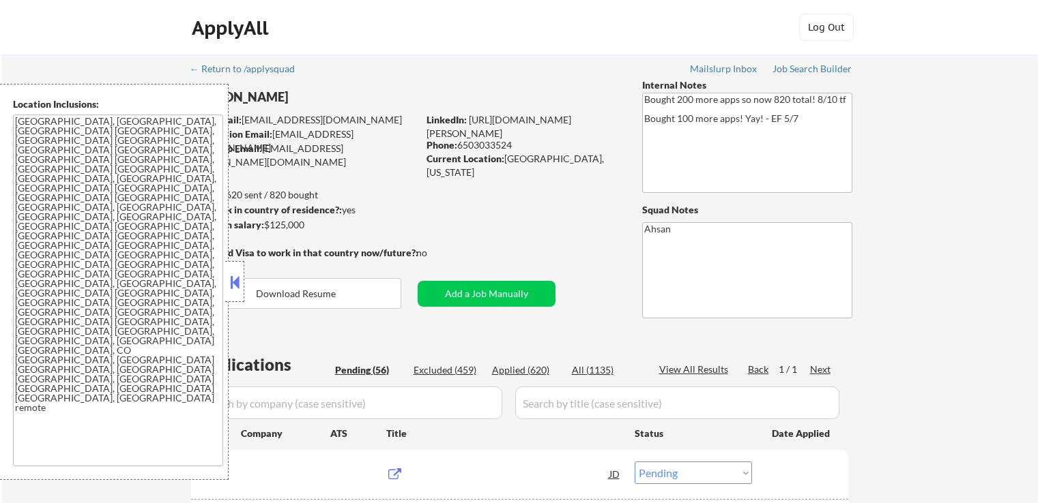
select select ""pending""
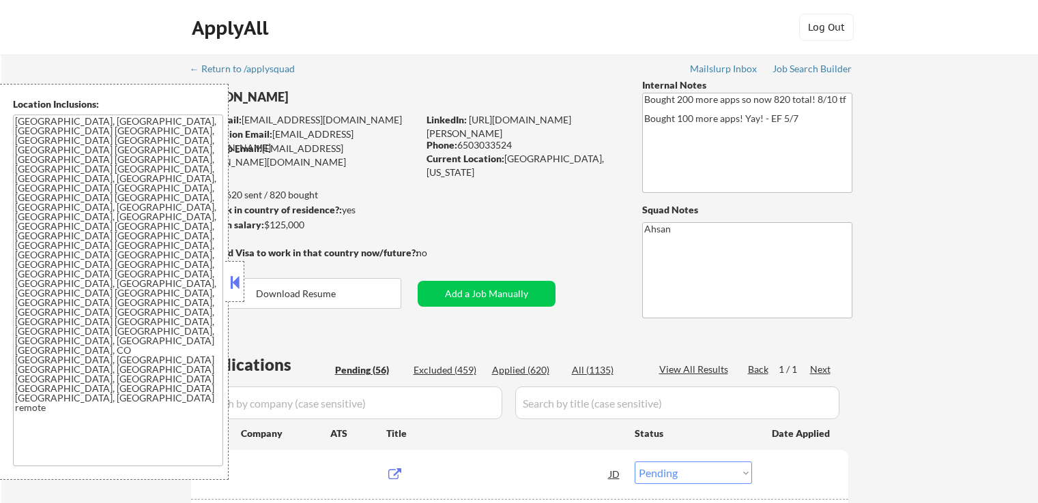
select select ""pending""
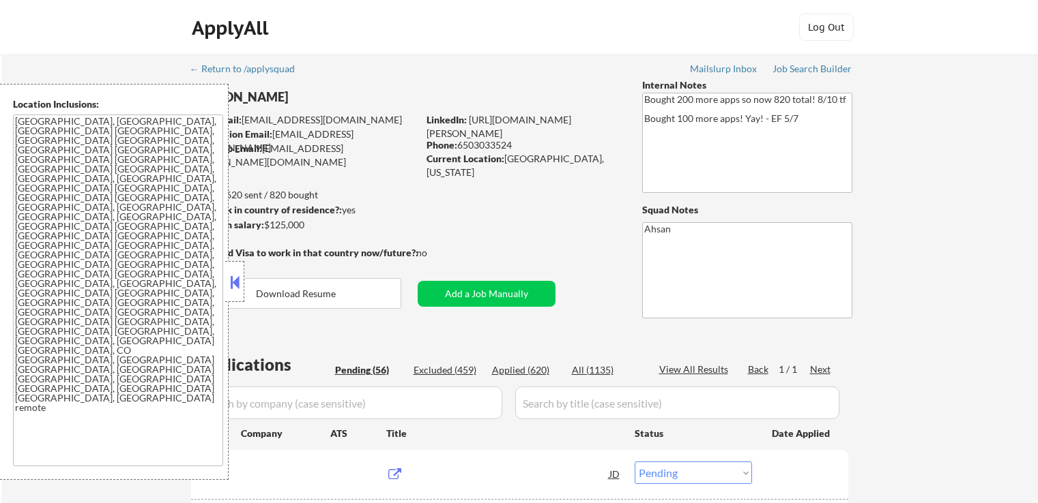
select select ""pending""
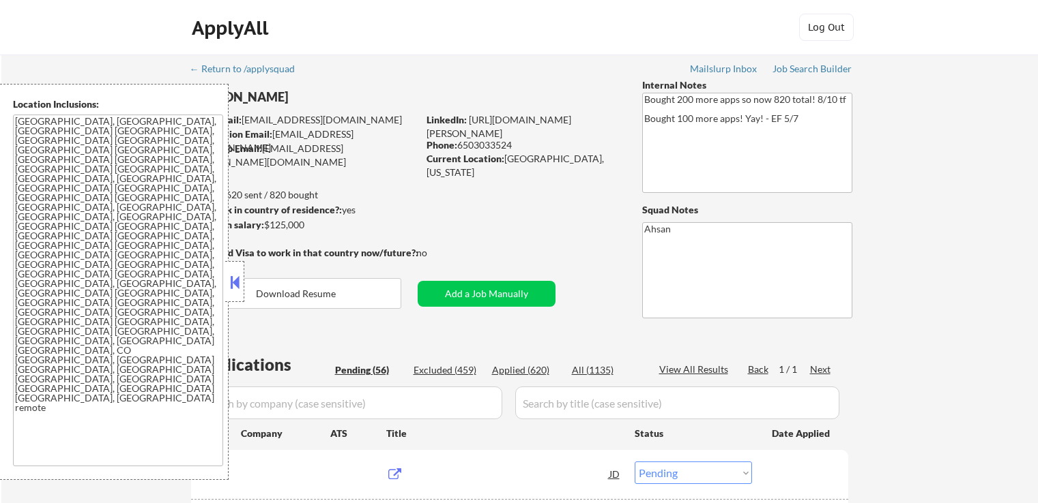
select select ""pending""
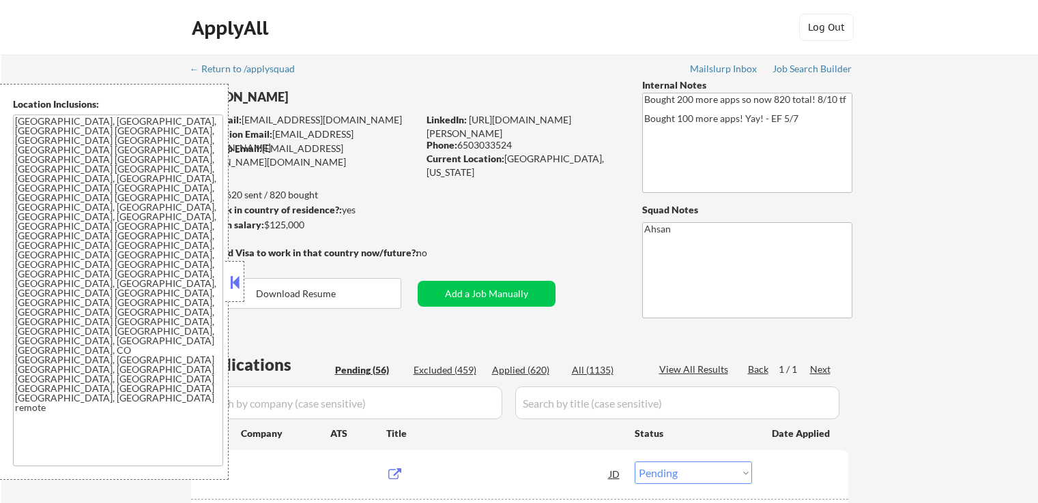
select select ""pending""
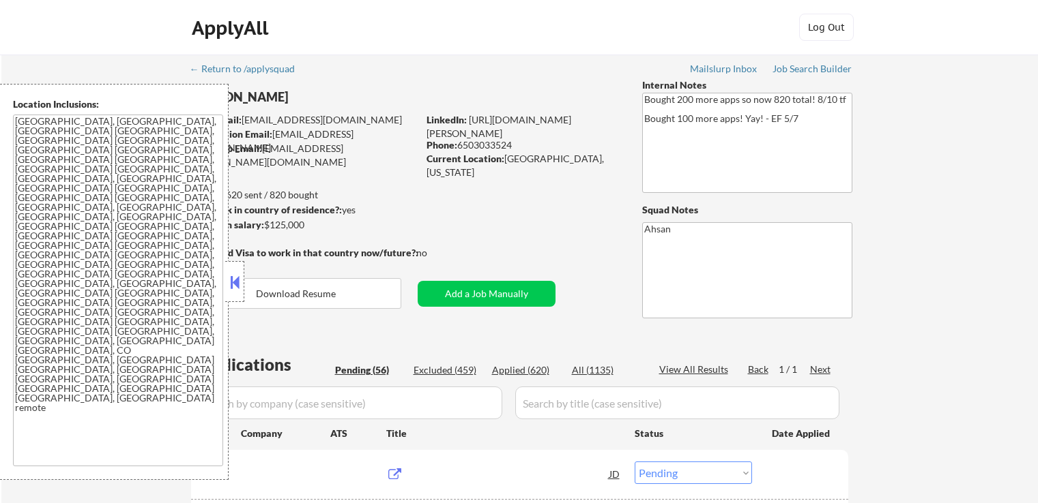
select select ""pending""
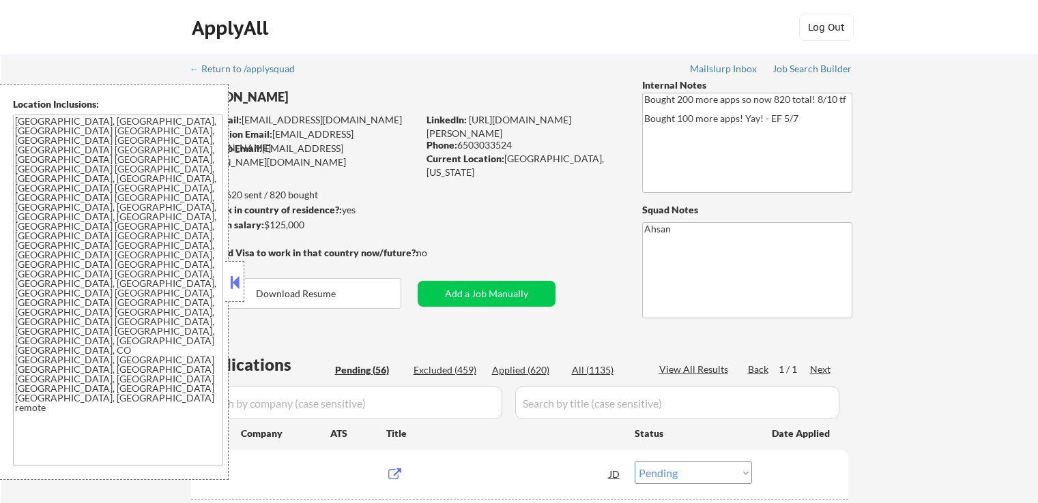
select select ""pending""
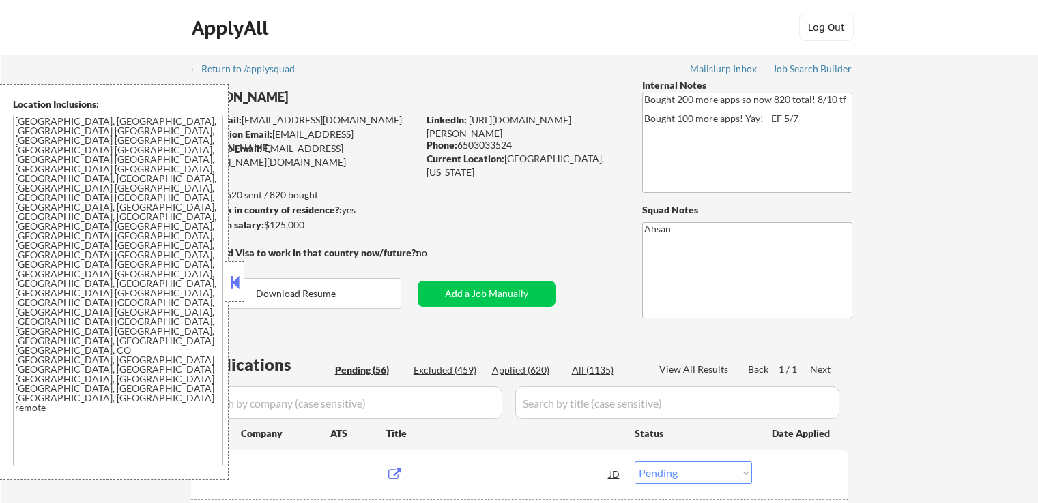
select select ""pending""
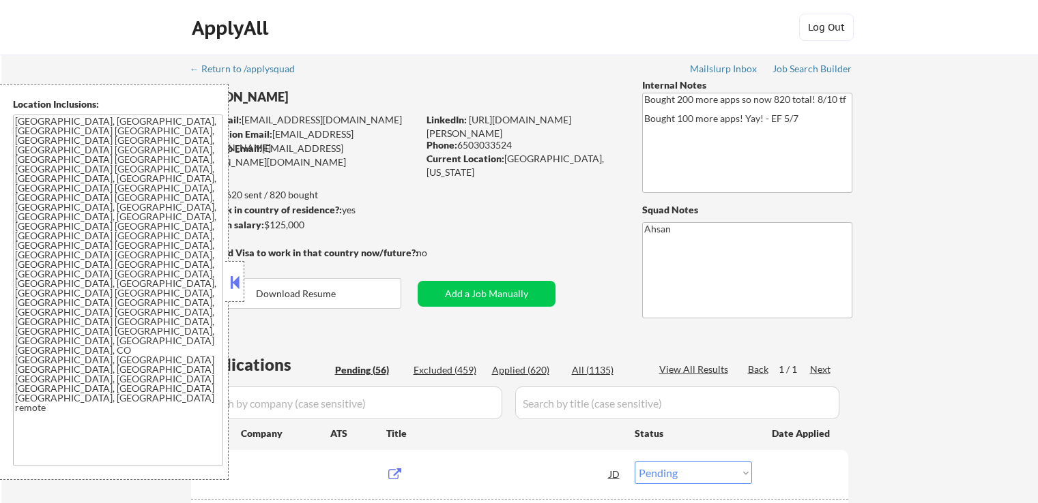
select select ""pending""
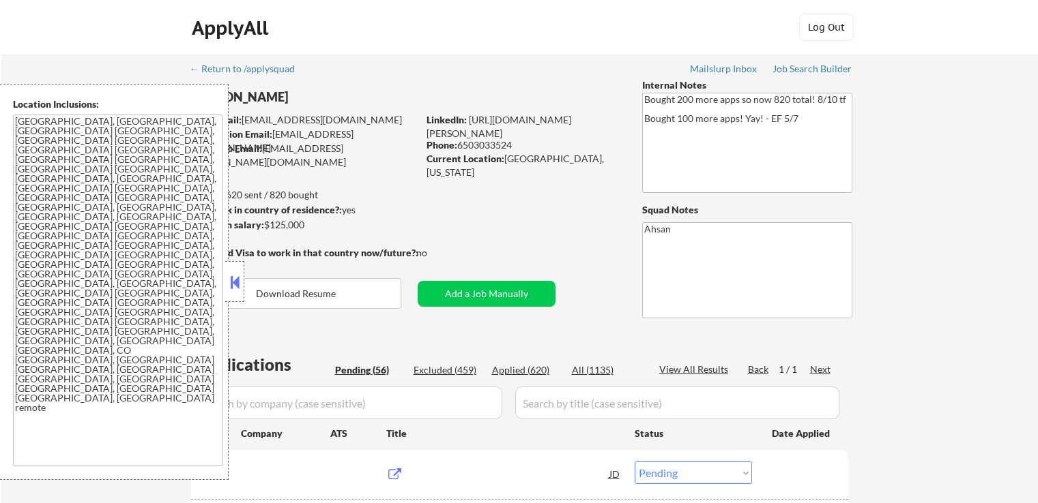
select select ""pending""
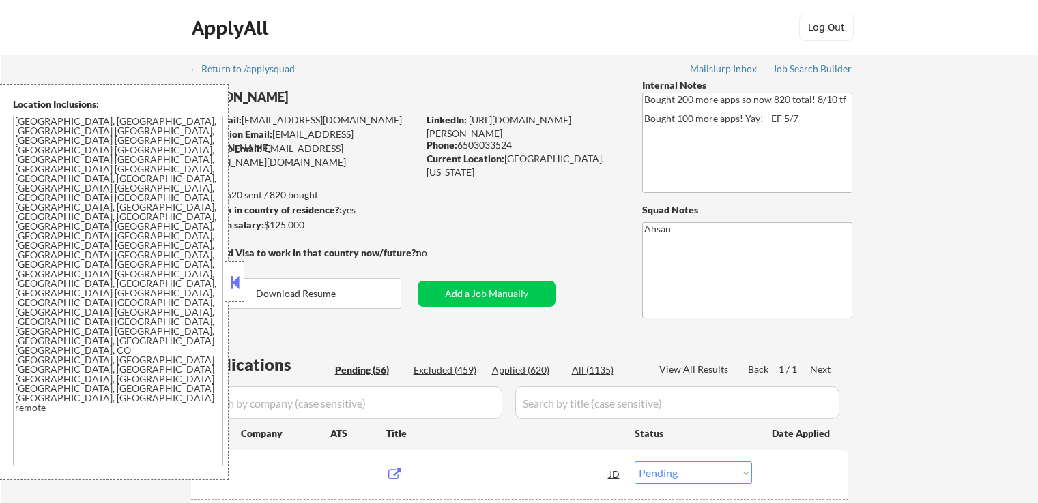
select select ""pending""
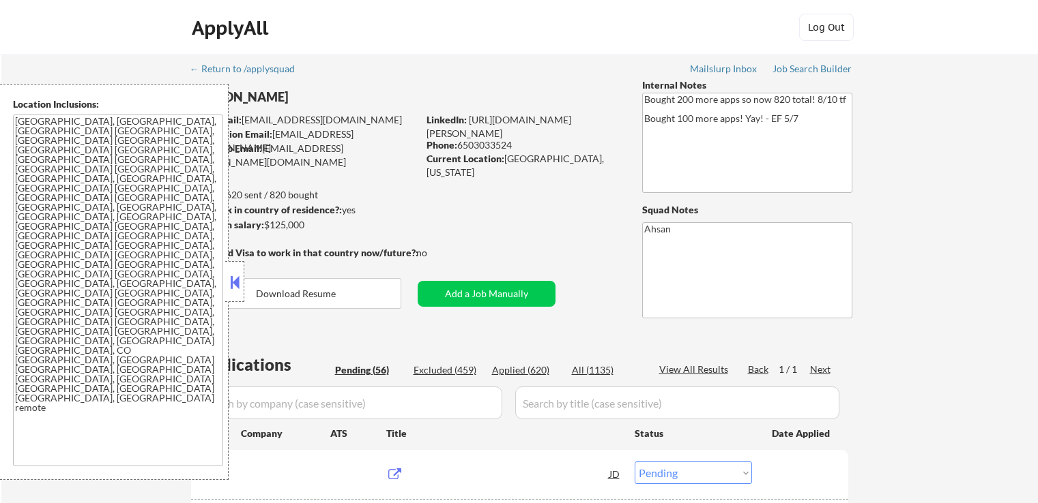
select select ""pending""
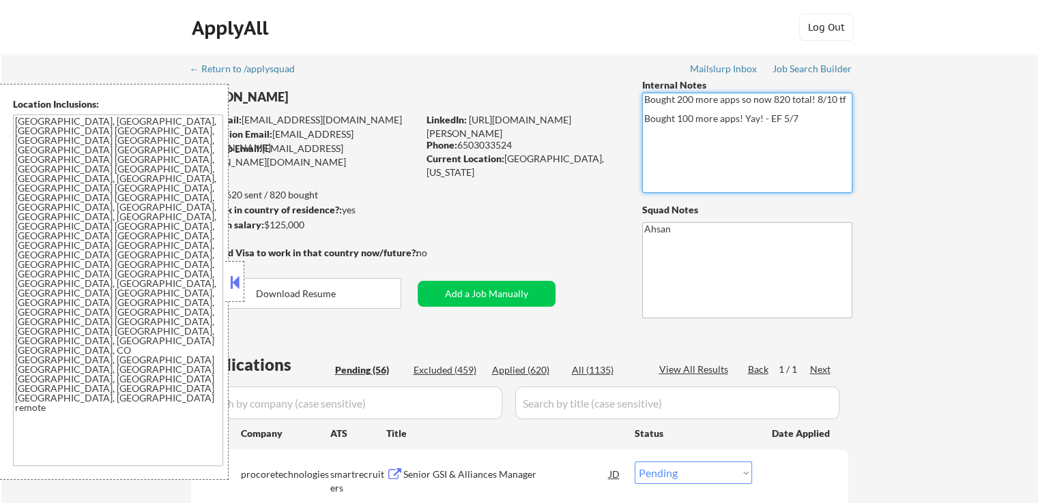
drag, startPoint x: 816, startPoint y: 123, endPoint x: 652, endPoint y: 101, distance: 165.2
click at [652, 101] on textarea "Bought 200 more apps so now 820 total! 8/10 tf Bought 100 more apps! Yay! - EF …" at bounding box center [747, 143] width 210 height 100
click at [714, 123] on textarea "Bought 200 more apps so now 820 total! 8/10 tf Bought 100 more apps! Yay! - EF …" at bounding box center [747, 143] width 210 height 100
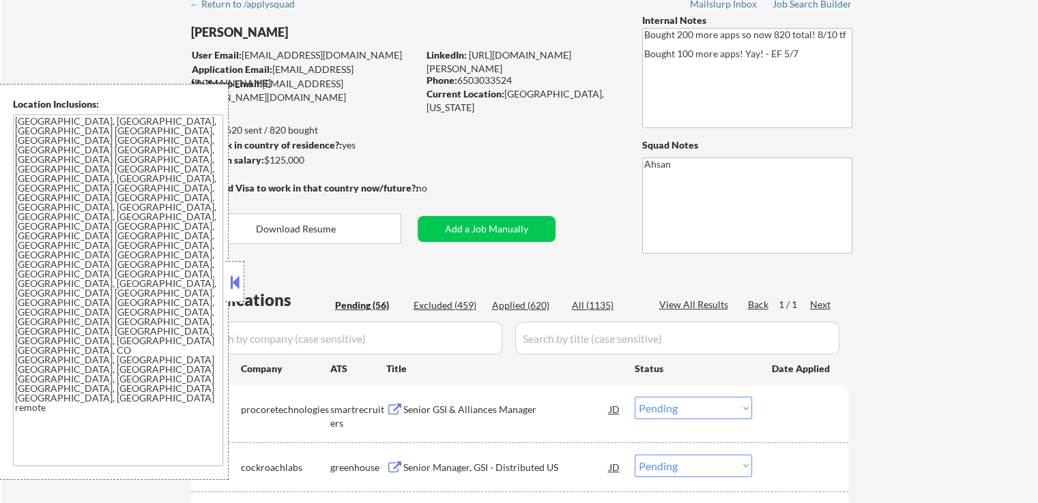
scroll to position [68, 0]
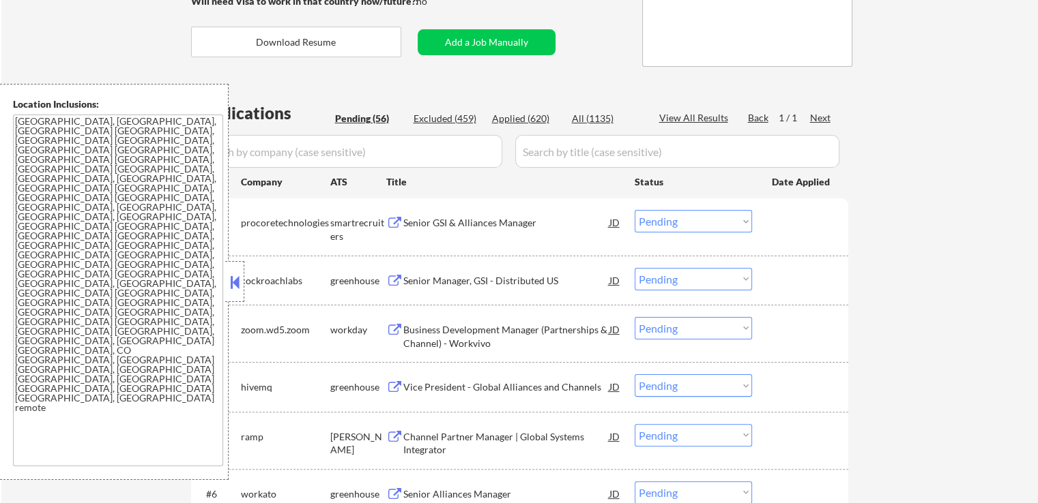
scroll to position [273, 0]
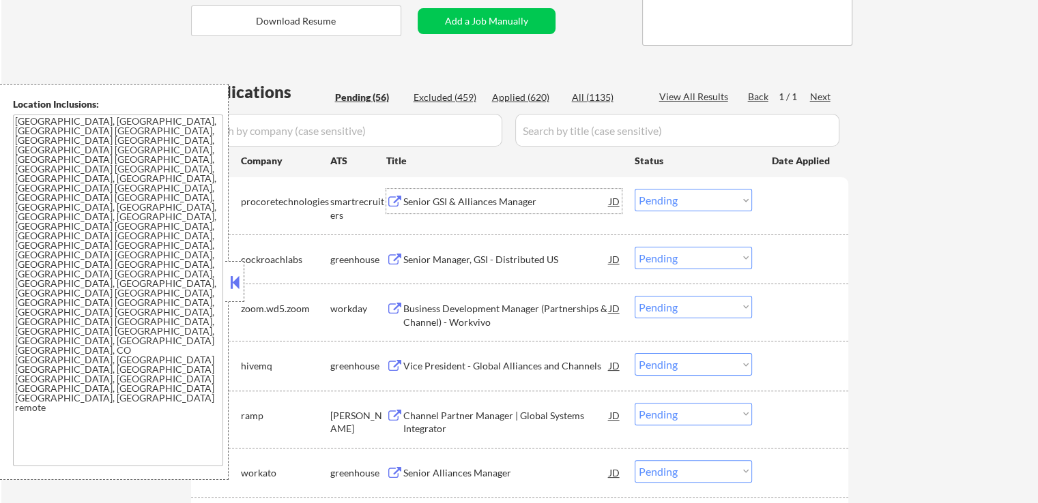
click at [497, 205] on div "Senior GSI & Alliances Manager" at bounding box center [506, 202] width 206 height 14
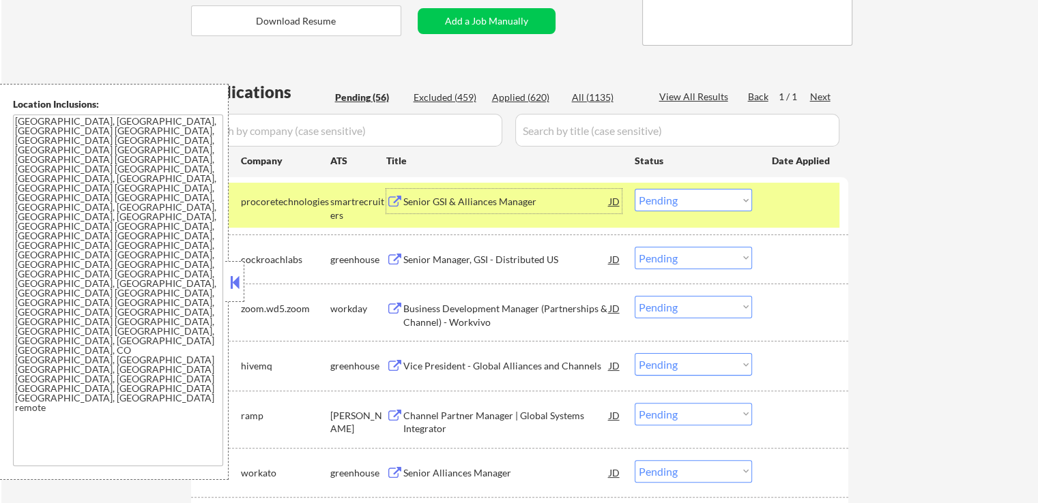
click at [533, 261] on div "Senior Manager, GSI - Distributed US" at bounding box center [506, 260] width 206 height 14
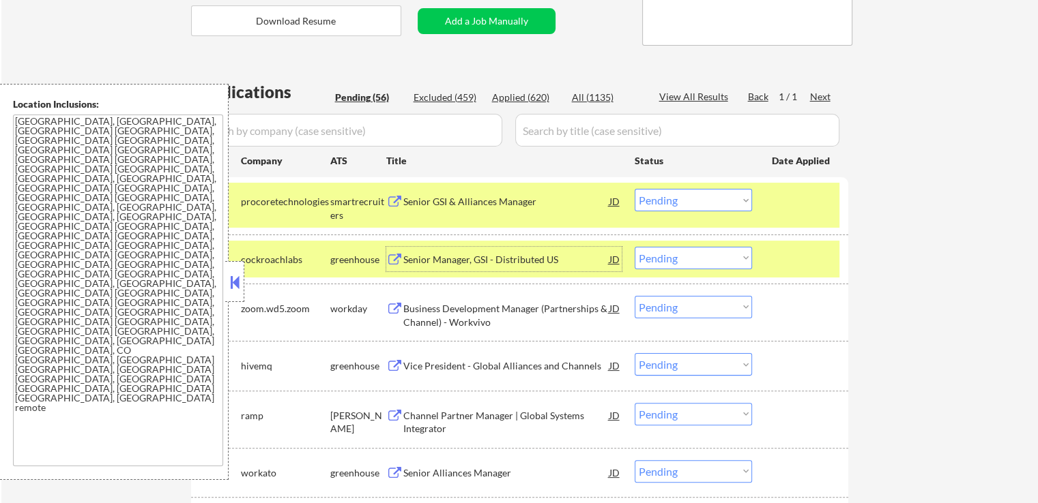
drag, startPoint x: 693, startPoint y: 201, endPoint x: 686, endPoint y: 209, distance: 10.7
click at [693, 201] on select "Choose an option... Pending Applied Excluded (Questions) Excluded (Expired) Exc…" at bounding box center [692, 200] width 117 height 23
click at [634, 189] on select "Choose an option... Pending Applied Excluded (Questions) Excluded (Expired) Exc…" at bounding box center [692, 200] width 117 height 23
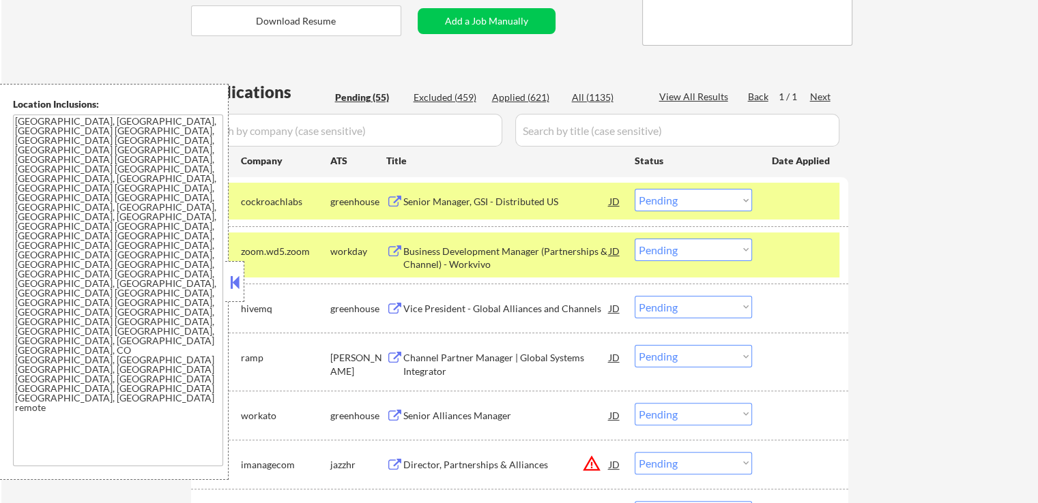
click at [665, 200] on select "Choose an option... Pending Applied Excluded (Questions) Excluded (Expired) Exc…" at bounding box center [692, 200] width 117 height 23
click at [634, 189] on select "Choose an option... Pending Applied Excluded (Questions) Excluded (Expired) Exc…" at bounding box center [692, 200] width 117 height 23
select select ""pending""
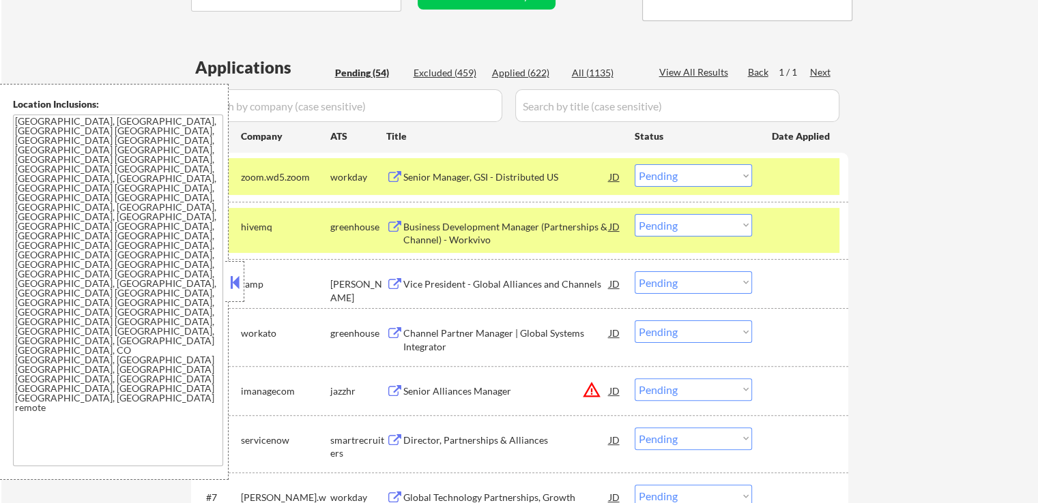
scroll to position [341, 0]
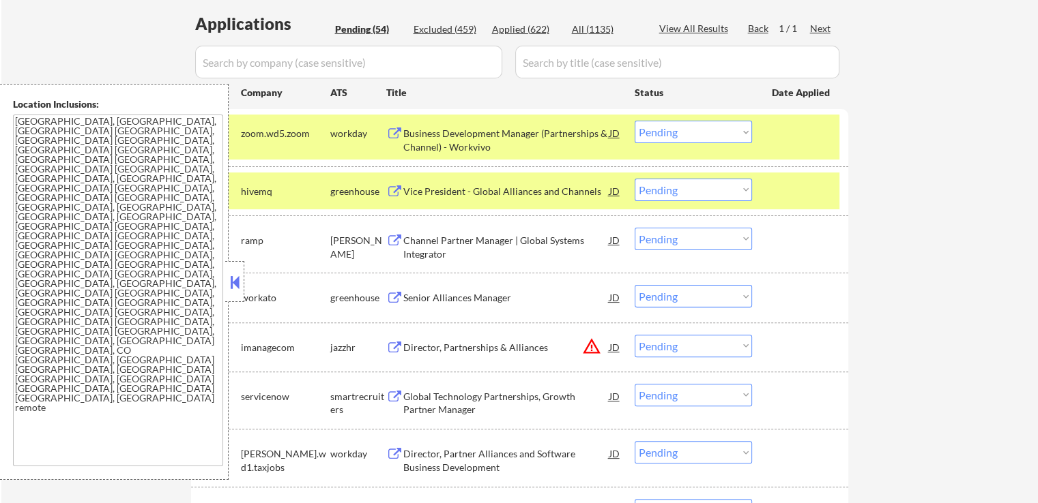
click at [543, 189] on div "Vice President - Global Alliances and Channels" at bounding box center [506, 192] width 206 height 14
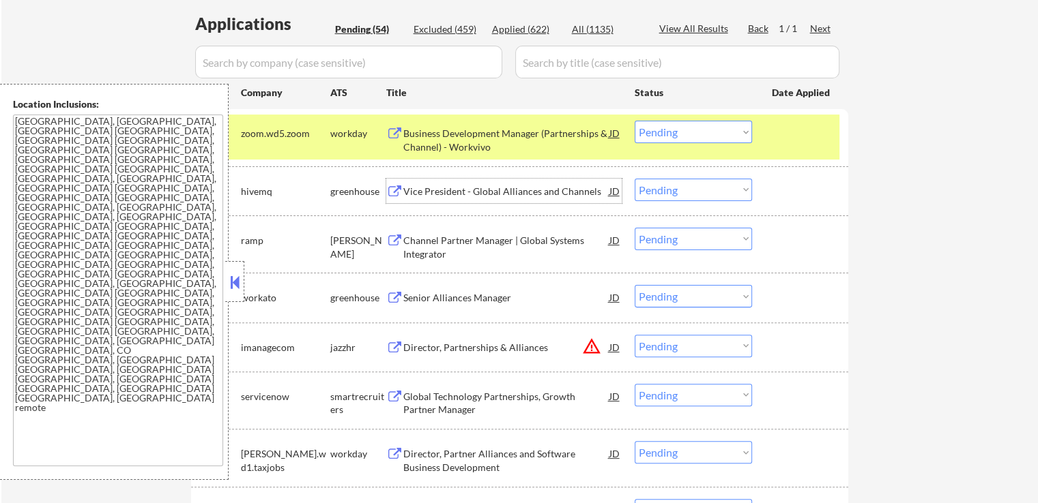
click at [664, 194] on select "Choose an option... Pending Applied Excluded (Questions) Excluded (Expired) Exc…" at bounding box center [692, 190] width 117 height 23
click at [634, 179] on select "Choose an option... Pending Applied Excluded (Questions) Excluded (Expired) Exc…" at bounding box center [692, 190] width 117 height 23
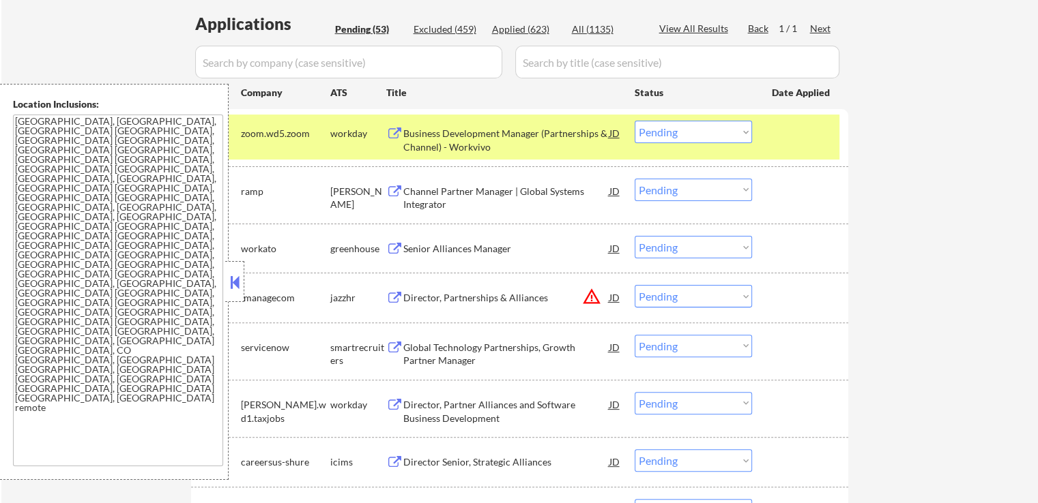
click at [541, 190] on div "Channel Partner Manager | Global Systems Integrator" at bounding box center [506, 198] width 206 height 27
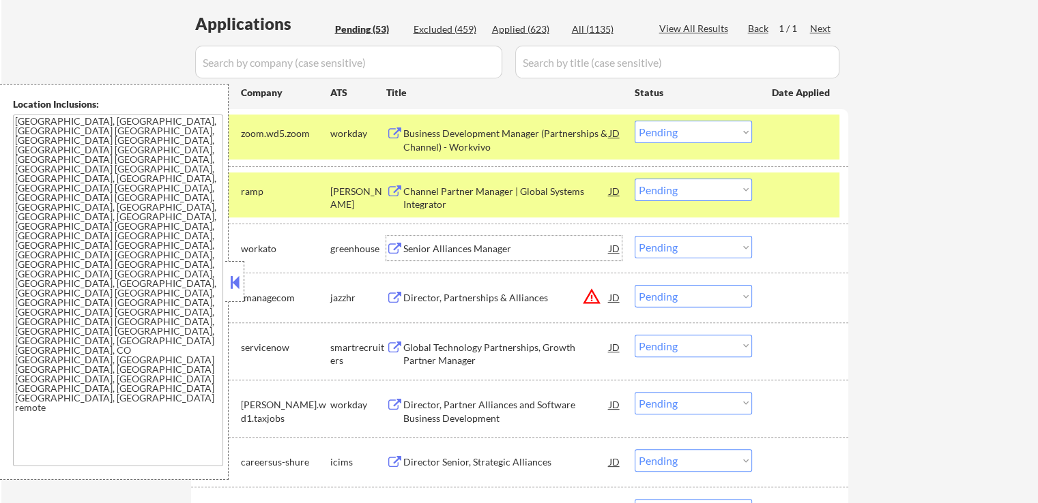
click at [522, 252] on div "Senior Alliances Manager" at bounding box center [506, 249] width 206 height 14
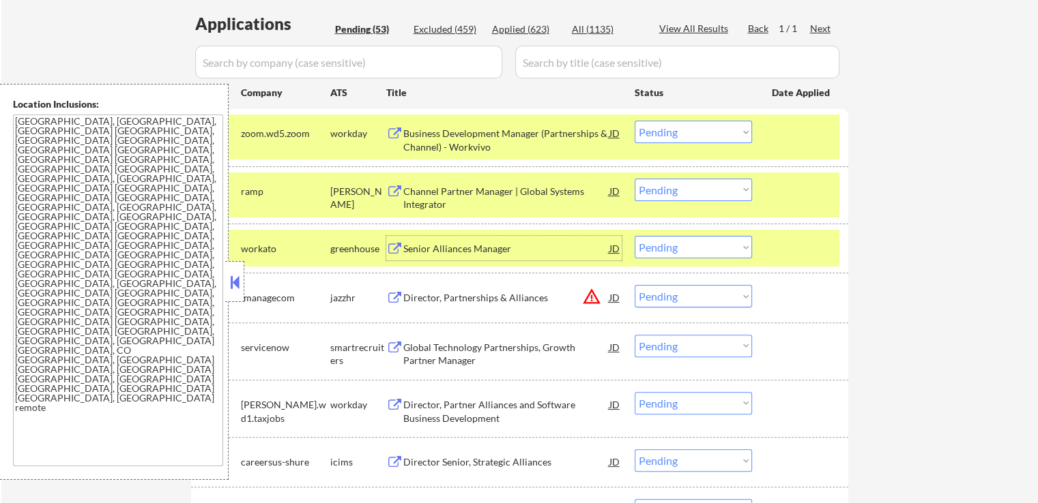
click at [694, 192] on select "Choose an option... Pending Applied Excluded (Questions) Excluded (Expired) Exc…" at bounding box center [692, 190] width 117 height 23
click at [634, 179] on select "Choose an option... Pending Applied Excluded (Questions) Excluded (Expired) Exc…" at bounding box center [692, 190] width 117 height 23
select select ""pending""
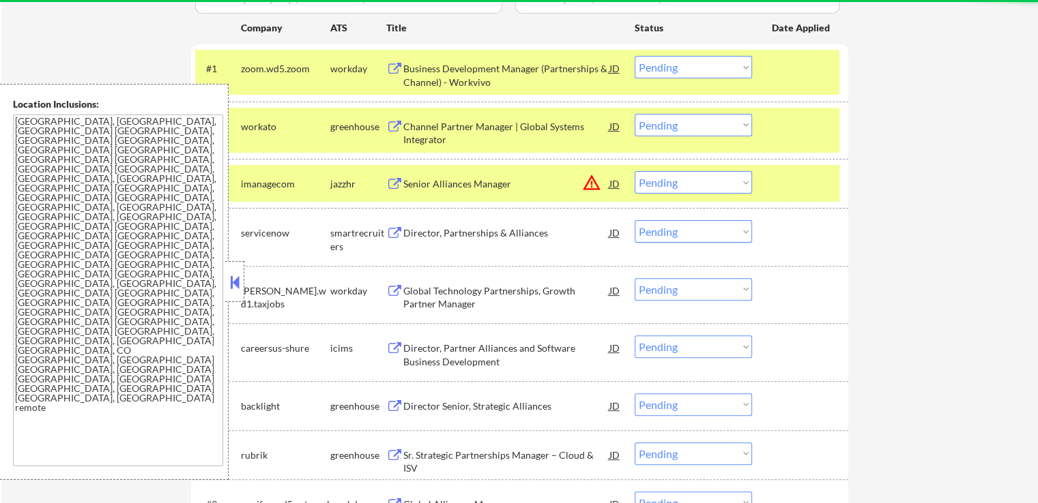
scroll to position [409, 0]
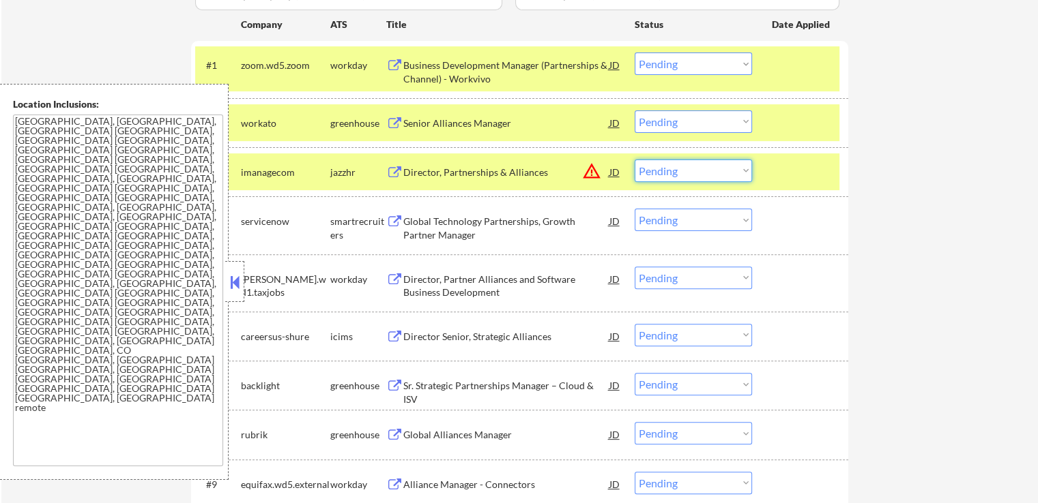
click at [666, 169] on select "Choose an option... Pending Applied Excluded (Questions) Excluded (Expired) Exc…" at bounding box center [692, 171] width 117 height 23
click at [634, 160] on select "Choose an option... Pending Applied Excluded (Questions) Excluded (Expired) Exc…" at bounding box center [692, 171] width 117 height 23
select select ""pending""
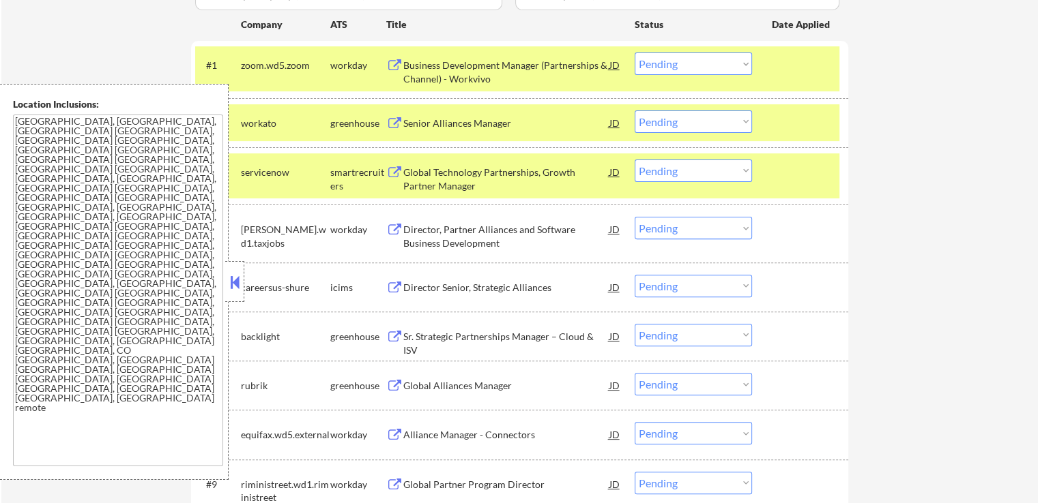
click at [711, 121] on select "Choose an option... Pending Applied Excluded (Questions) Excluded (Expired) Exc…" at bounding box center [692, 122] width 117 height 23
click at [634, 111] on select "Choose an option... Pending Applied Excluded (Questions) Excluded (Expired) Exc…" at bounding box center [692, 122] width 117 height 23
click at [512, 177] on div "Global Technology Partnerships, Growth Partner Manager" at bounding box center [506, 179] width 206 height 27
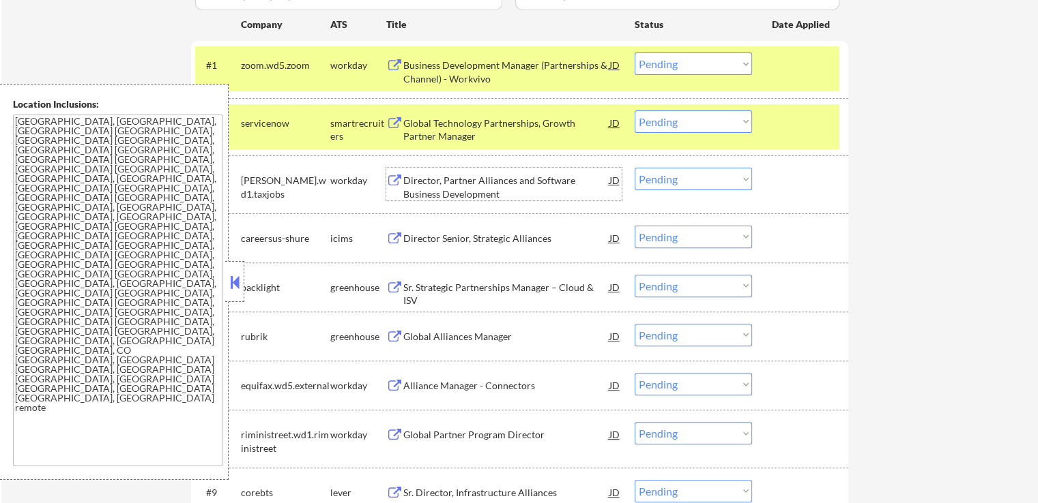
click at [679, 123] on select "Choose an option... Pending Applied Excluded (Questions) Excluded (Expired) Exc…" at bounding box center [692, 122] width 117 height 23
click at [634, 111] on select "Choose an option... Pending Applied Excluded (Questions) Excluded (Expired) Exc…" at bounding box center [692, 122] width 117 height 23
select select ""pending""
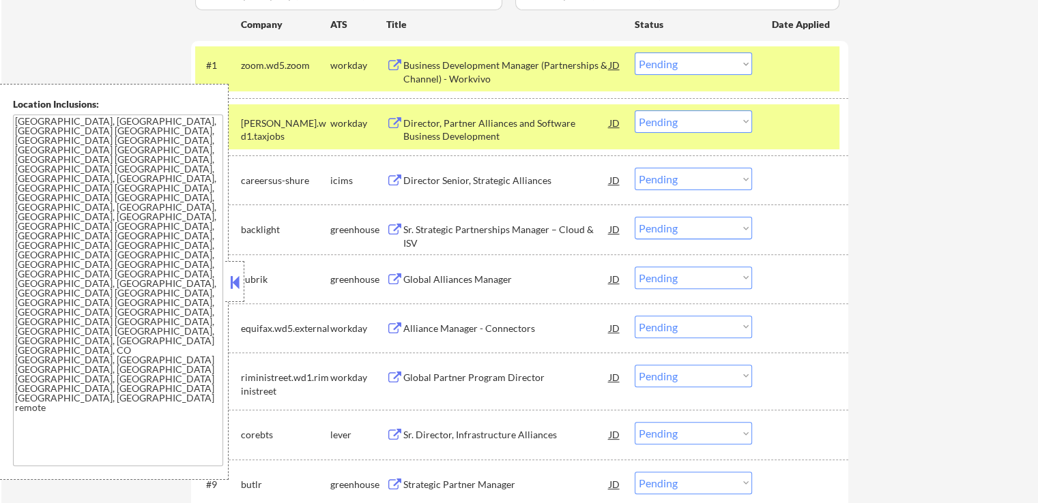
click at [525, 229] on div "Sr. Strategic Partnerships Manager – Cloud & ISV" at bounding box center [506, 236] width 206 height 27
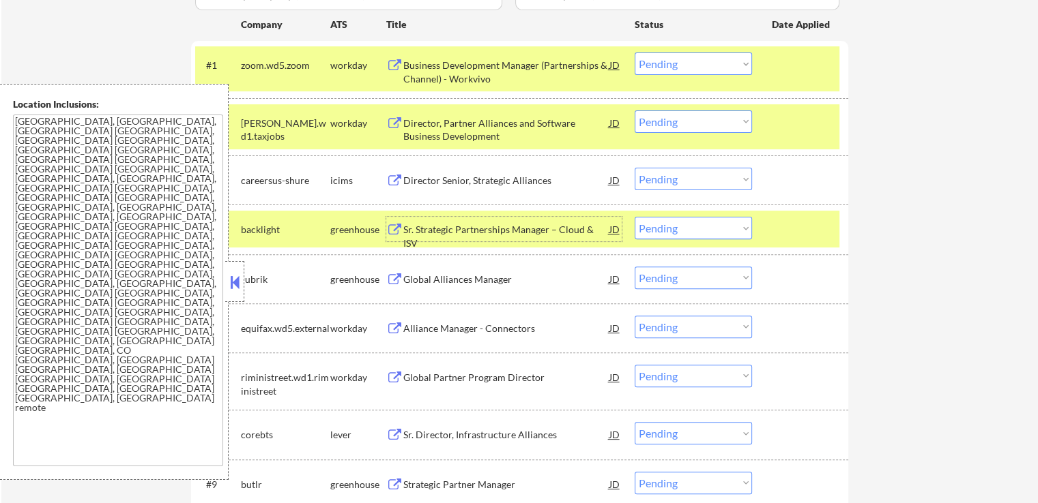
click at [697, 229] on select "Choose an option... Pending Applied Excluded (Questions) Excluded (Expired) Exc…" at bounding box center [692, 228] width 117 height 23
click at [634, 217] on select "Choose an option... Pending Applied Excluded (Questions) Excluded (Expired) Exc…" at bounding box center [692, 228] width 117 height 23
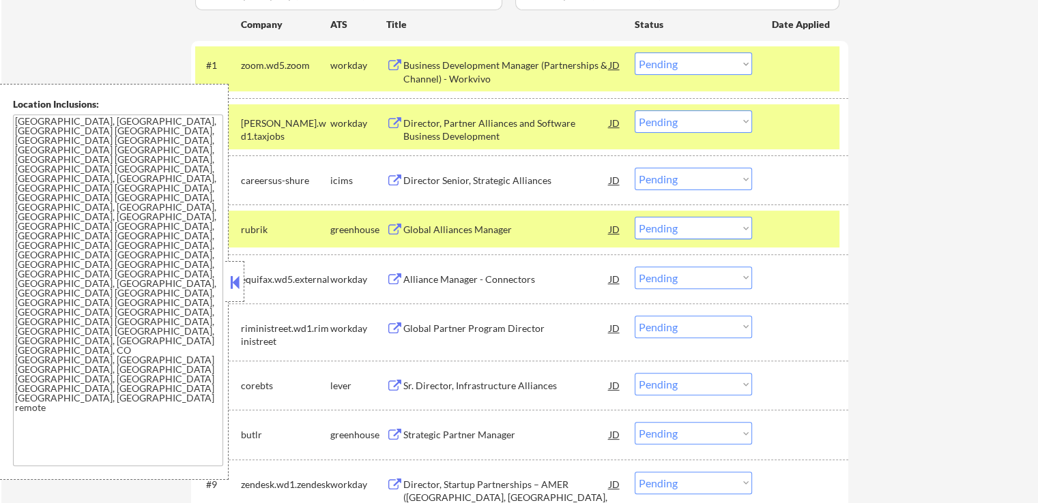
click at [499, 233] on div "Global Alliances Manager" at bounding box center [506, 230] width 206 height 14
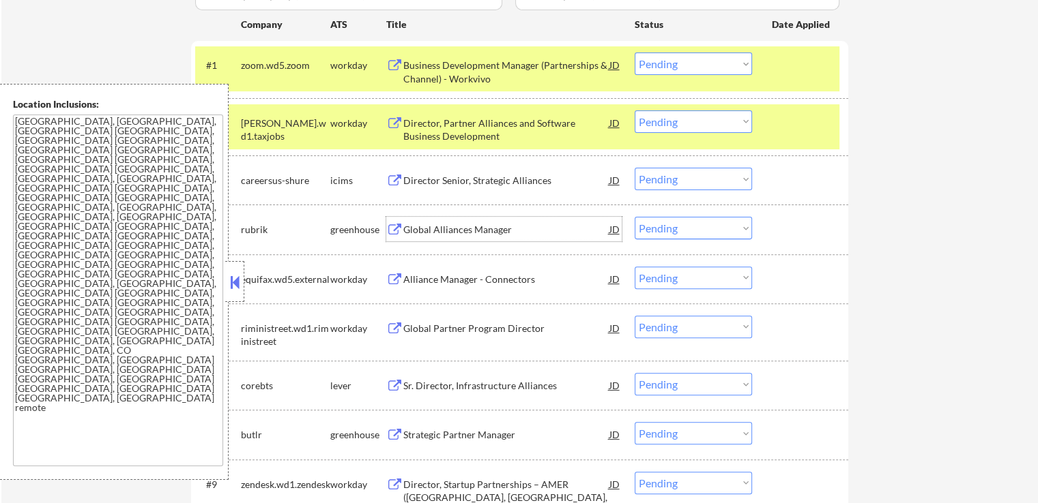
click at [456, 74] on div "Business Development Manager (Partnerships & Channel) - Workvivo" at bounding box center [506, 72] width 206 height 27
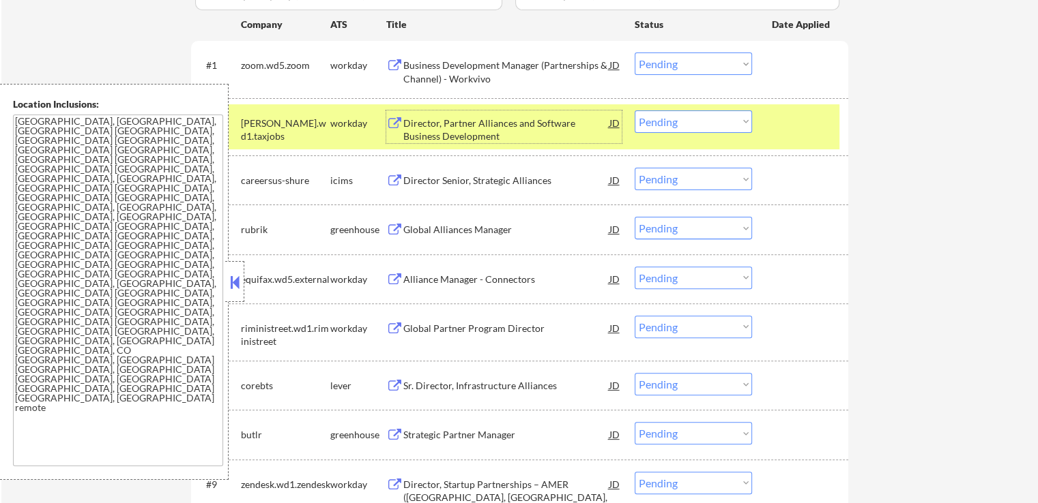
click at [516, 123] on div "Director, Partner Alliances and Software Business Development" at bounding box center [506, 130] width 206 height 27
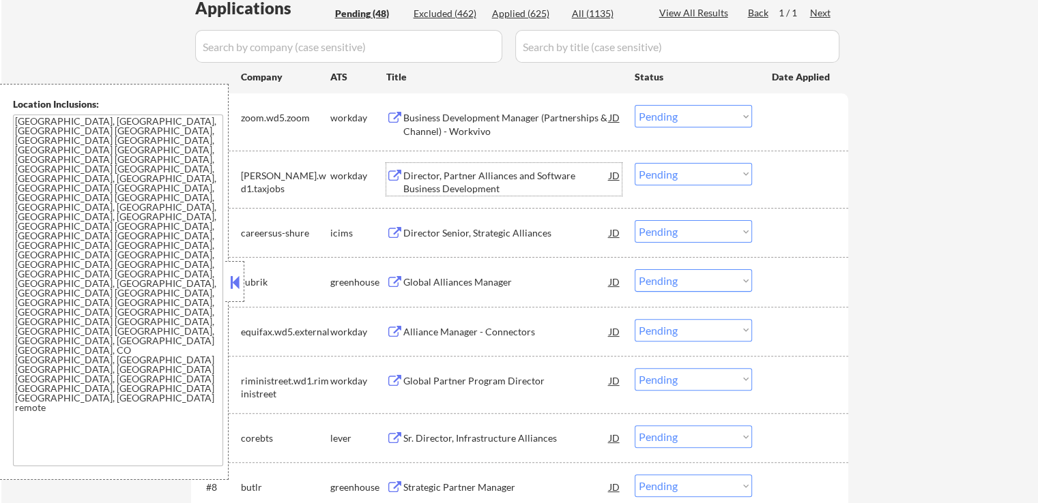
scroll to position [273, 0]
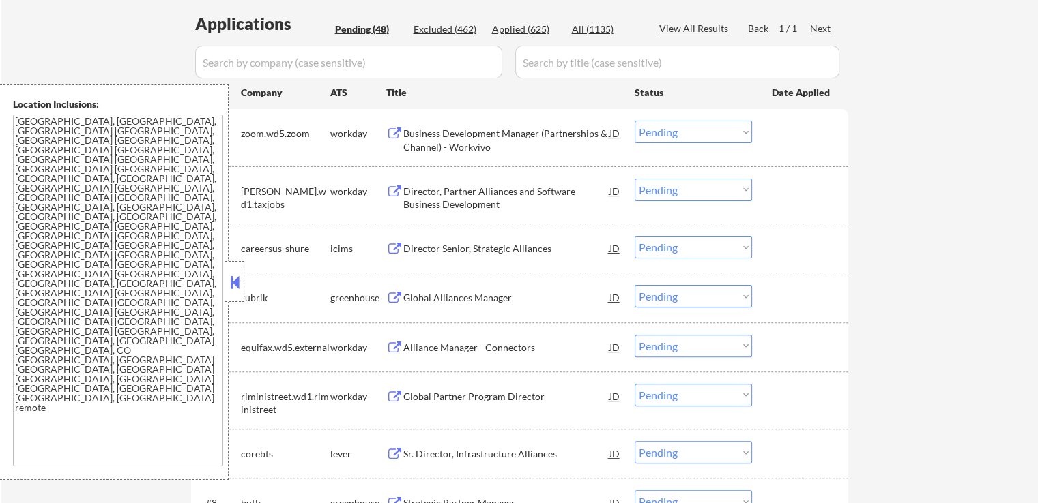
scroll to position [409, 0]
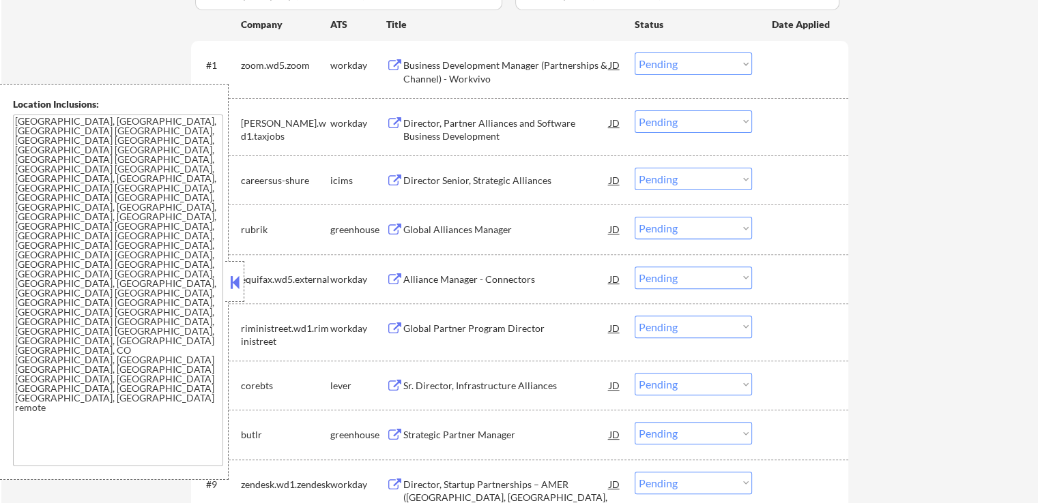
click at [511, 219] on div "Global Alliances Manager" at bounding box center [506, 229] width 206 height 25
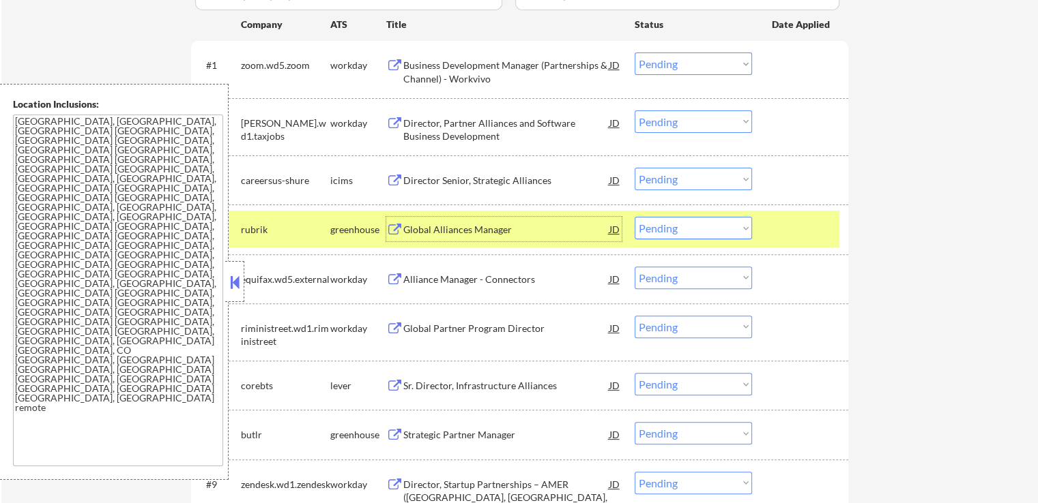
click at [671, 224] on select "Choose an option... Pending Applied Excluded (Questions) Excluded (Expired) Exc…" at bounding box center [692, 228] width 117 height 23
click at [634, 217] on select "Choose an option... Pending Applied Excluded (Questions) Excluded (Expired) Exc…" at bounding box center [692, 228] width 117 height 23
select select ""pending""
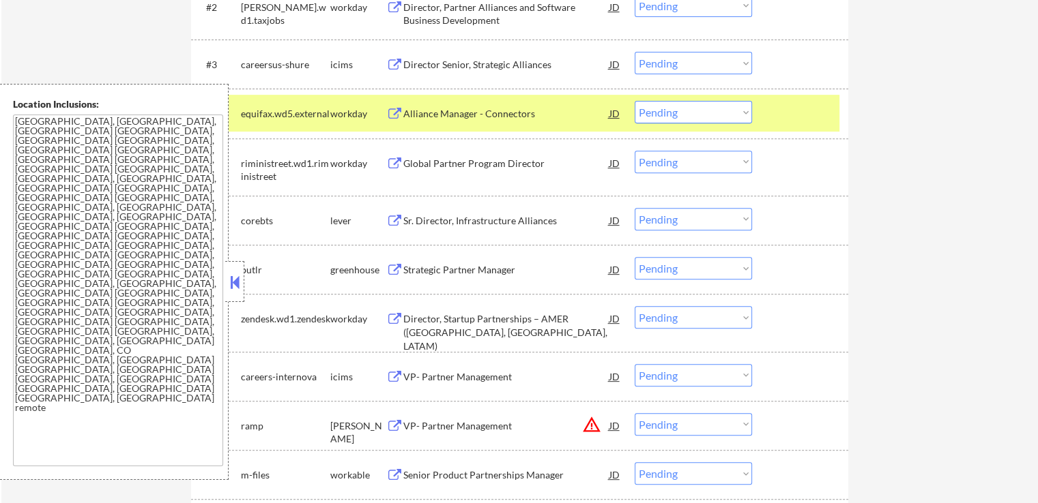
scroll to position [546, 0]
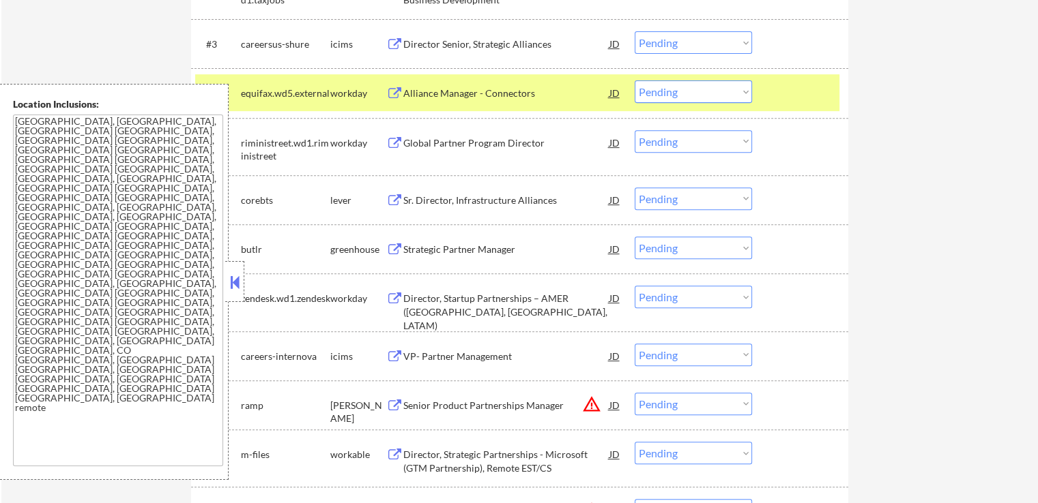
click at [504, 194] on div "Sr. Director, Infrastructure Alliances" at bounding box center [506, 201] width 206 height 14
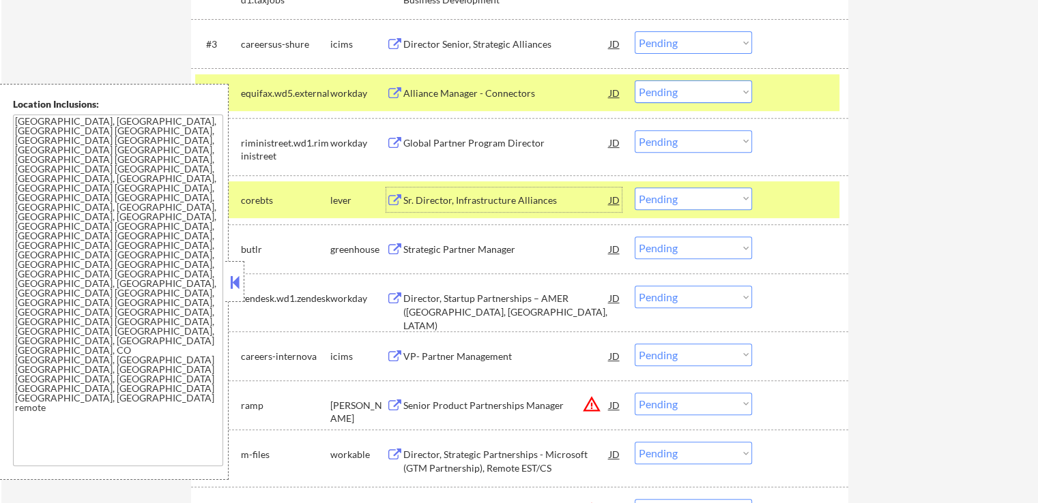
click at [527, 245] on div "Strategic Partner Manager" at bounding box center [506, 250] width 206 height 14
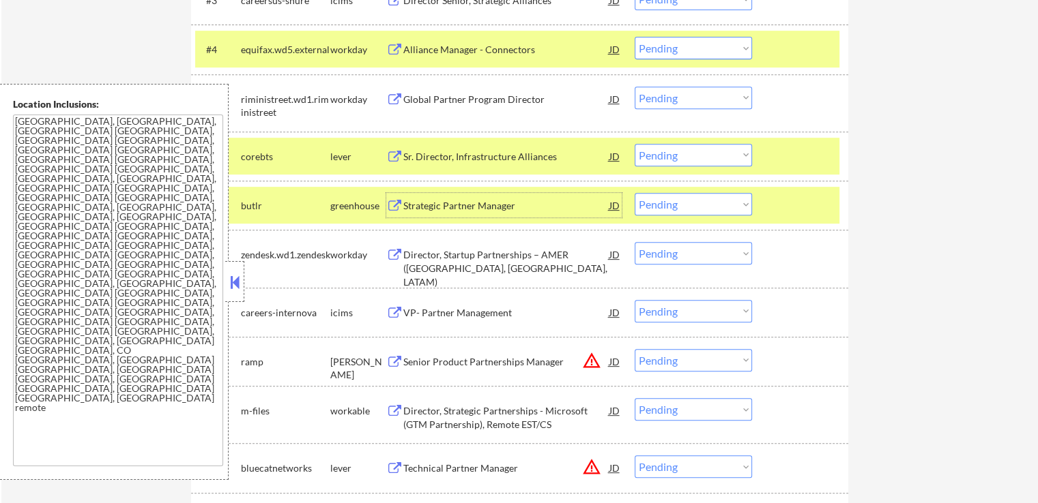
scroll to position [614, 0]
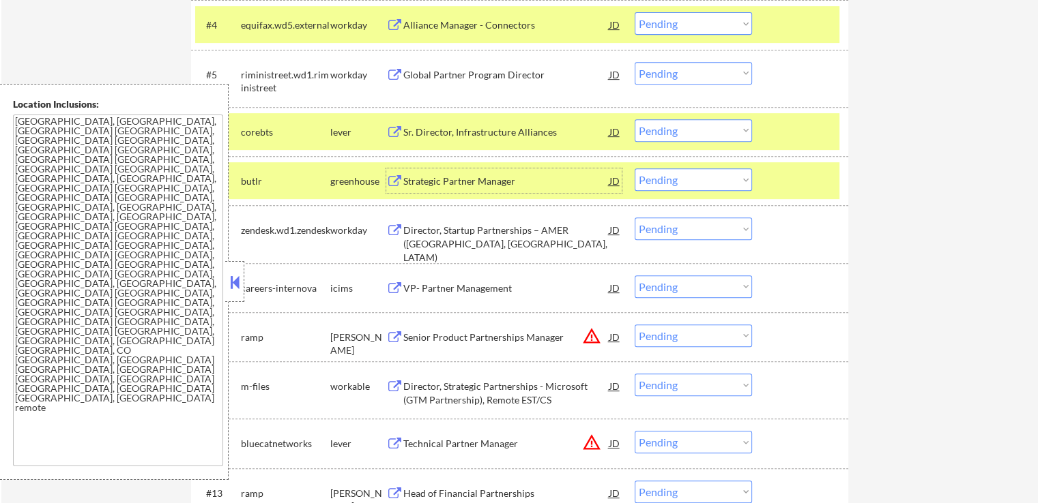
drag, startPoint x: 677, startPoint y: 133, endPoint x: 671, endPoint y: 138, distance: 7.3
click at [677, 133] on select "Choose an option... Pending Applied Excluded (Questions) Excluded (Expired) Exc…" at bounding box center [692, 130] width 117 height 23
click at [634, 119] on select "Choose an option... Pending Applied Excluded (Questions) Excluded (Expired) Exc…" at bounding box center [692, 130] width 117 height 23
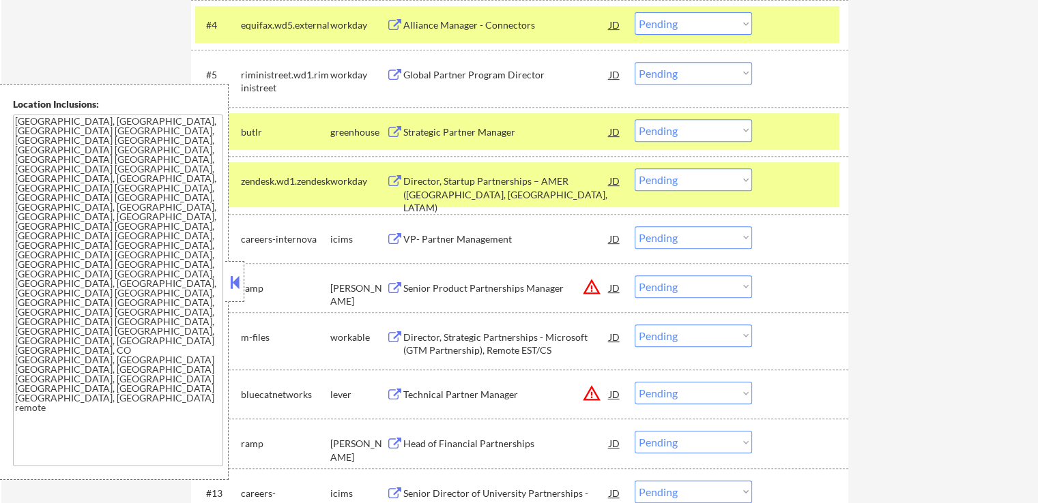
click at [691, 130] on select "Choose an option... Pending Applied Excluded (Questions) Excluded (Expired) Exc…" at bounding box center [692, 130] width 117 height 23
click at [634, 119] on select "Choose an option... Pending Applied Excluded (Questions) Excluded (Expired) Exc…" at bounding box center [692, 130] width 117 height 23
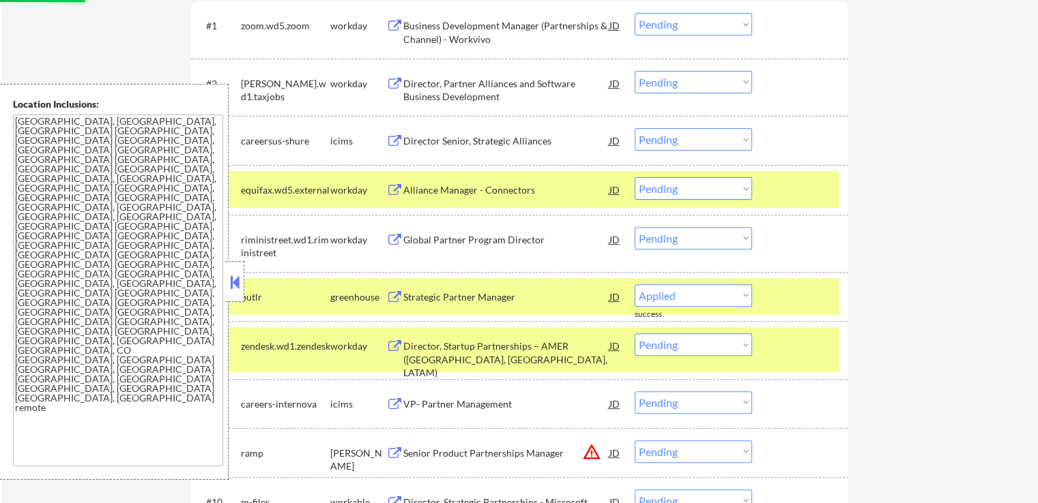
select select ""pending""
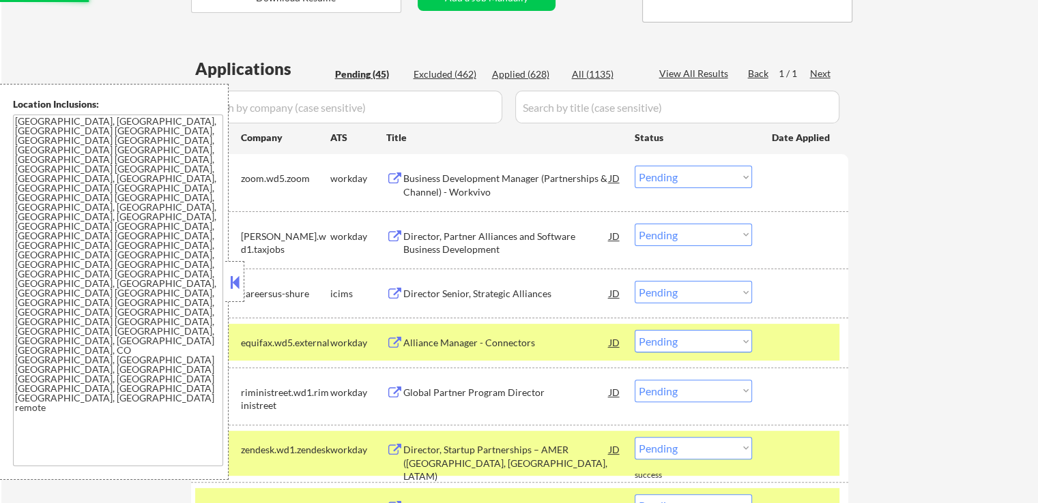
scroll to position [273, 0]
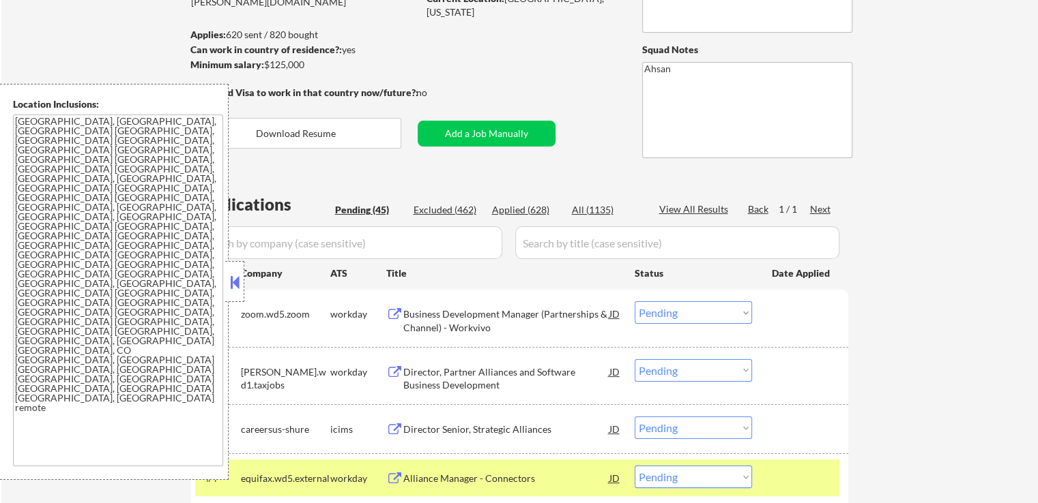
scroll to position [136, 0]
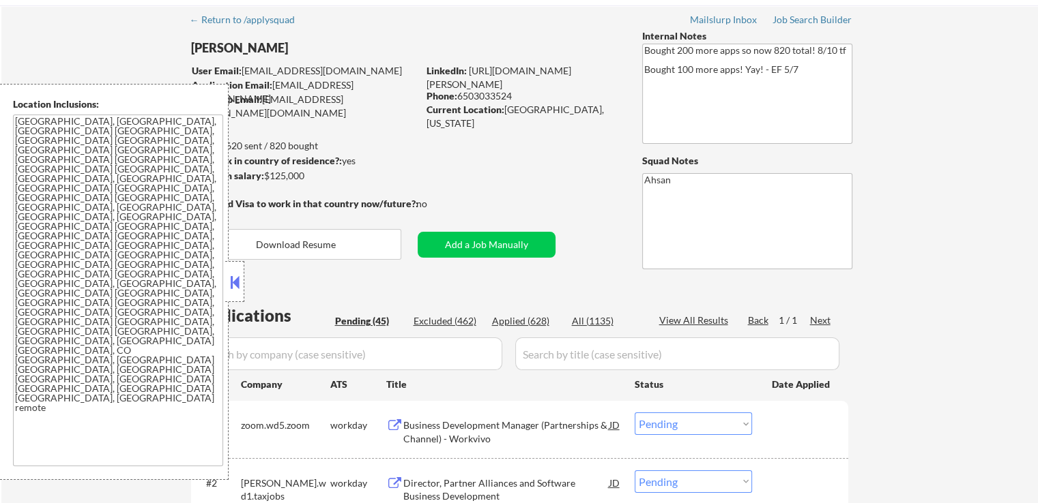
scroll to position [136, 0]
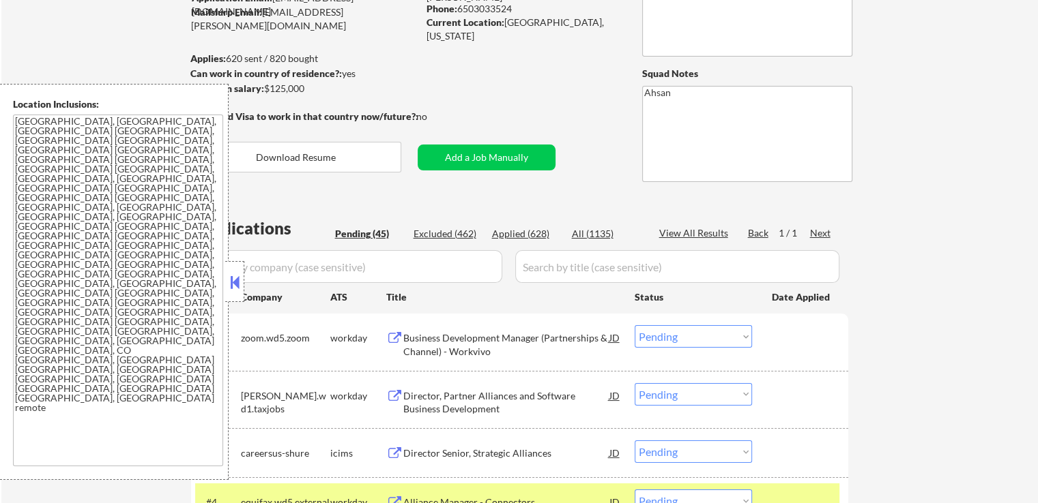
click at [238, 280] on button at bounding box center [234, 282] width 15 height 20
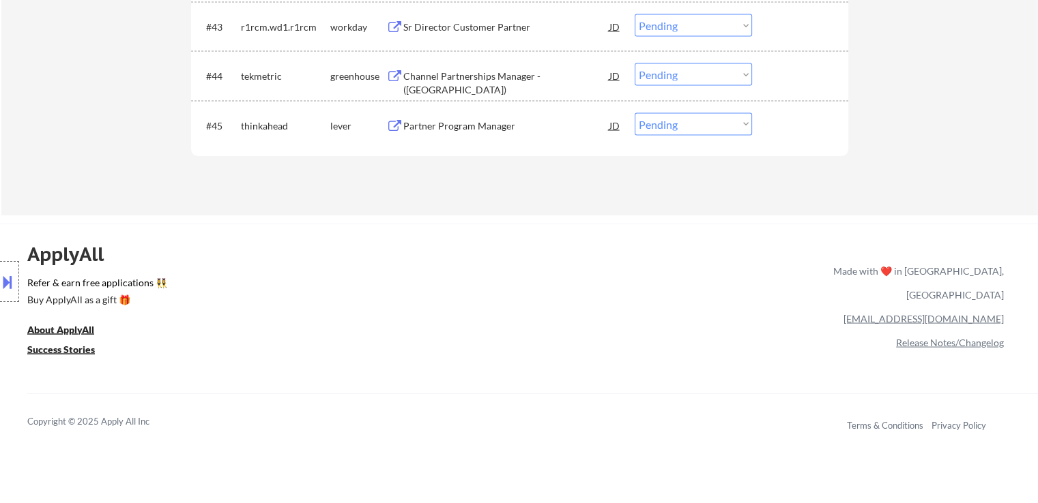
scroll to position [2660, 0]
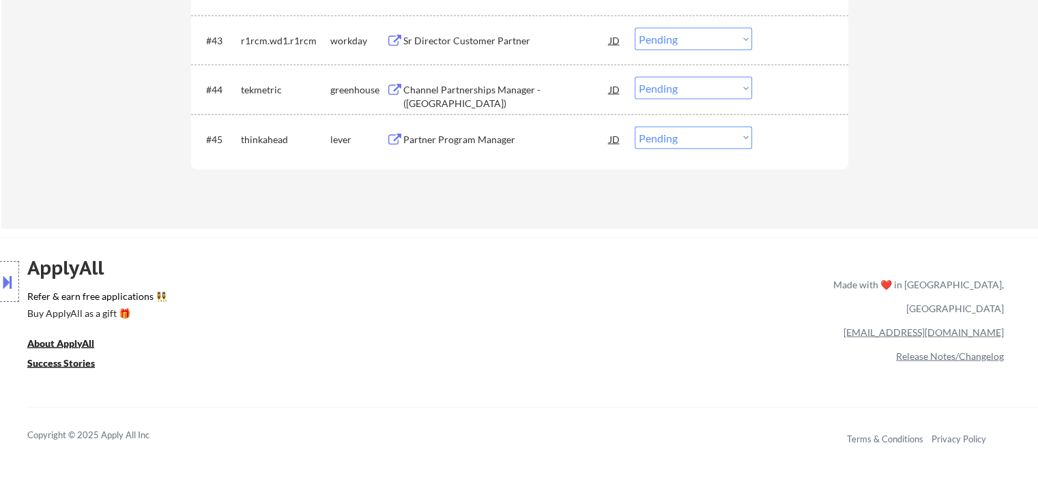
click at [456, 141] on div "Partner Program Manager" at bounding box center [506, 140] width 206 height 14
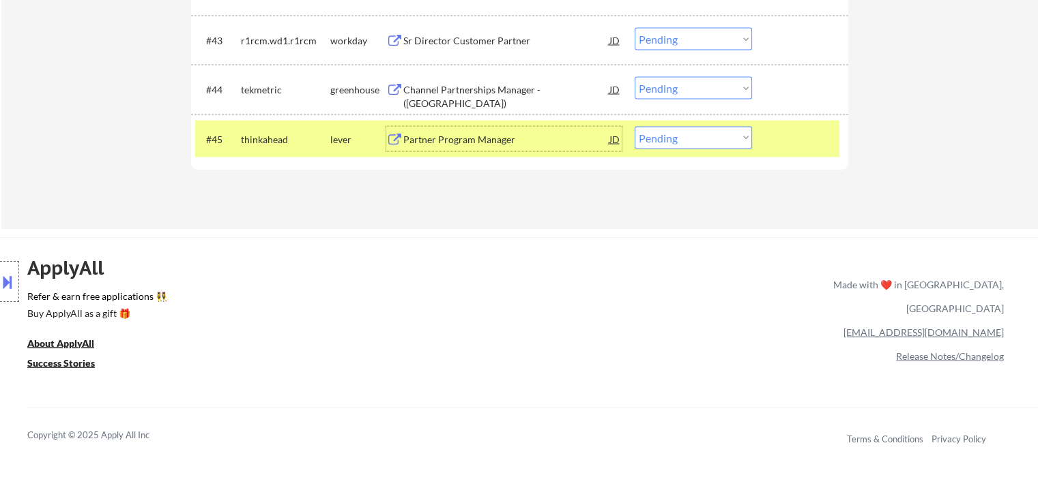
click at [653, 143] on select "Choose an option... Pending Applied Excluded (Questions) Excluded (Expired) Exc…" at bounding box center [692, 138] width 117 height 23
select select ""excluded""
click at [634, 127] on select "Choose an option... Pending Applied Excluded (Questions) Excluded (Expired) Exc…" at bounding box center [692, 138] width 117 height 23
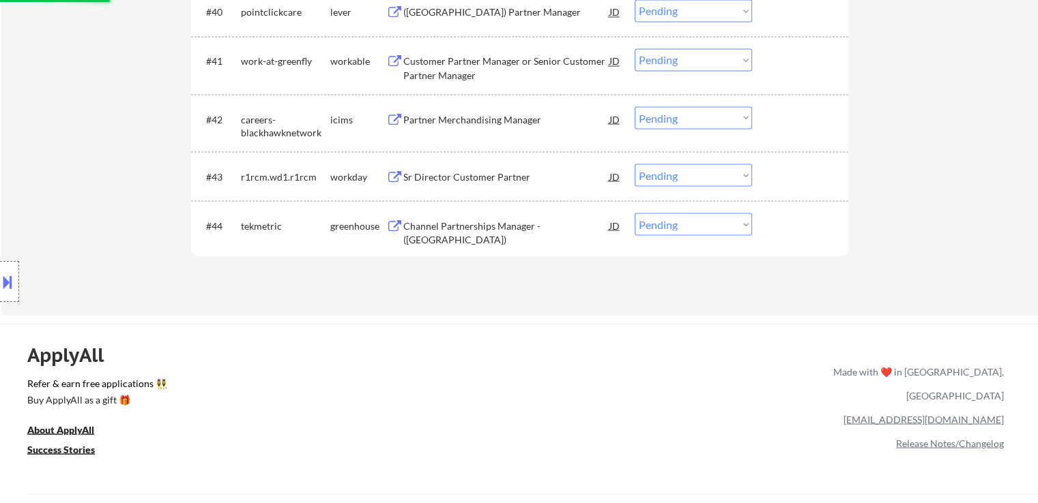
scroll to position [2524, 0]
click at [501, 230] on div "Channel Partnerships Manager - ([GEOGRAPHIC_DATA])" at bounding box center [506, 233] width 206 height 27
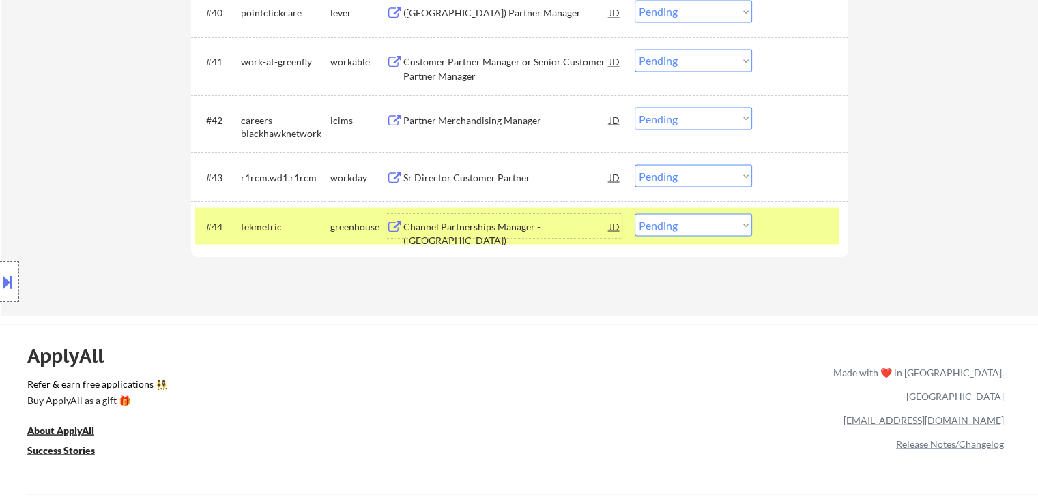
click at [699, 224] on select "Choose an option... Pending Applied Excluded (Questions) Excluded (Expired) Exc…" at bounding box center [692, 225] width 117 height 23
click at [671, 230] on select "Choose an option... Pending Applied Excluded (Questions) Excluded (Expired) Exc…" at bounding box center [692, 225] width 117 height 23
select select ""excluded""
click at [634, 214] on select "Choose an option... Pending Applied Excluded (Questions) Excluded (Expired) Exc…" at bounding box center [692, 225] width 117 height 23
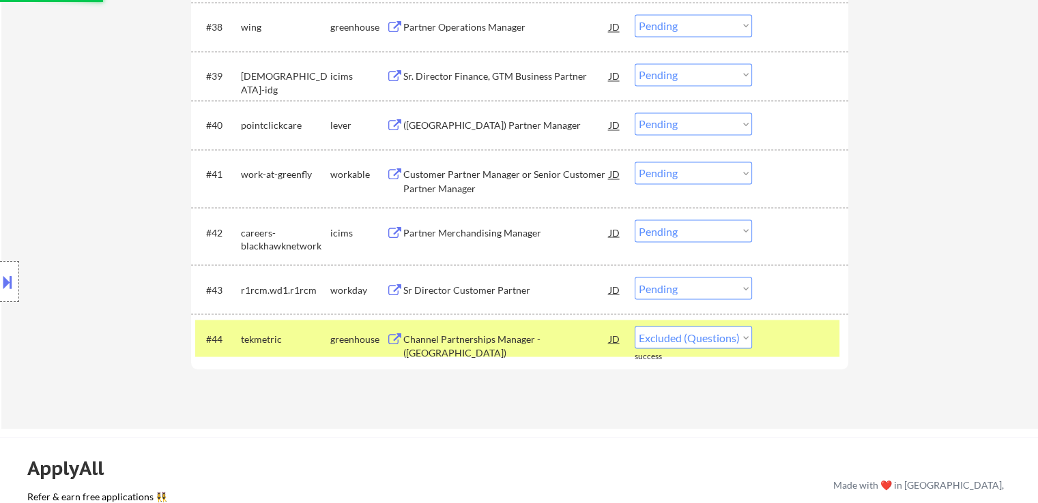
scroll to position [2388, 0]
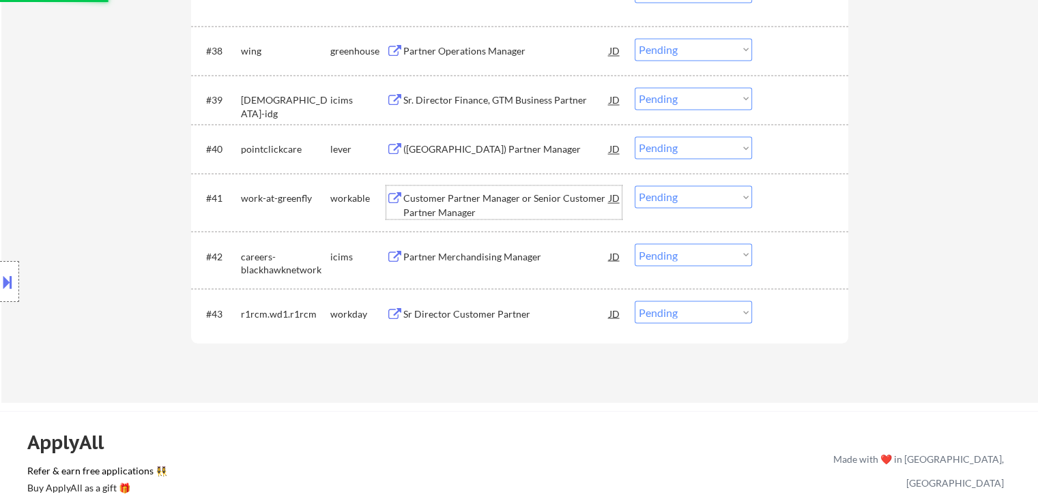
click at [467, 201] on div "Customer Partner Manager or Senior Customer Partner Manager" at bounding box center [506, 205] width 206 height 27
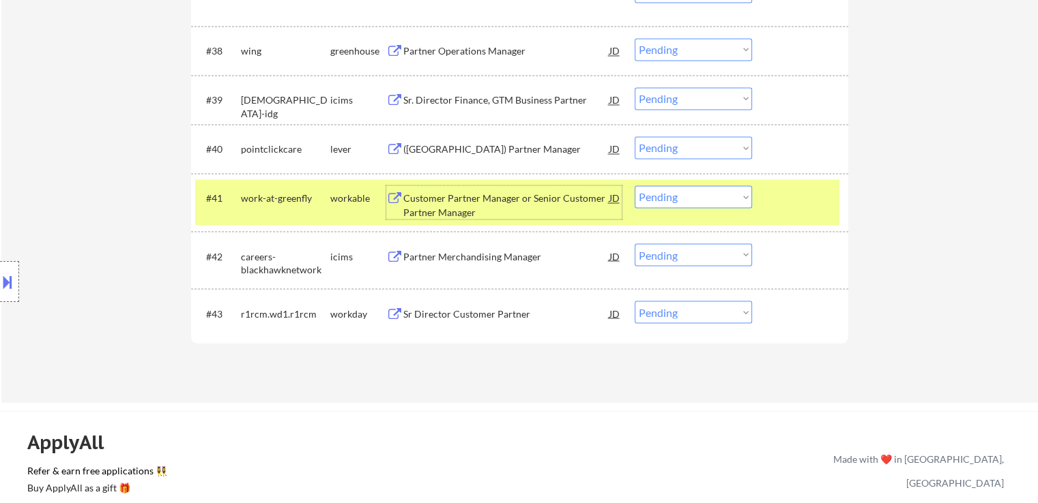
click at [654, 199] on select "Choose an option... Pending Applied Excluded (Questions) Excluded (Expired) Exc…" at bounding box center [692, 197] width 117 height 23
click at [634, 186] on select "Choose an option... Pending Applied Excluded (Questions) Excluded (Expired) Exc…" at bounding box center [692, 197] width 117 height 23
select select ""pending""
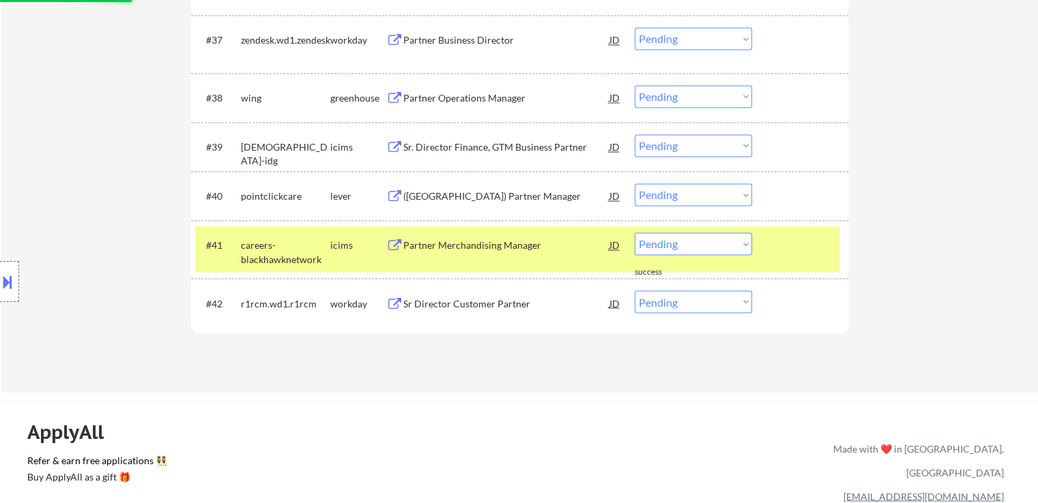
scroll to position [2319, 0]
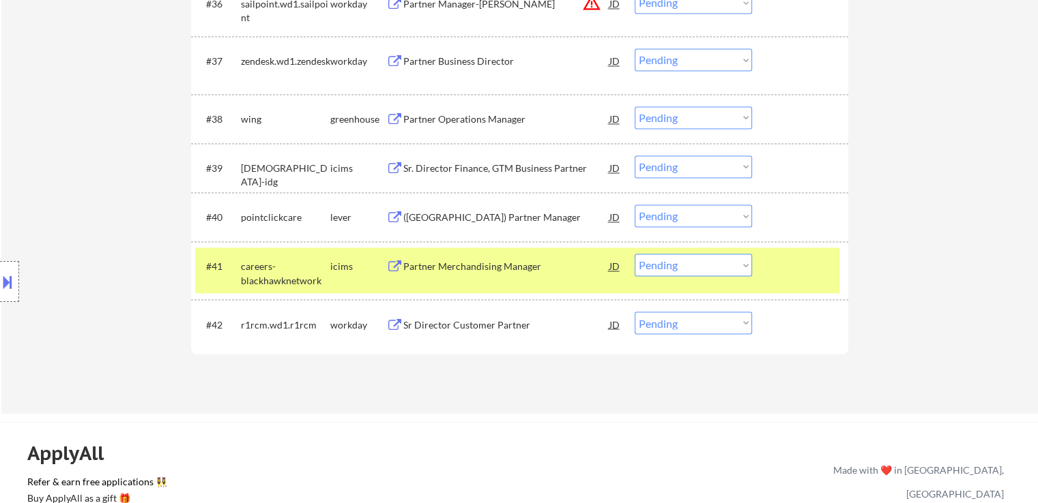
click at [456, 213] on div "([GEOGRAPHIC_DATA]) Partner Manager" at bounding box center [506, 218] width 206 height 14
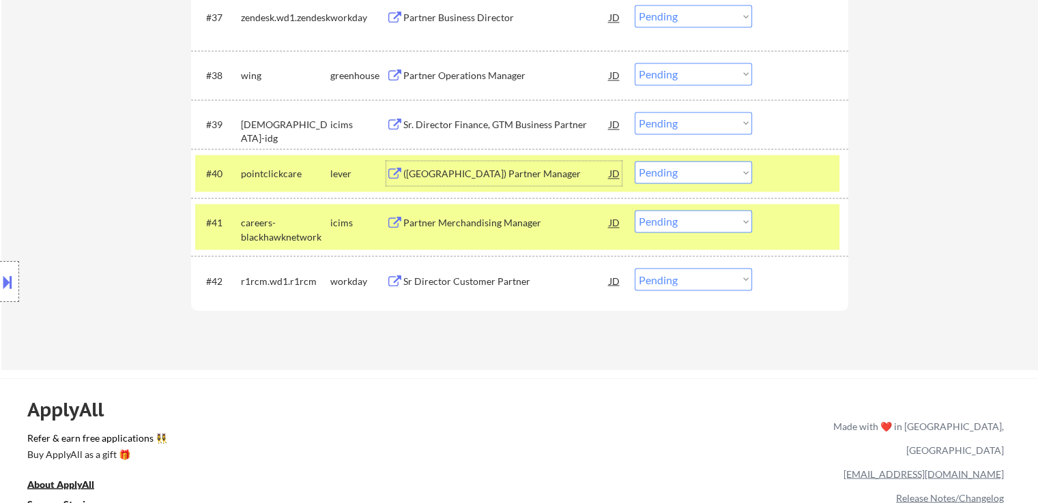
scroll to position [2388, 0]
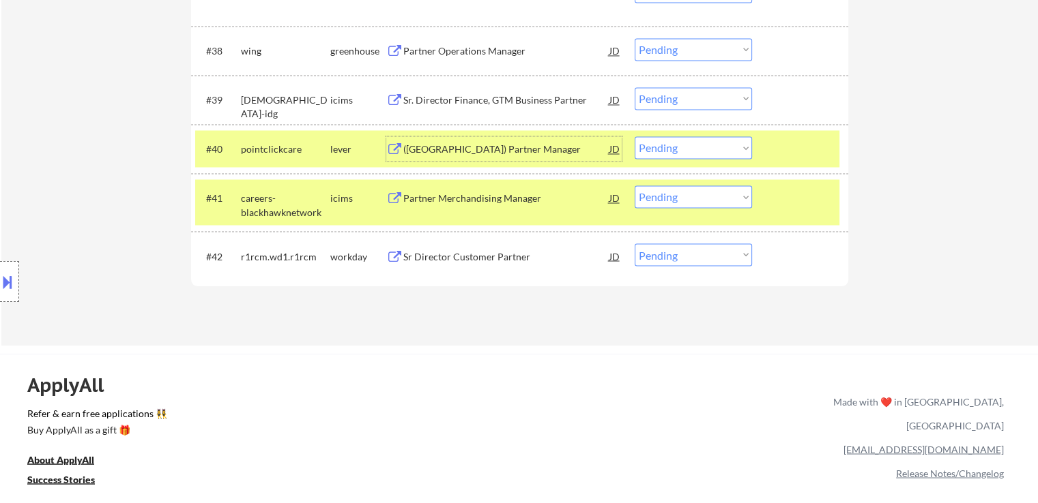
click at [662, 148] on select "Choose an option... Pending Applied Excluded (Questions) Excluded (Expired) Exc…" at bounding box center [692, 147] width 117 height 23
click at [634, 136] on select "Choose an option... Pending Applied Excluded (Questions) Excluded (Expired) Exc…" at bounding box center [692, 147] width 117 height 23
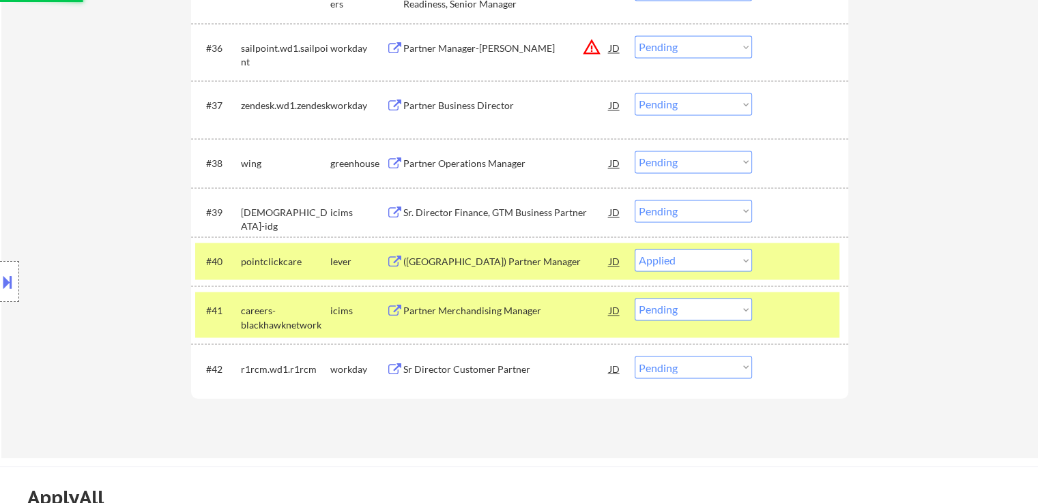
scroll to position [2251, 0]
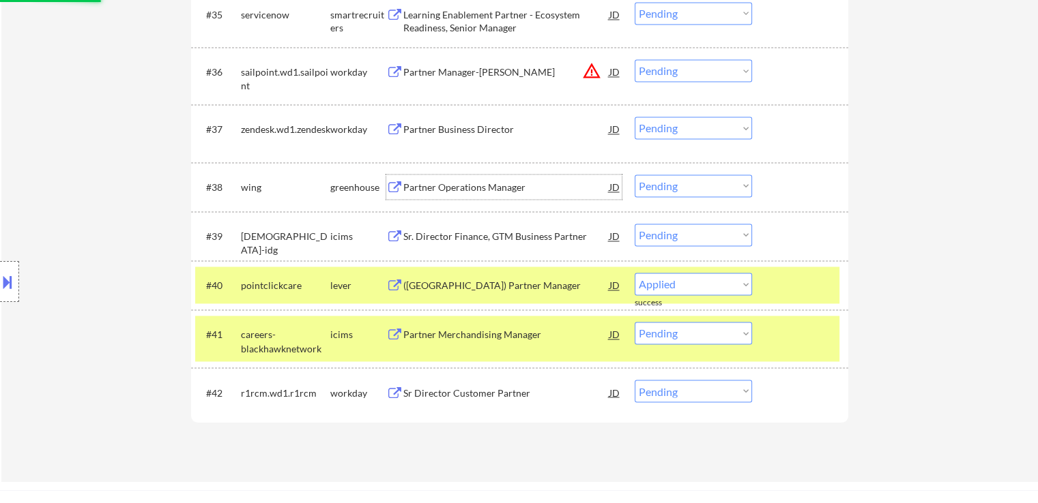
select select ""pending""
click at [478, 183] on div "Partner Operations Manager" at bounding box center [506, 188] width 206 height 14
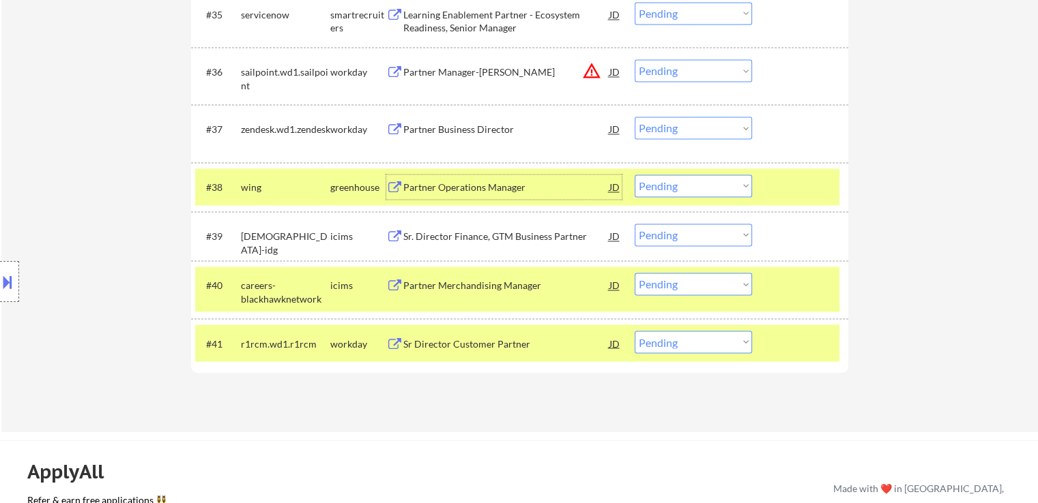
click at [714, 190] on select "Choose an option... Pending Applied Excluded (Questions) Excluded (Expired) Exc…" at bounding box center [692, 186] width 117 height 23
click at [634, 175] on select "Choose an option... Pending Applied Excluded (Questions) Excluded (Expired) Exc…" at bounding box center [692, 186] width 117 height 23
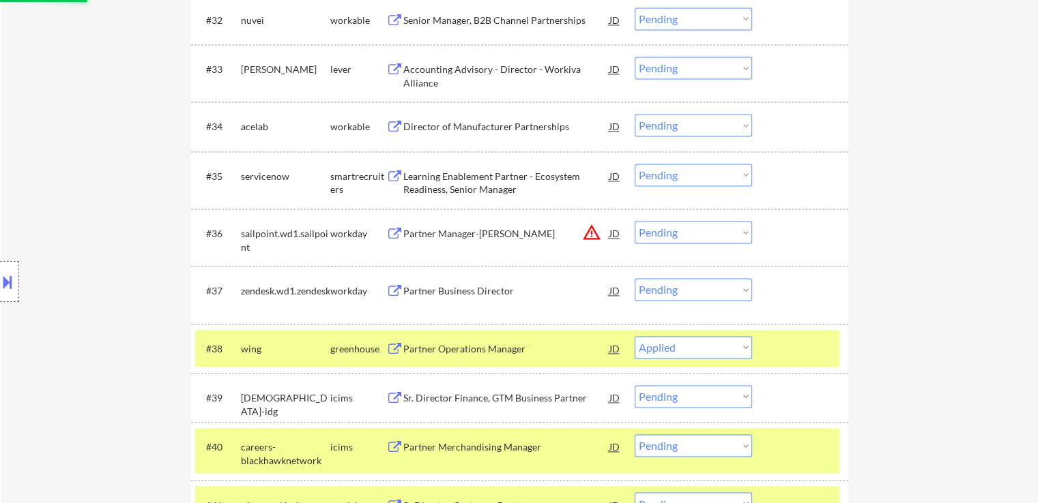
scroll to position [2046, 0]
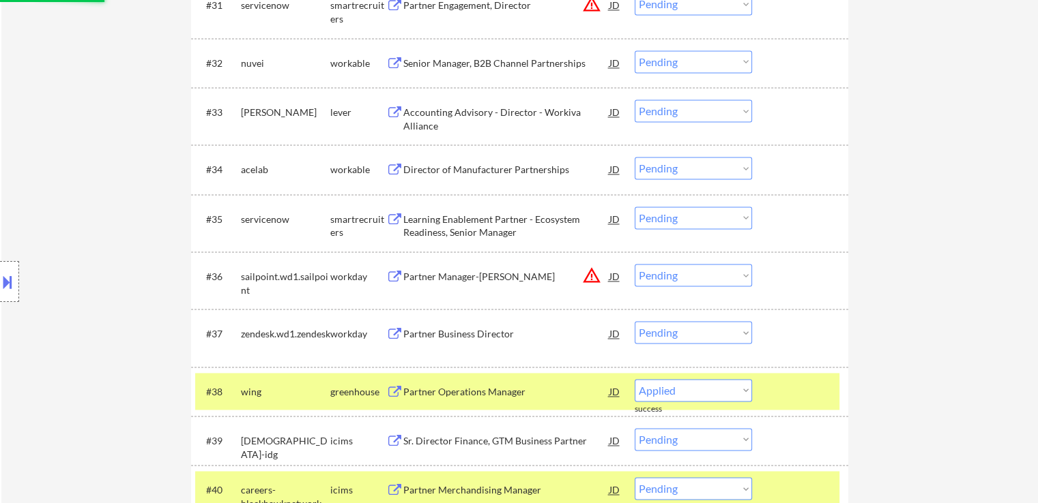
select select ""pending""
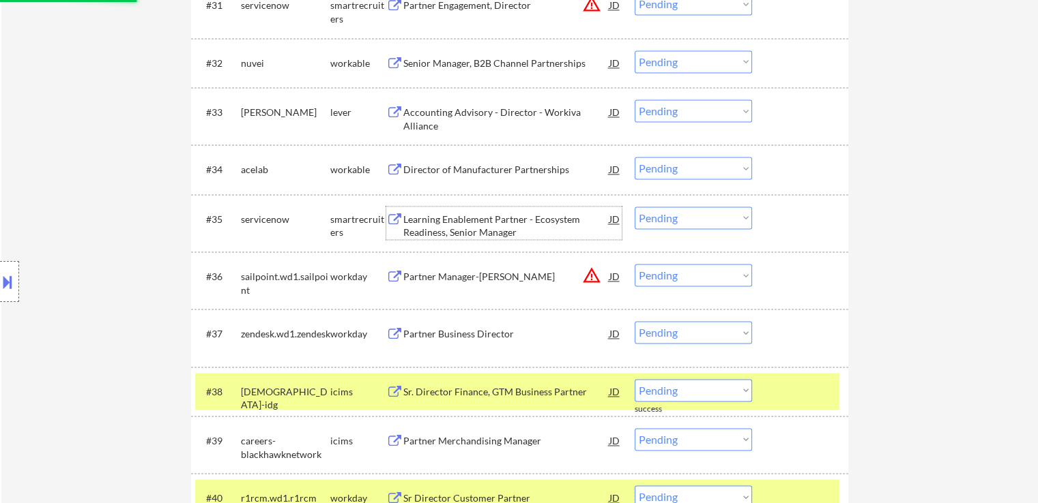
click at [482, 222] on div "Learning Enablement Partner - Ecosystem Readiness, Senior Manager" at bounding box center [506, 226] width 206 height 27
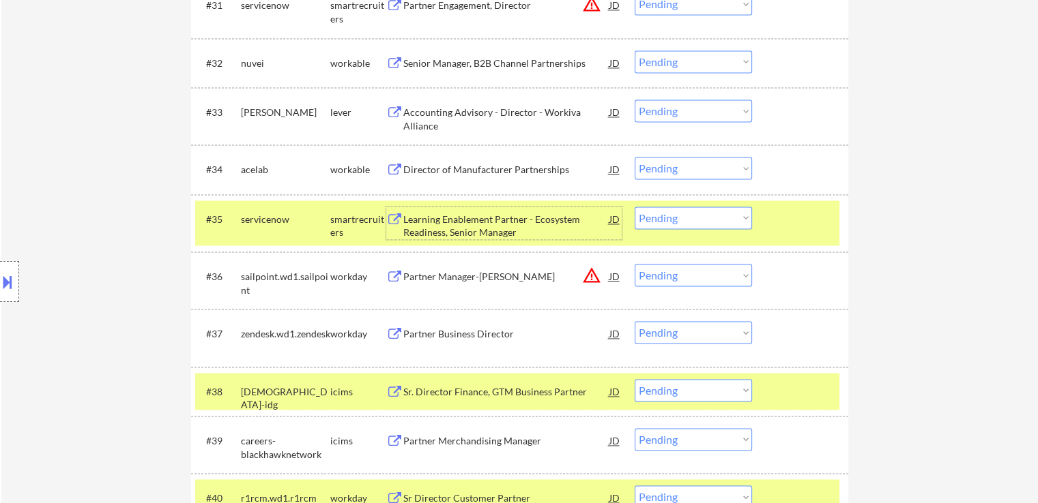
click at [667, 214] on select "Choose an option... Pending Applied Excluded (Questions) Excluded (Expired) Exc…" at bounding box center [692, 218] width 117 height 23
click at [634, 207] on select "Choose an option... Pending Applied Excluded (Questions) Excluded (Expired) Exc…" at bounding box center [692, 218] width 117 height 23
select select ""pending""
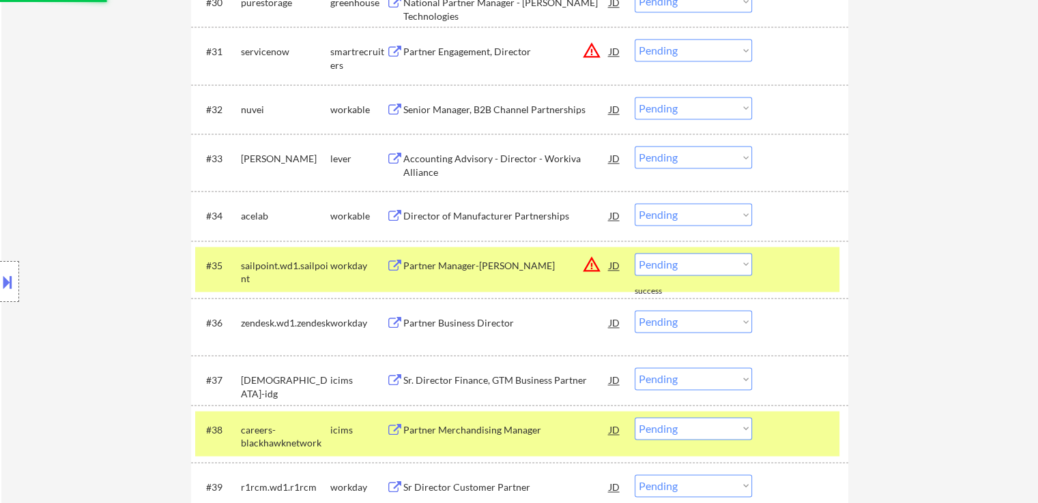
scroll to position [1978, 0]
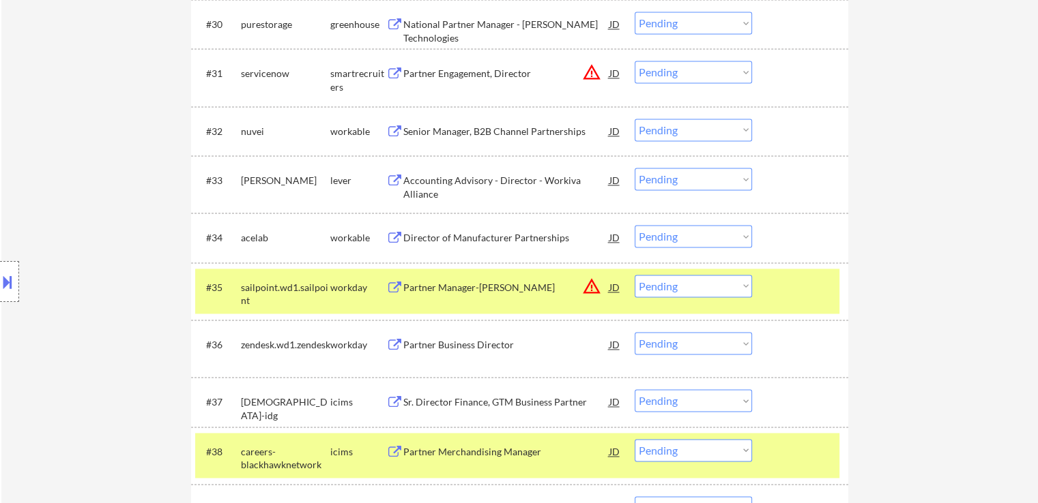
click at [477, 238] on div "Director of Manufacturer Partnerships" at bounding box center [506, 238] width 206 height 14
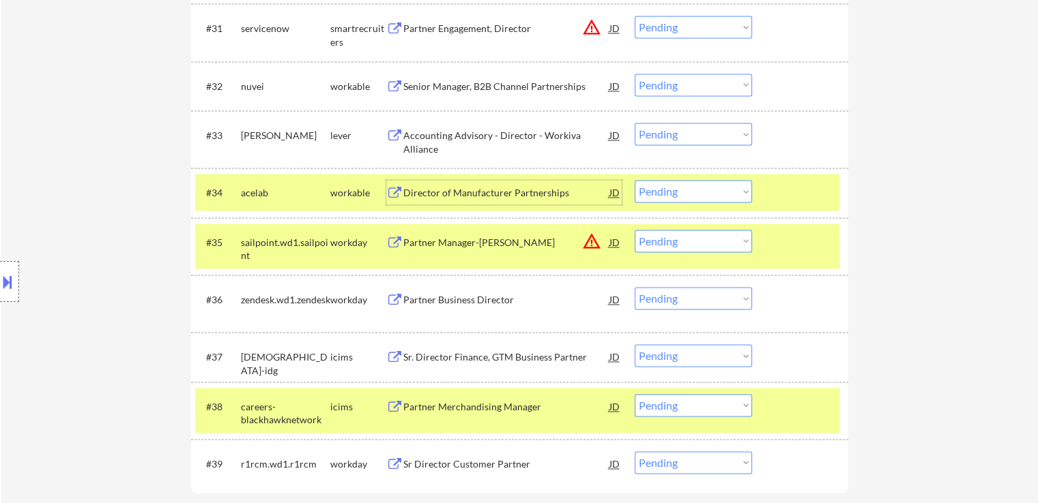
scroll to position [2046, 0]
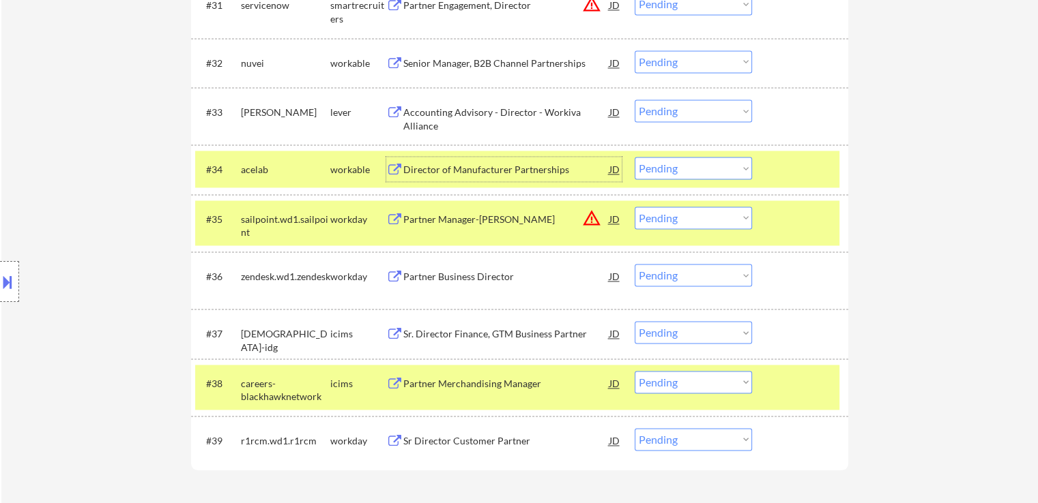
click at [666, 168] on select "Choose an option... Pending Applied Excluded (Questions) Excluded (Expired) Exc…" at bounding box center [692, 168] width 117 height 23
click at [634, 157] on select "Choose an option... Pending Applied Excluded (Questions) Excluded (Expired) Exc…" at bounding box center [692, 168] width 117 height 23
select select ""pending""
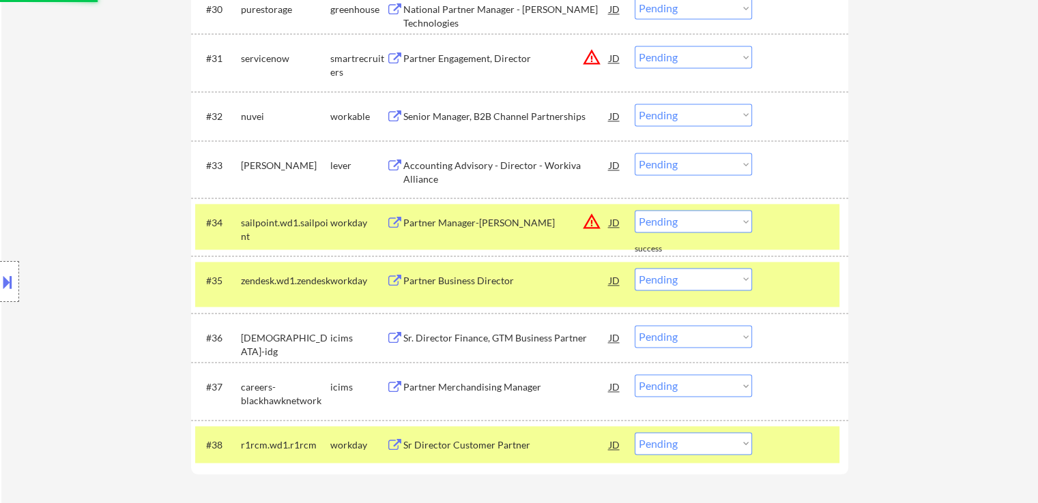
scroll to position [1978, 0]
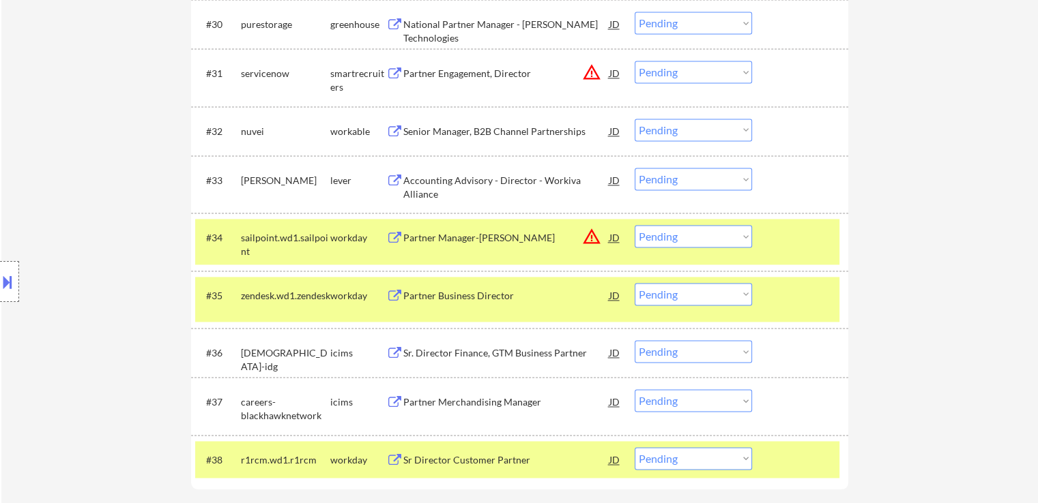
click at [467, 176] on div "Accounting Advisory - Director - Workiva Alliance" at bounding box center [506, 187] width 206 height 27
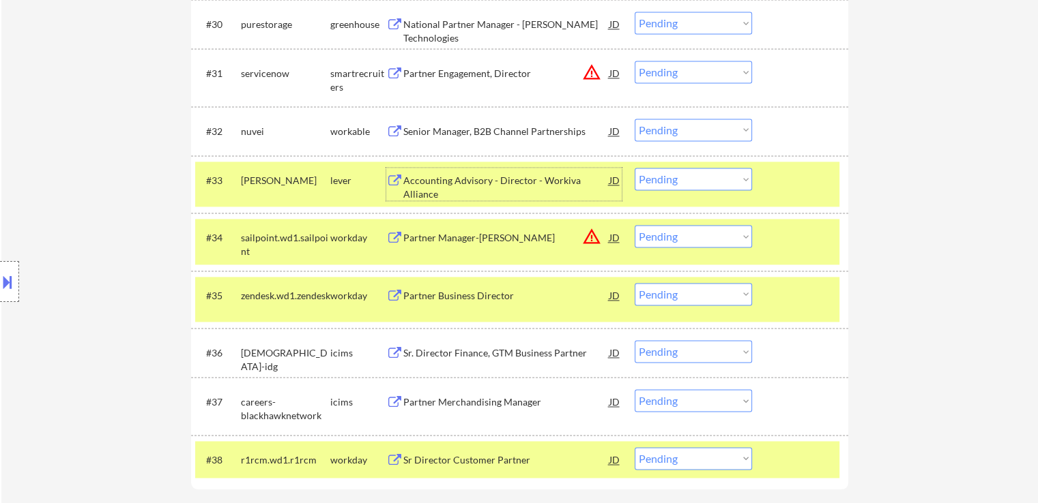
click at [666, 178] on select "Choose an option... Pending Applied Excluded (Questions) Excluded (Expired) Exc…" at bounding box center [692, 179] width 117 height 23
click at [634, 168] on select "Choose an option... Pending Applied Excluded (Questions) Excluded (Expired) Exc…" at bounding box center [692, 179] width 117 height 23
select select ""pending""
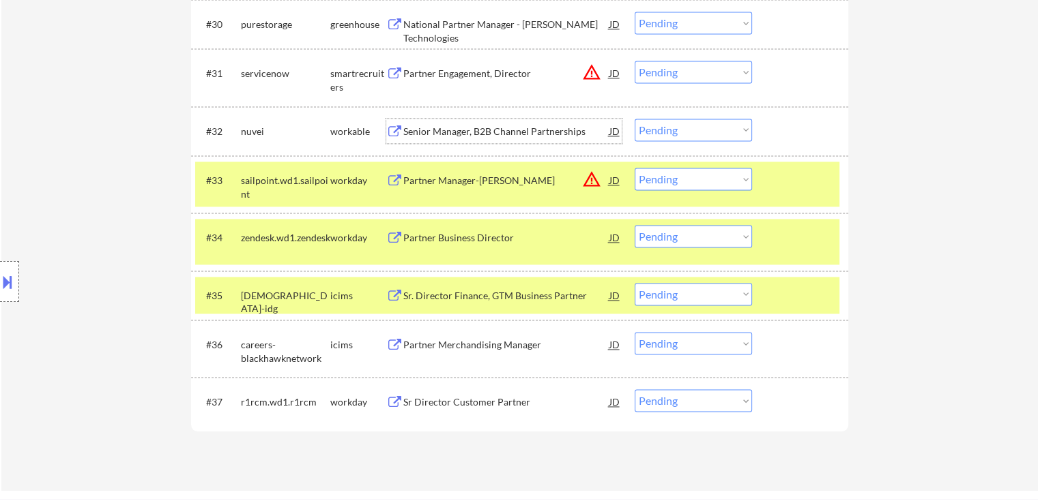
click at [490, 130] on div "Senior Manager, B2B Channel Partnerships" at bounding box center [506, 132] width 206 height 14
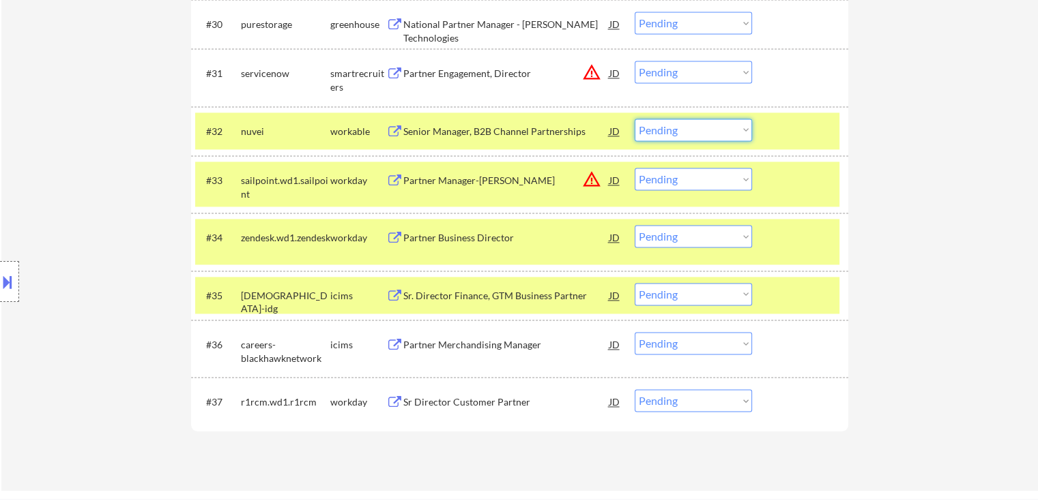
click at [678, 129] on select "Choose an option... Pending Applied Excluded (Questions) Excluded (Expired) Exc…" at bounding box center [692, 130] width 117 height 23
click at [634, 119] on select "Choose an option... Pending Applied Excluded (Questions) Excluded (Expired) Exc…" at bounding box center [692, 130] width 117 height 23
select select ""pending""
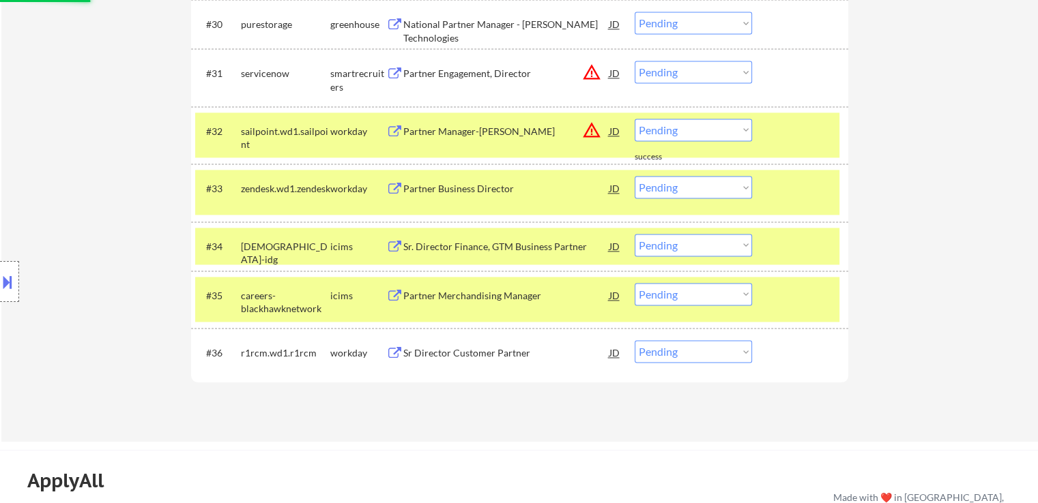
click at [438, 75] on div "Partner Engagement, Director" at bounding box center [506, 74] width 206 height 14
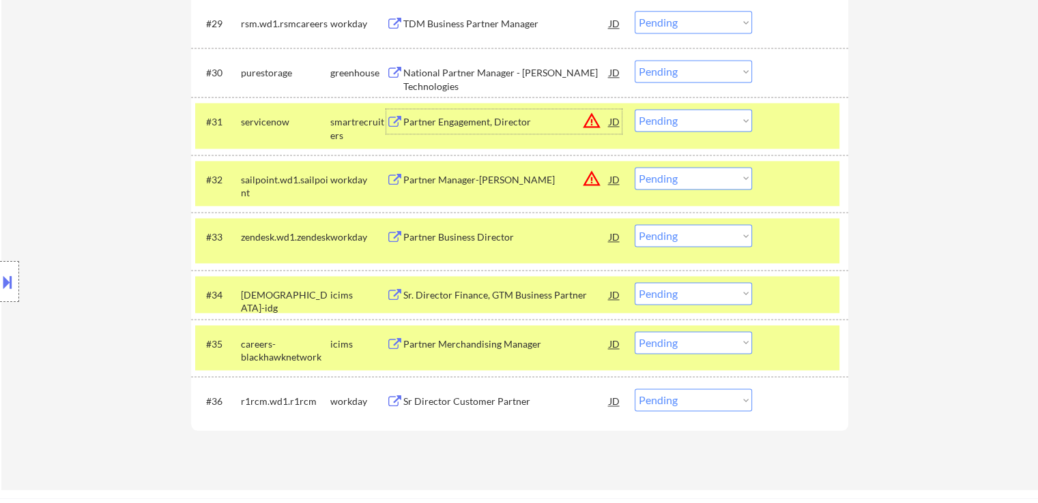
scroll to position [1910, 0]
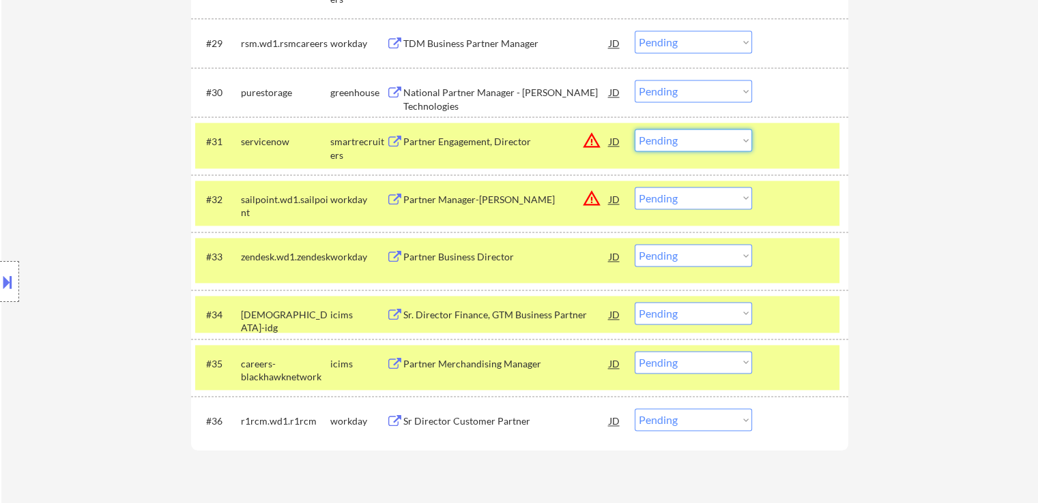
click at [681, 142] on select "Choose an option... Pending Applied Excluded (Questions) Excluded (Expired) Exc…" at bounding box center [692, 140] width 117 height 23
click at [634, 129] on select "Choose an option... Pending Applied Excluded (Questions) Excluded (Expired) Exc…" at bounding box center [692, 140] width 117 height 23
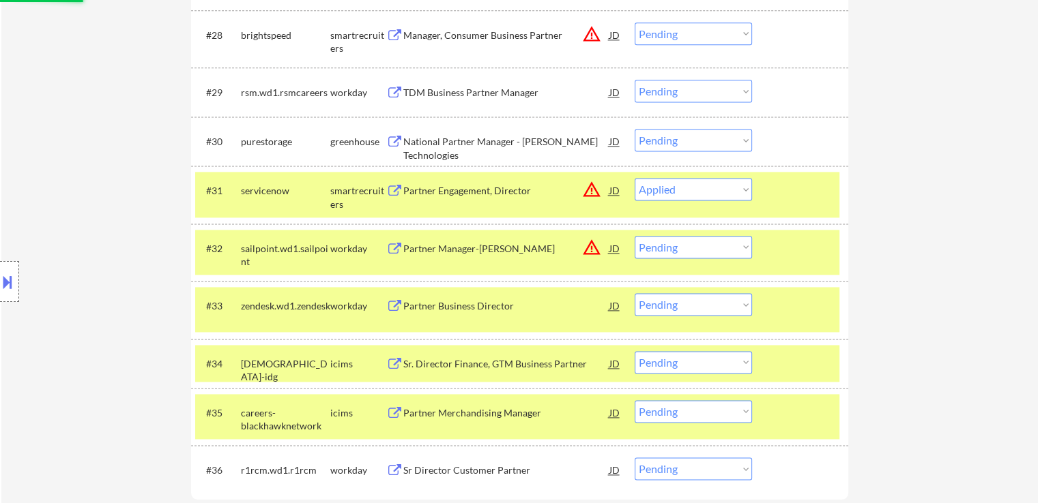
scroll to position [1842, 0]
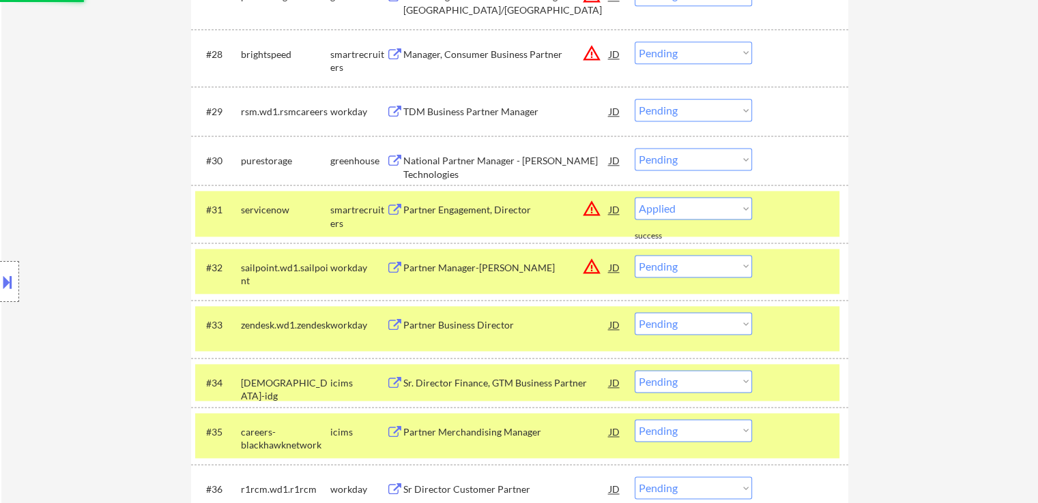
select select ""pending""
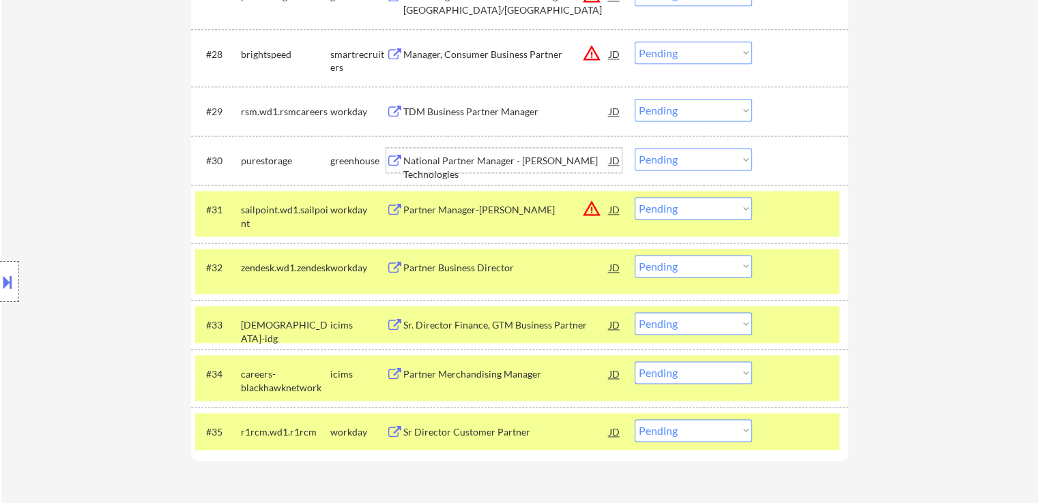
click at [466, 160] on div "National Partner Manager - [PERSON_NAME] Technologies" at bounding box center [506, 167] width 206 height 27
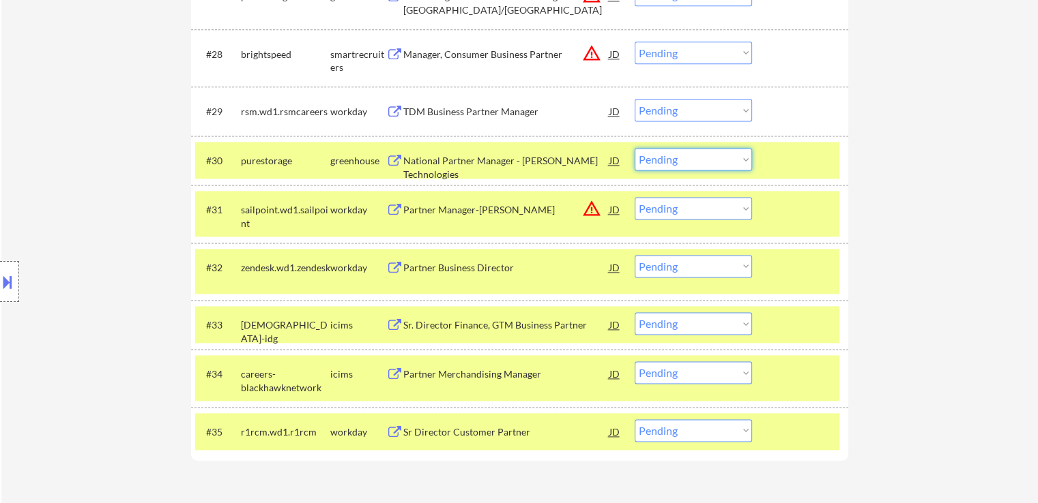
drag, startPoint x: 653, startPoint y: 156, endPoint x: 652, endPoint y: 167, distance: 10.9
click at [653, 156] on select "Choose an option... Pending Applied Excluded (Questions) Excluded (Expired) Exc…" at bounding box center [692, 159] width 117 height 23
click at [634, 148] on select "Choose an option... Pending Applied Excluded (Questions) Excluded (Expired) Exc…" at bounding box center [692, 159] width 117 height 23
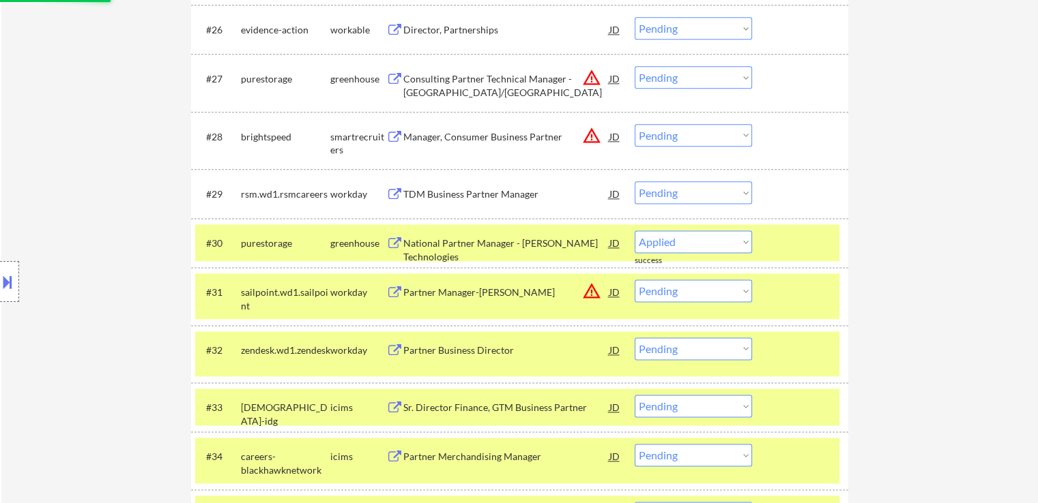
scroll to position [1705, 0]
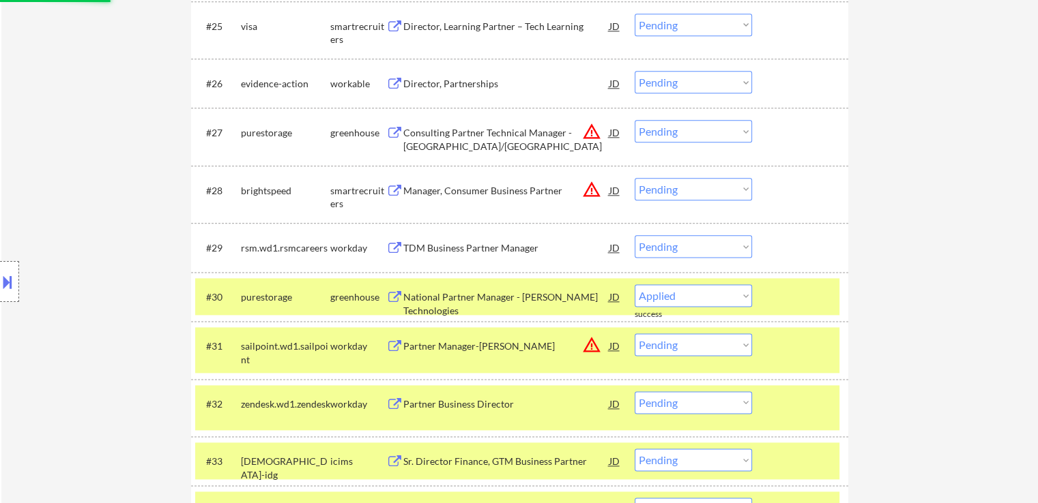
select select ""pending""
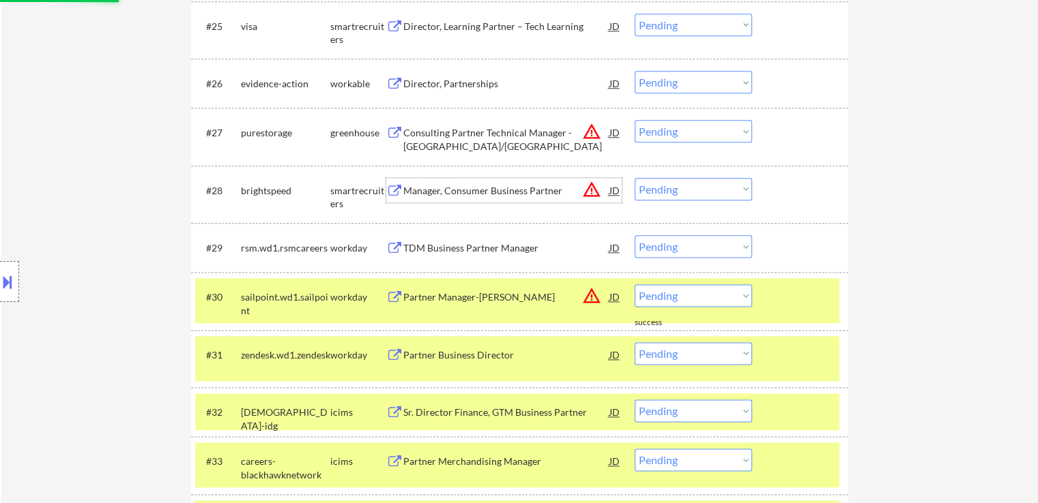
click at [510, 194] on div "Manager, Consumer Business Partner" at bounding box center [506, 191] width 206 height 14
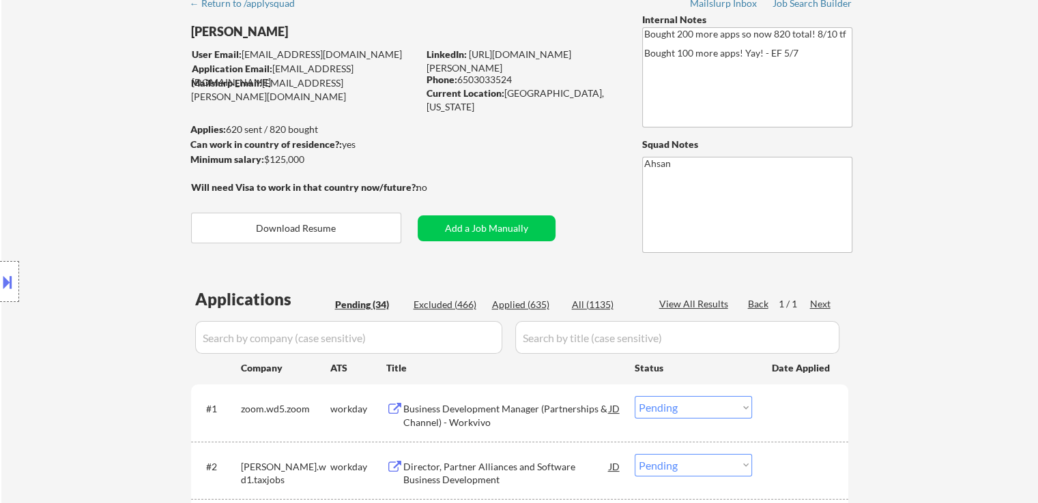
scroll to position [68, 0]
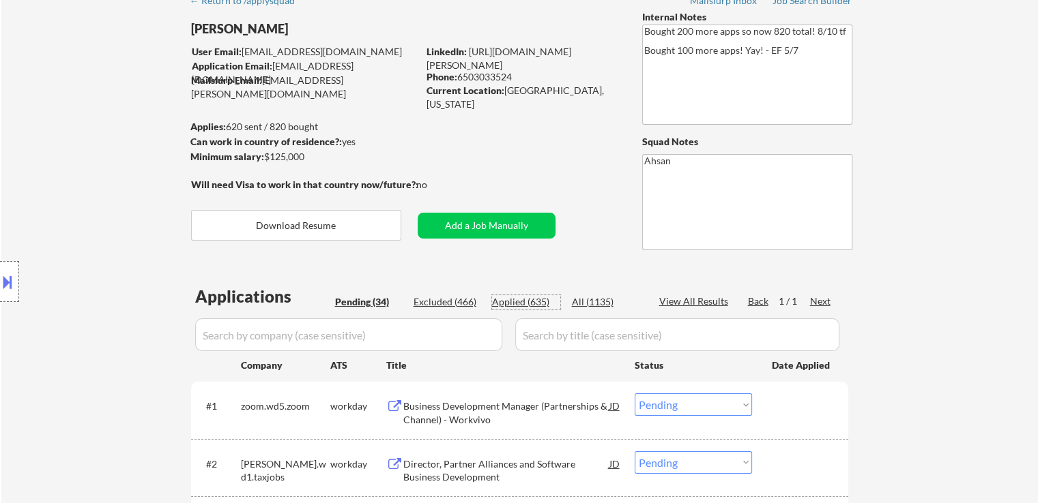
click at [515, 301] on div "Applied (635)" at bounding box center [526, 302] width 68 height 14
select select ""applied""
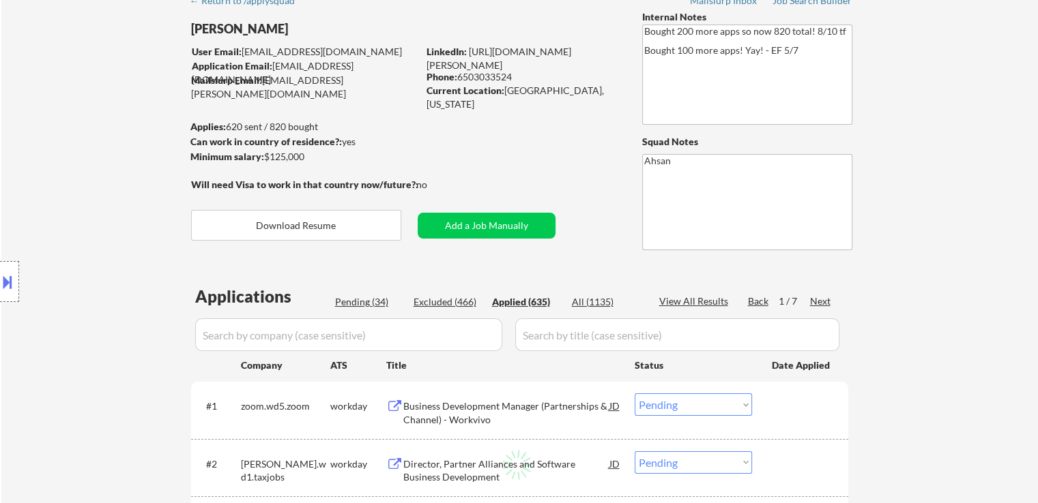
select select ""applied""
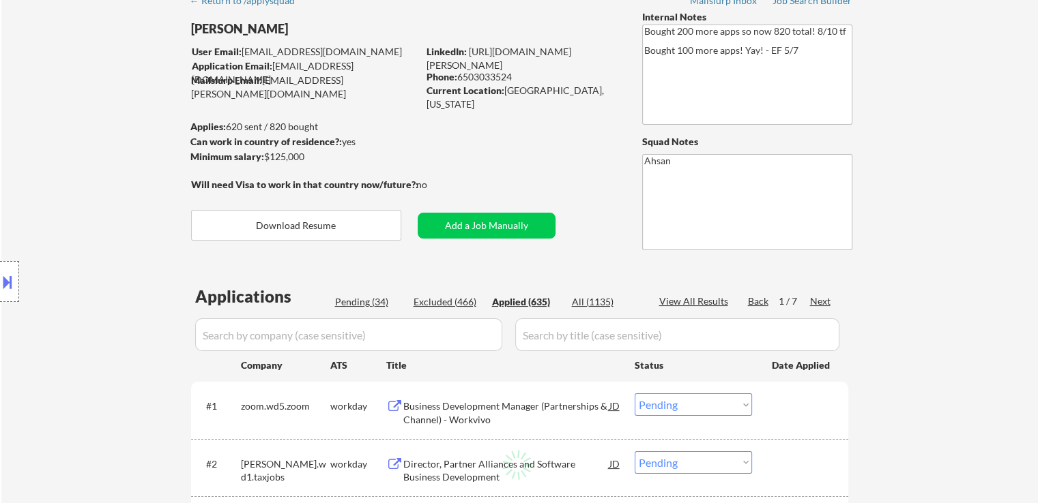
select select ""applied""
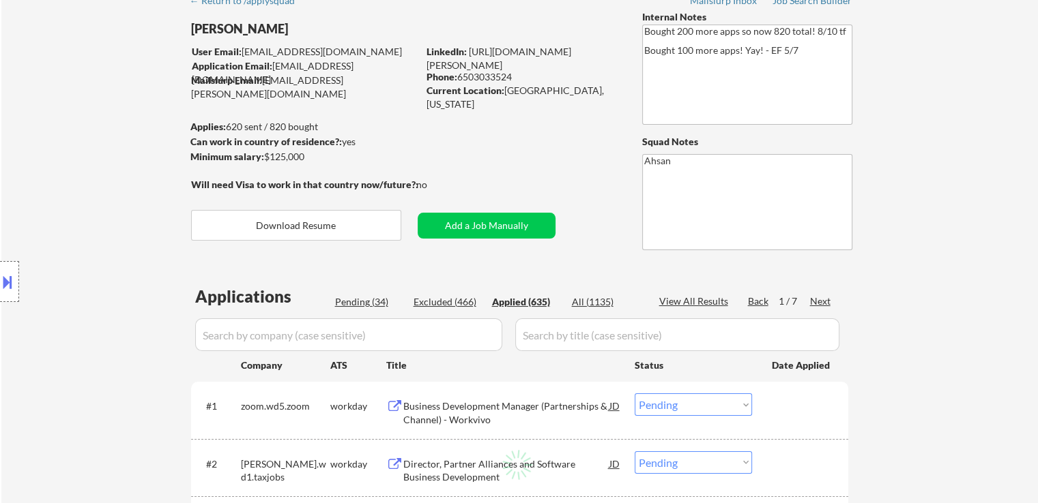
select select ""applied""
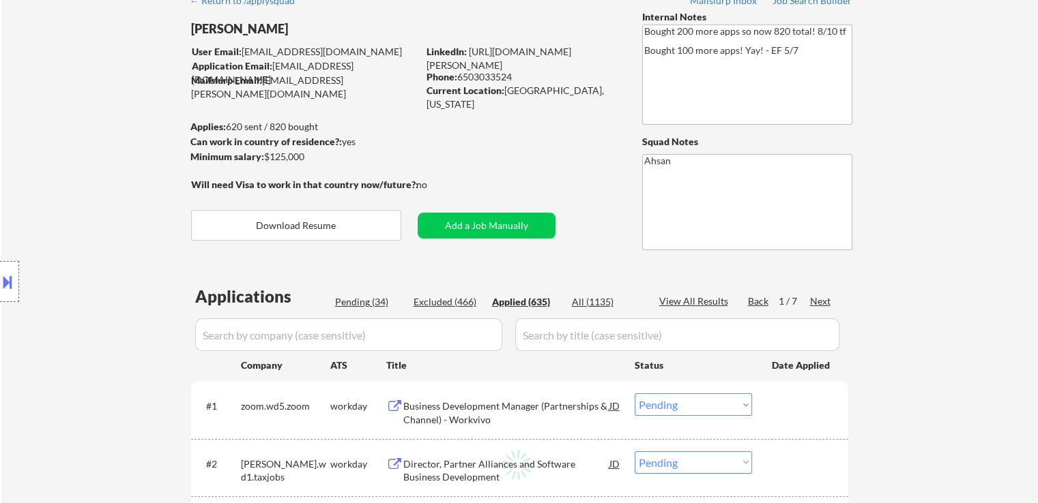
select select ""applied""
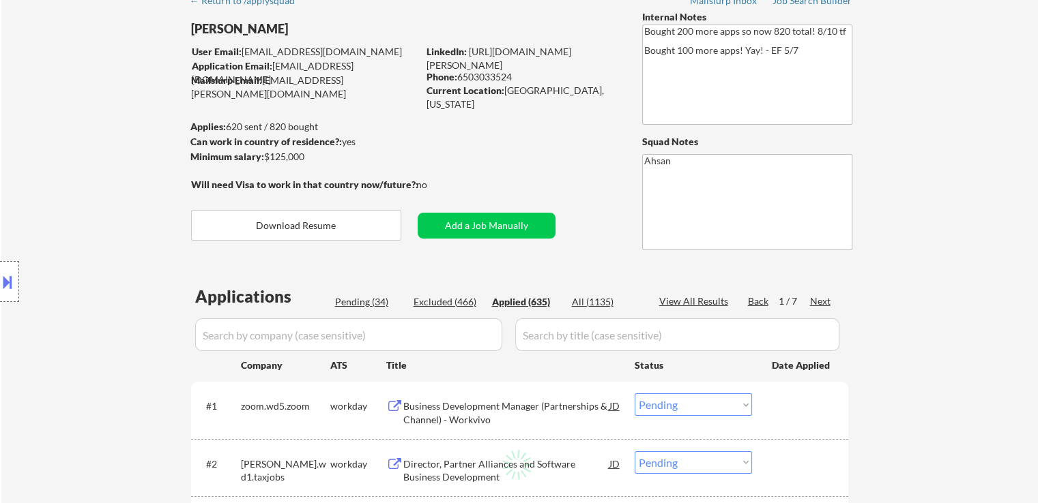
select select ""applied""
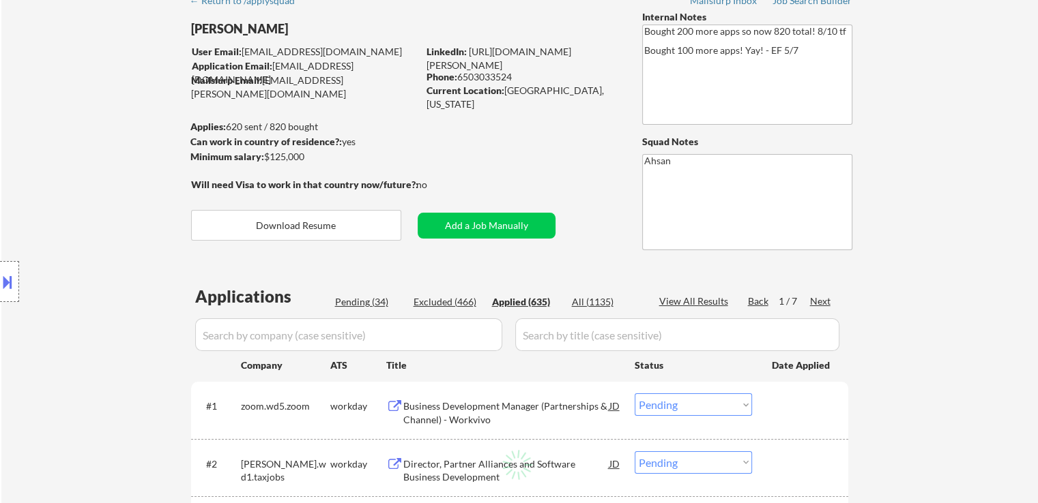
select select ""applied""
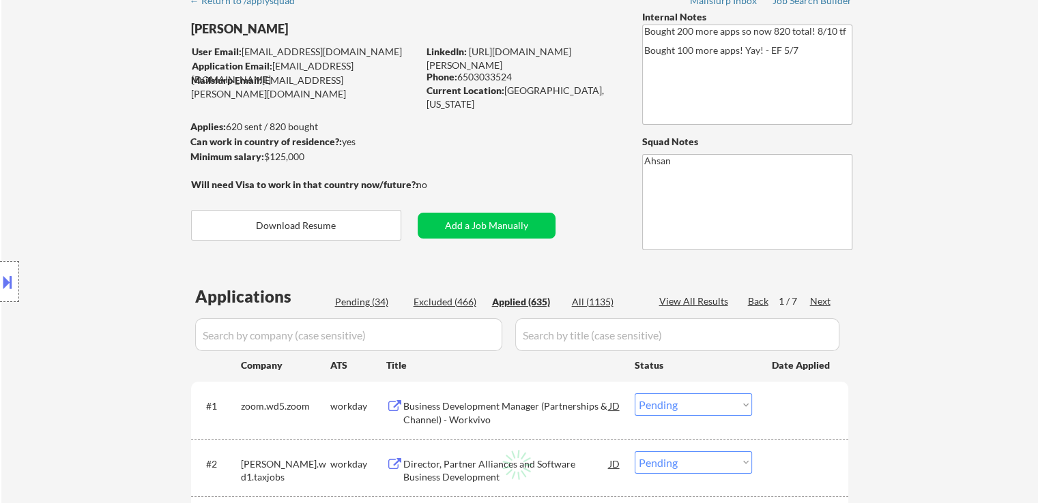
select select ""applied""
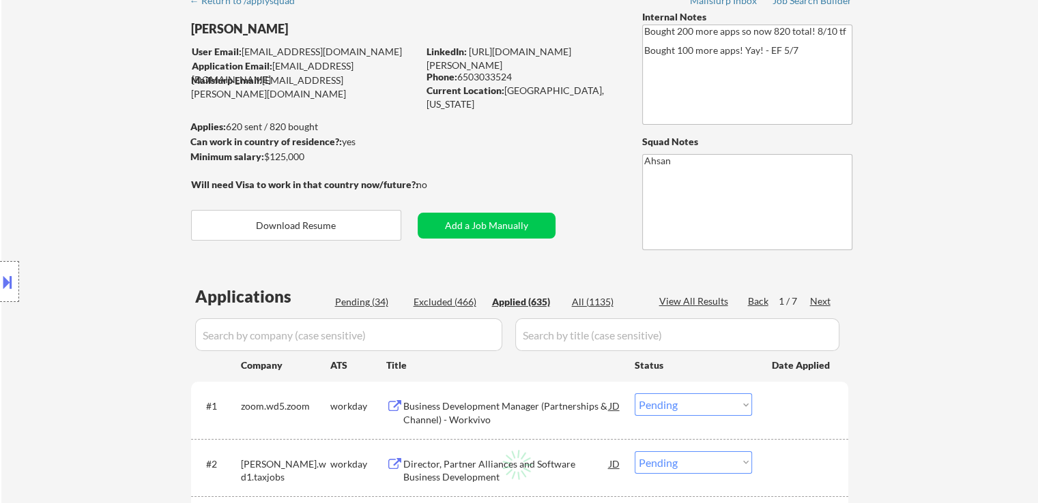
select select ""applied""
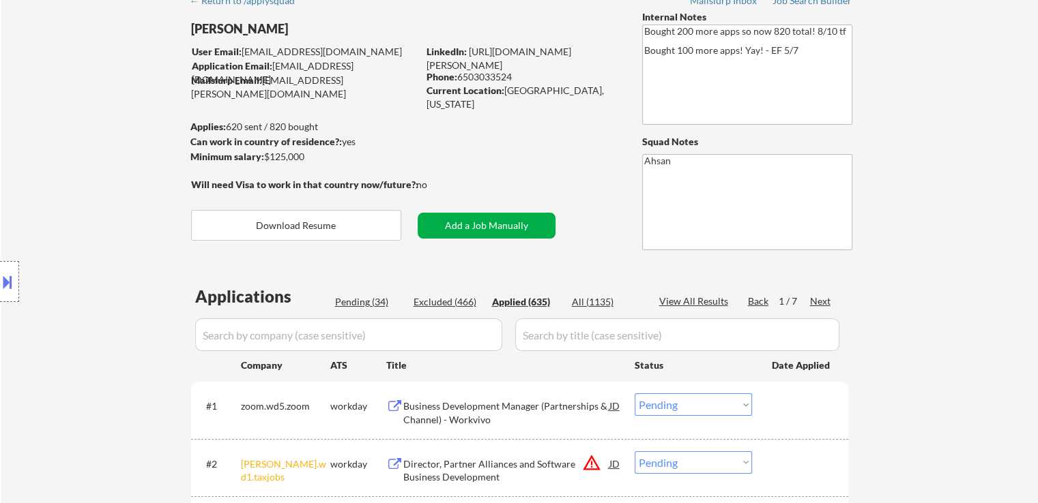
select select ""applied""
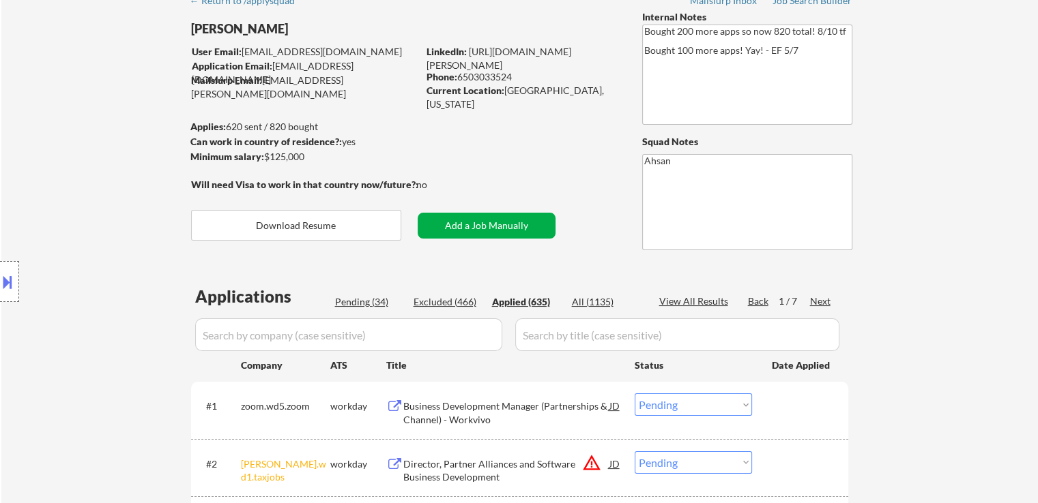
select select ""applied""
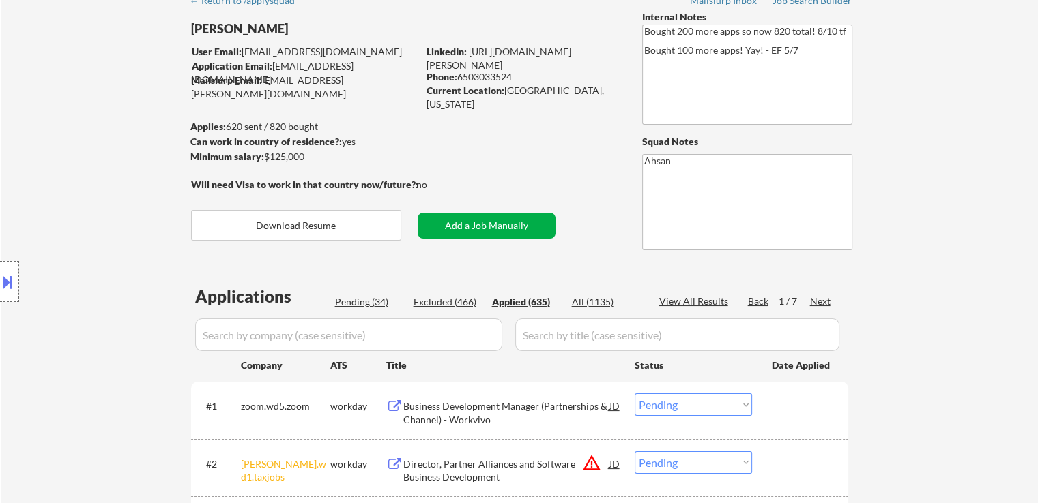
select select ""applied""
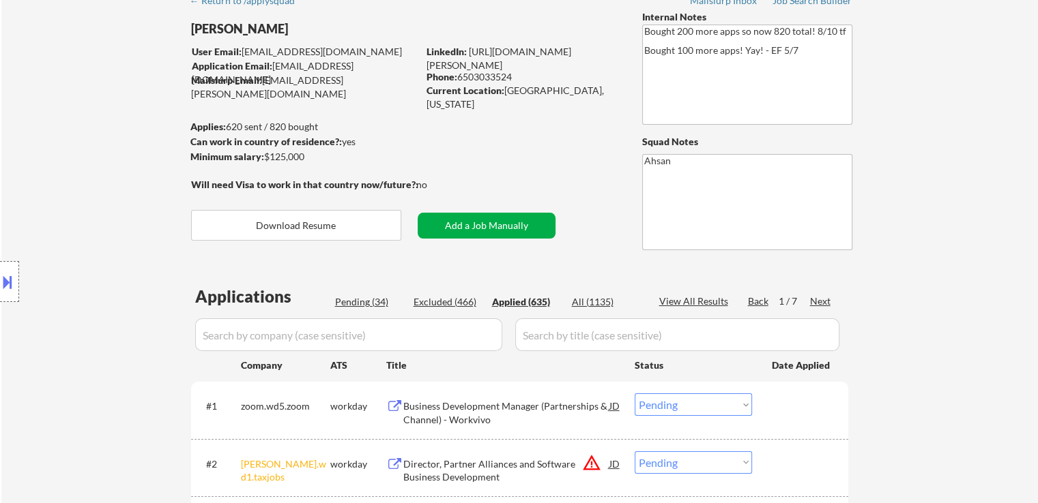
select select ""applied""
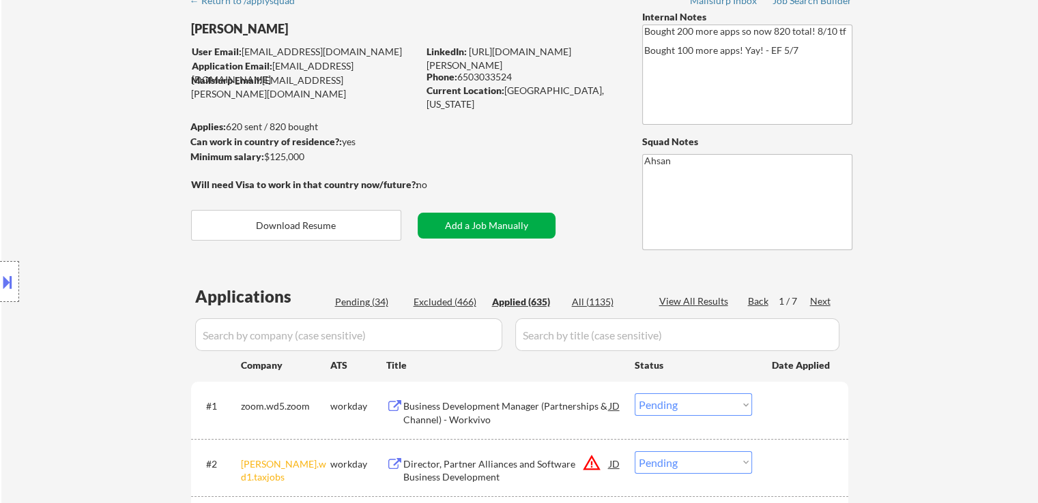
select select ""applied""
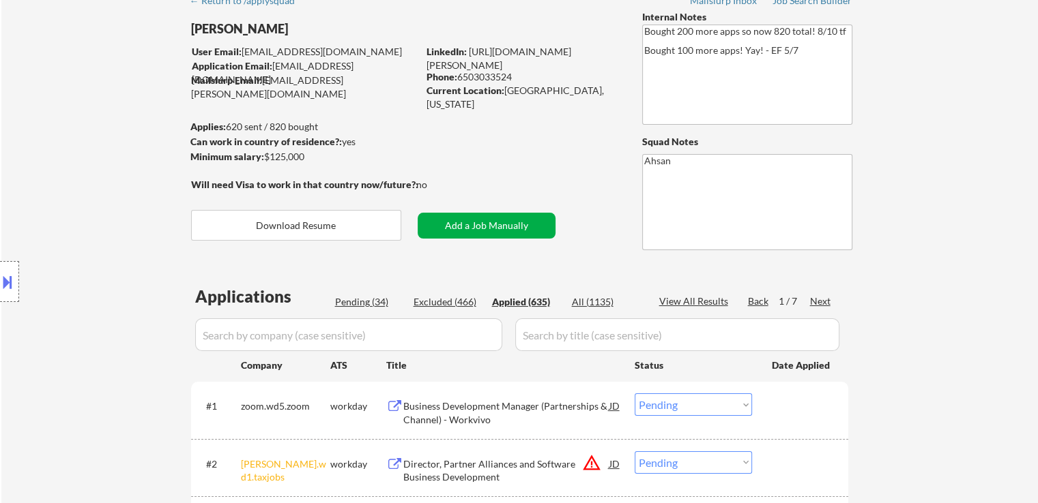
select select ""applied""
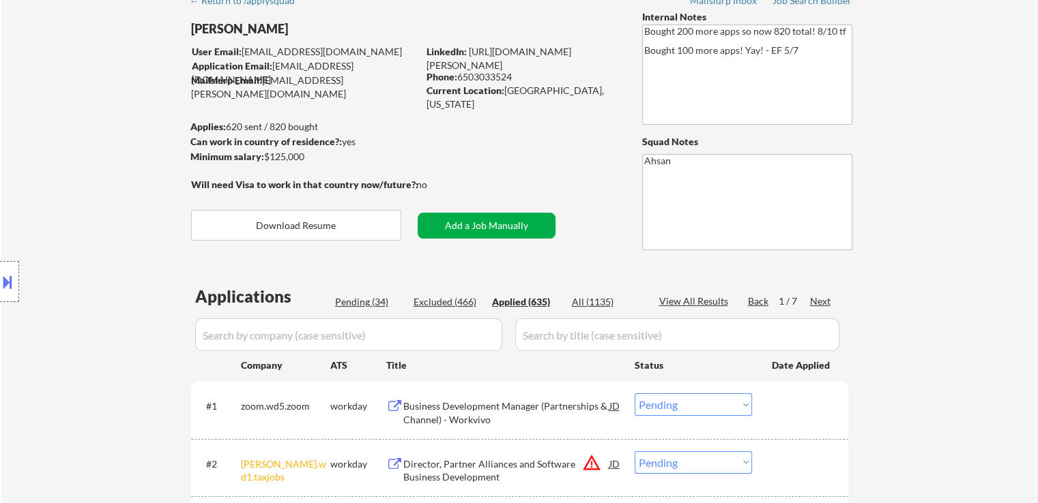
select select ""applied""
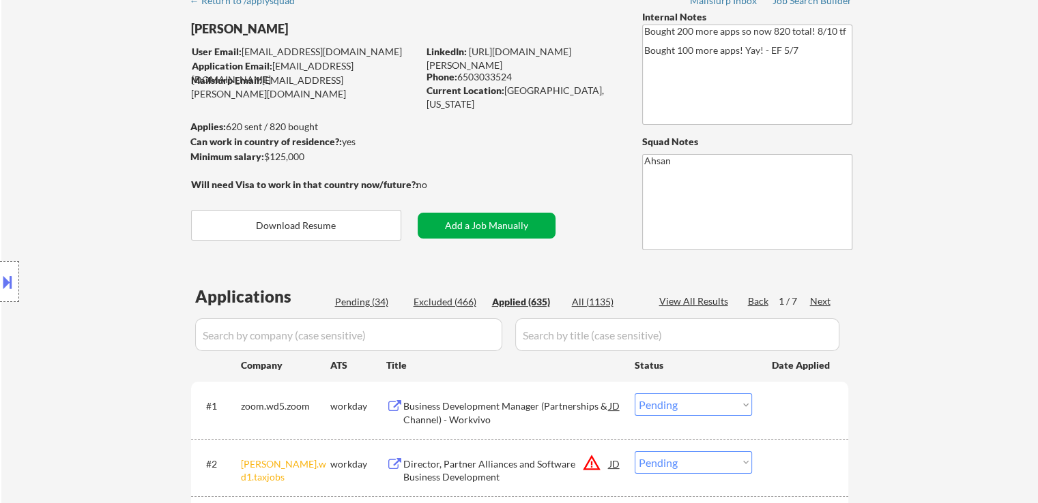
select select ""applied""
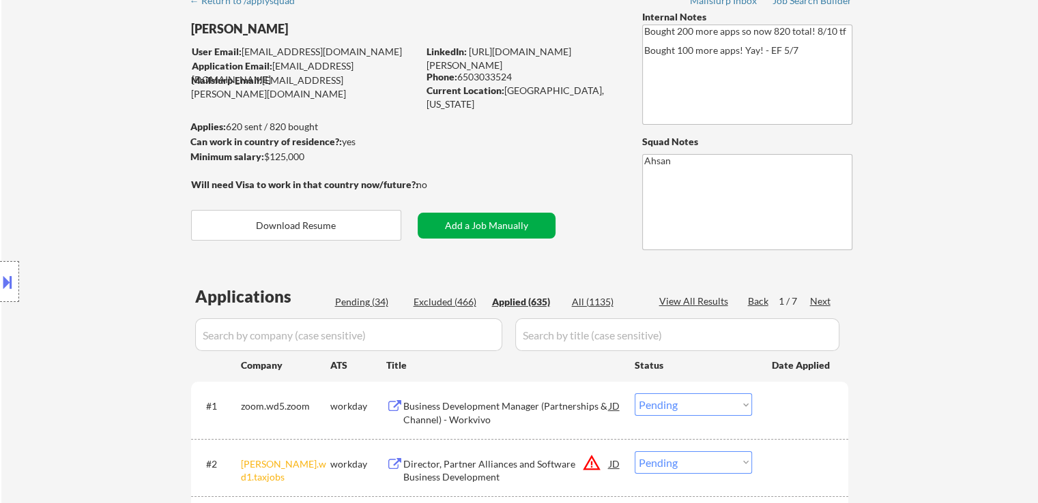
select select ""applied""
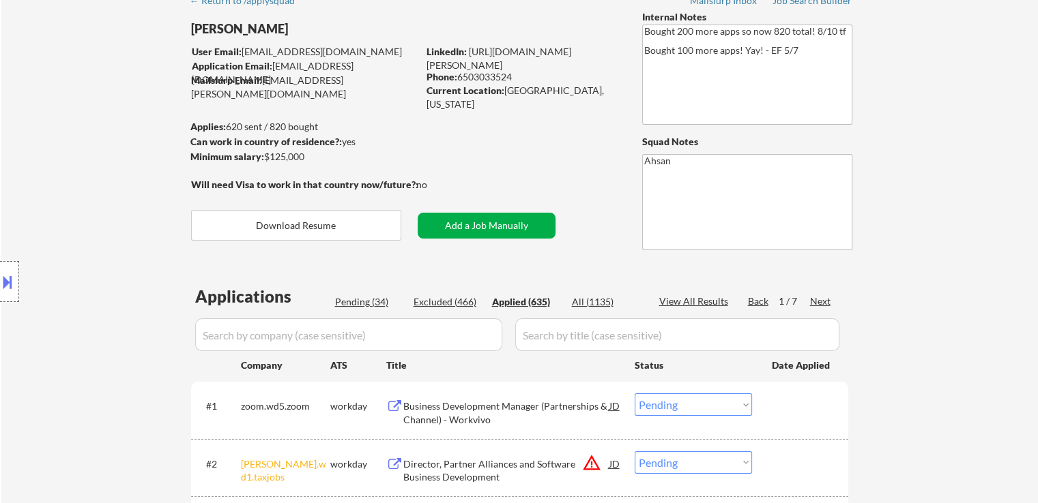
select select ""applied""
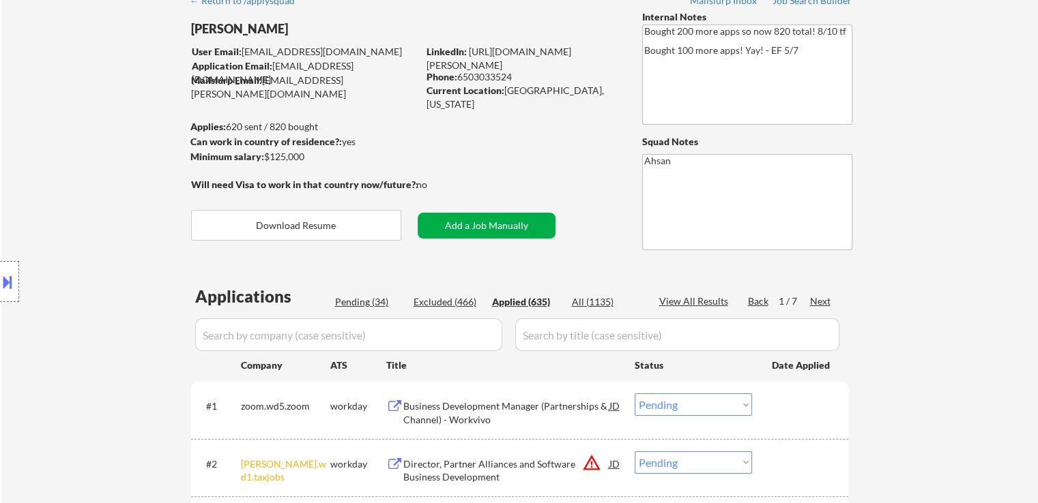
select select ""applied""
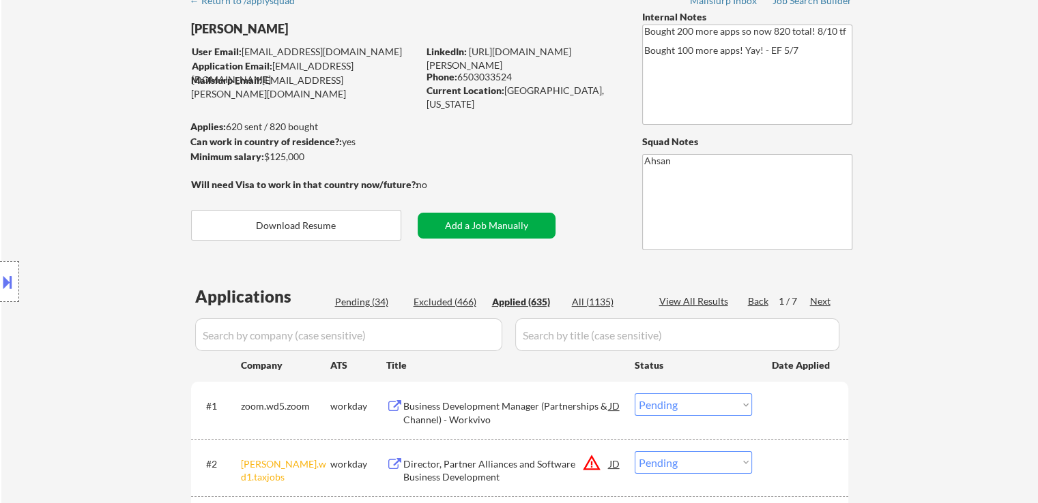
select select ""applied""
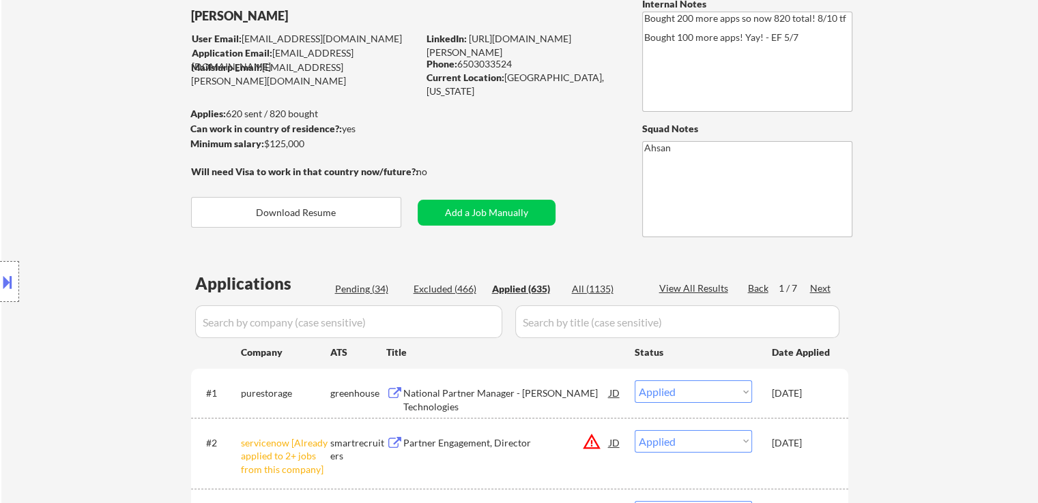
scroll to position [0, 0]
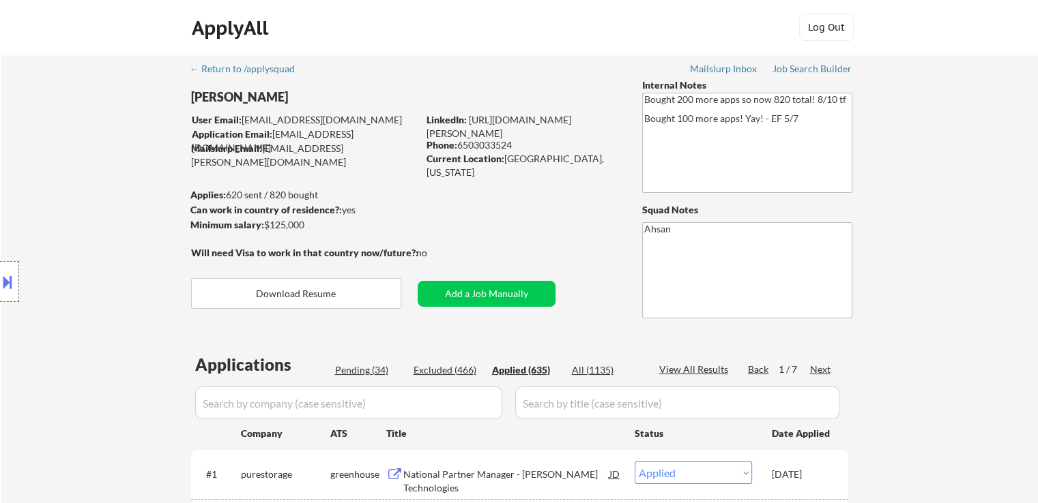
click at [366, 368] on div "Pending (34)" at bounding box center [369, 371] width 68 height 14
select select ""pending""
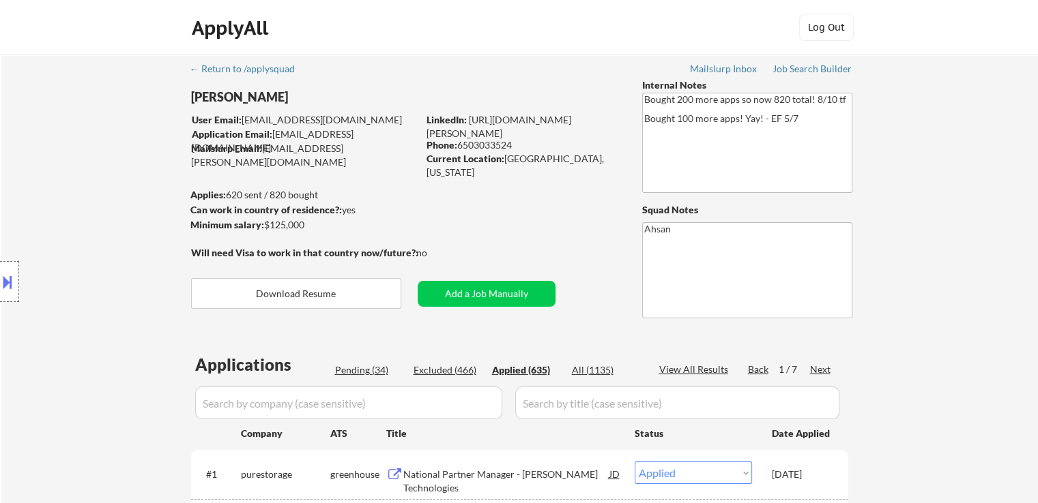
select select ""pending""
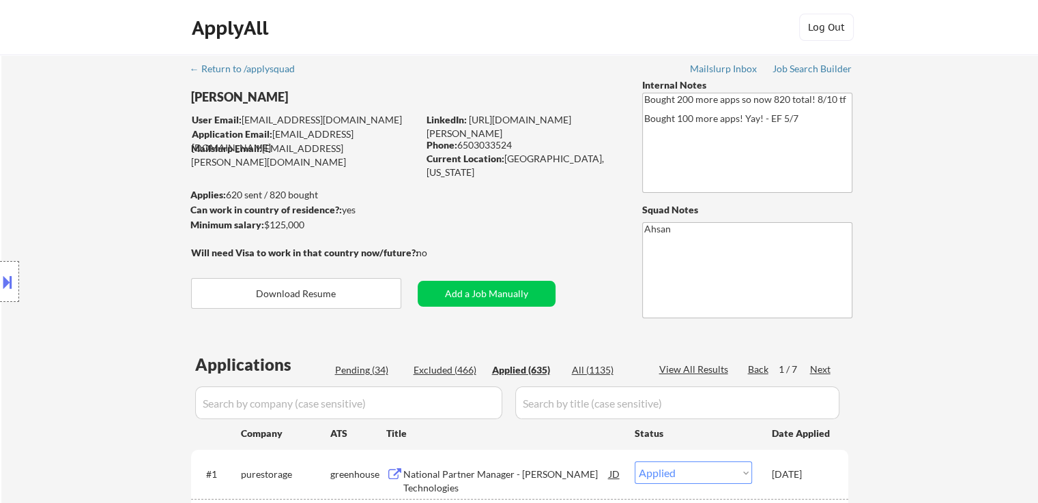
select select ""pending""
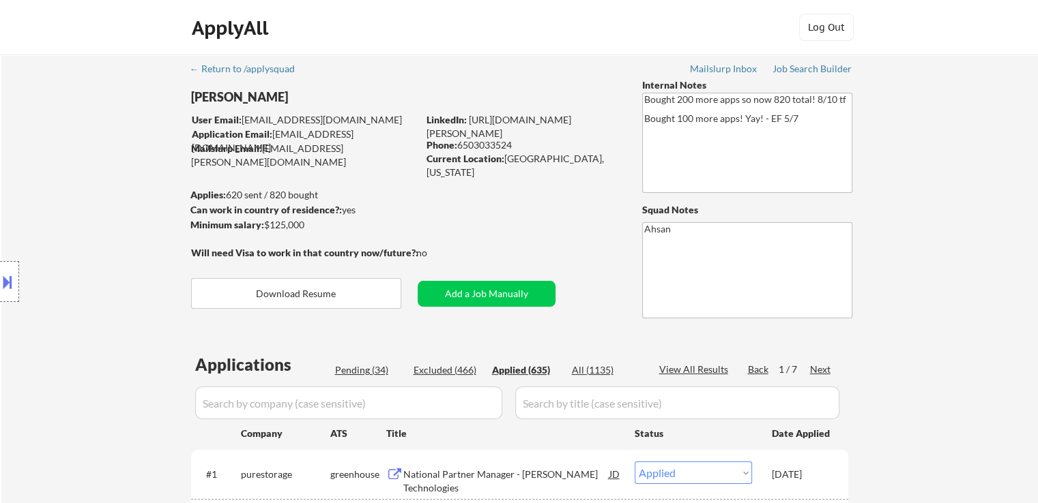
select select ""pending""
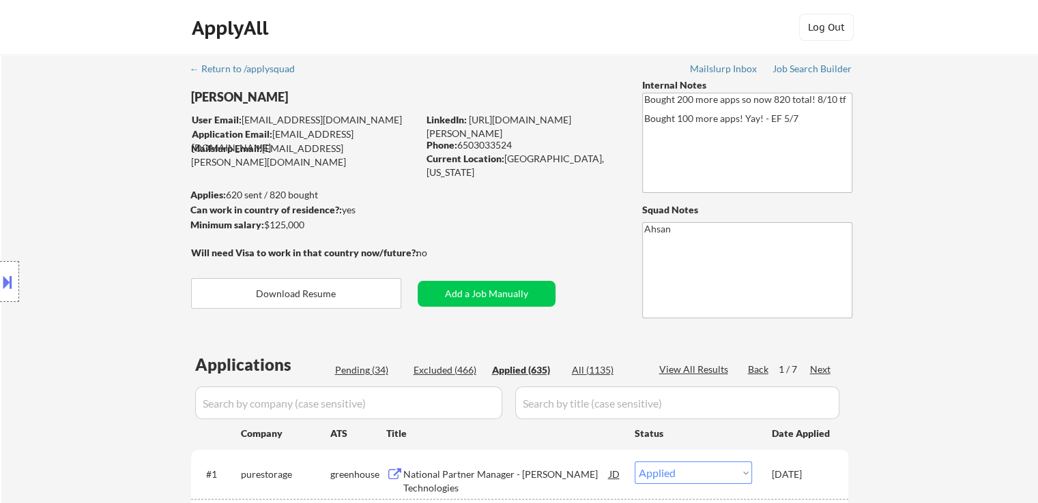
select select ""pending""
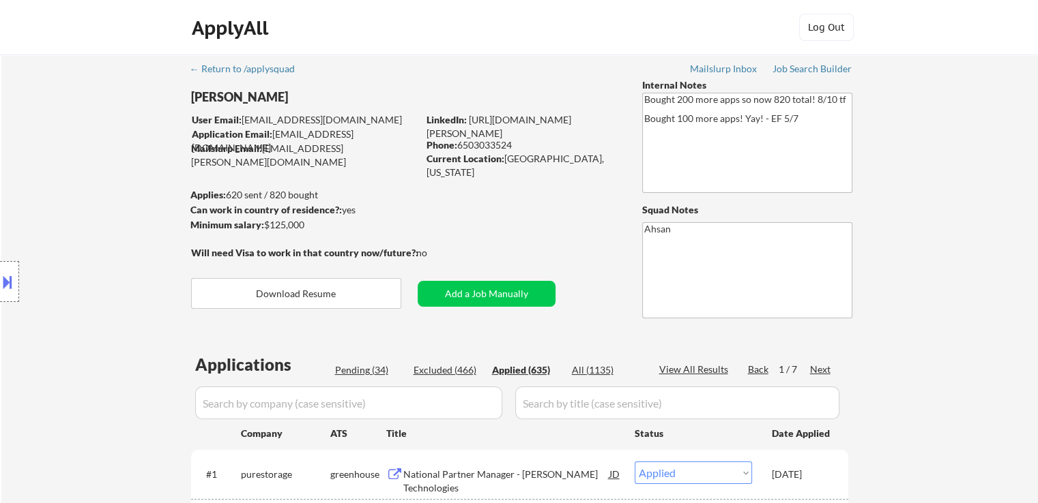
select select ""pending""
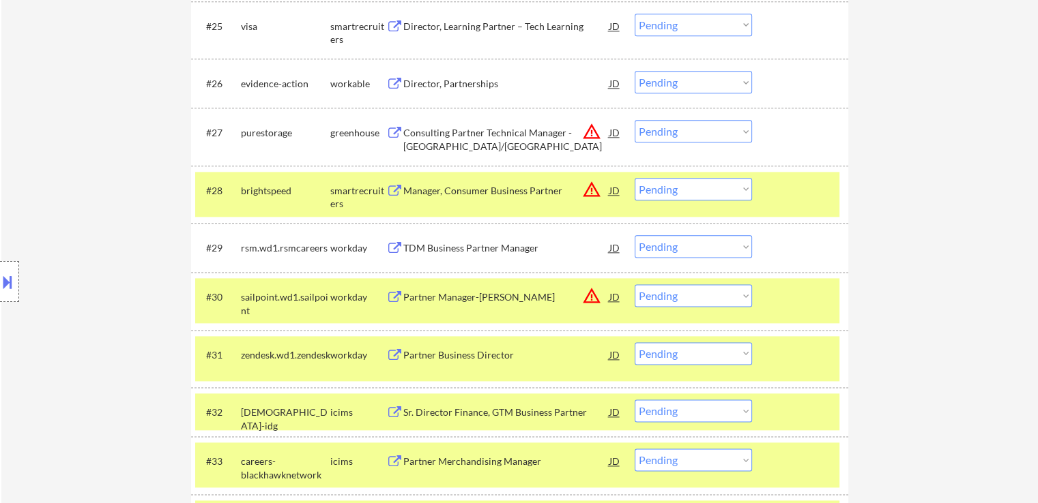
scroll to position [1729, 0]
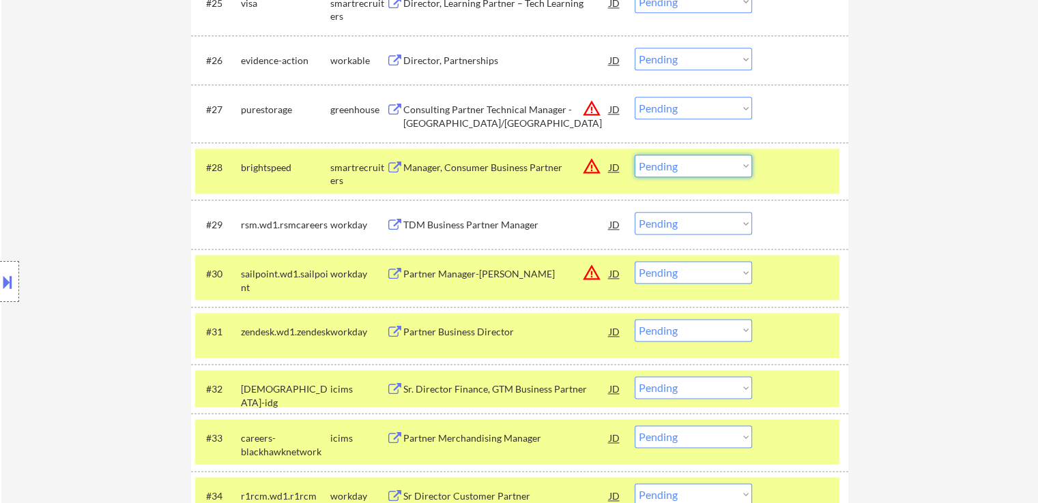
click at [664, 166] on select "Choose an option... Pending Applied Excluded (Questions) Excluded (Expired) Exc…" at bounding box center [692, 166] width 117 height 23
click at [634, 155] on select "Choose an option... Pending Applied Excluded (Questions) Excluded (Expired) Exc…" at bounding box center [692, 166] width 117 height 23
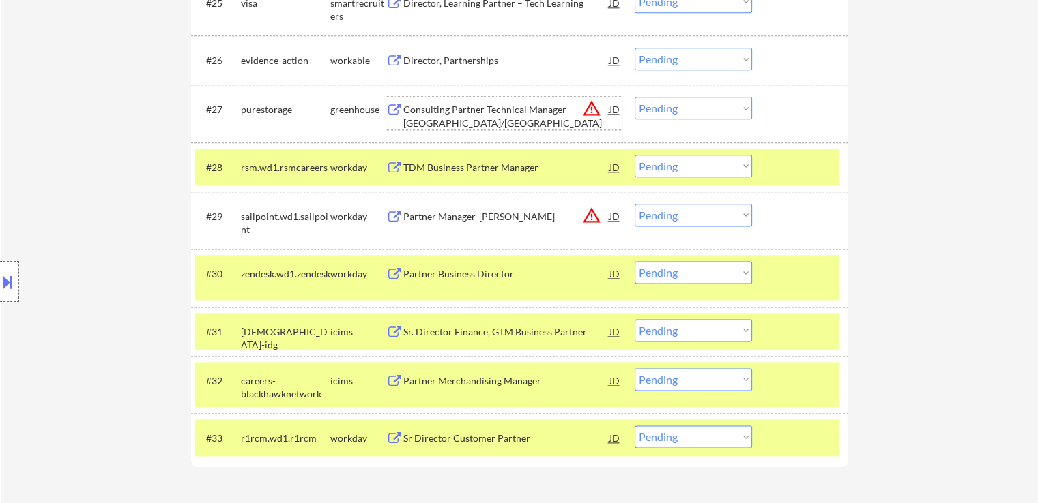
click at [450, 109] on div "Consulting Partner Technical Manager - [GEOGRAPHIC_DATA]/[GEOGRAPHIC_DATA]" at bounding box center [506, 116] width 206 height 27
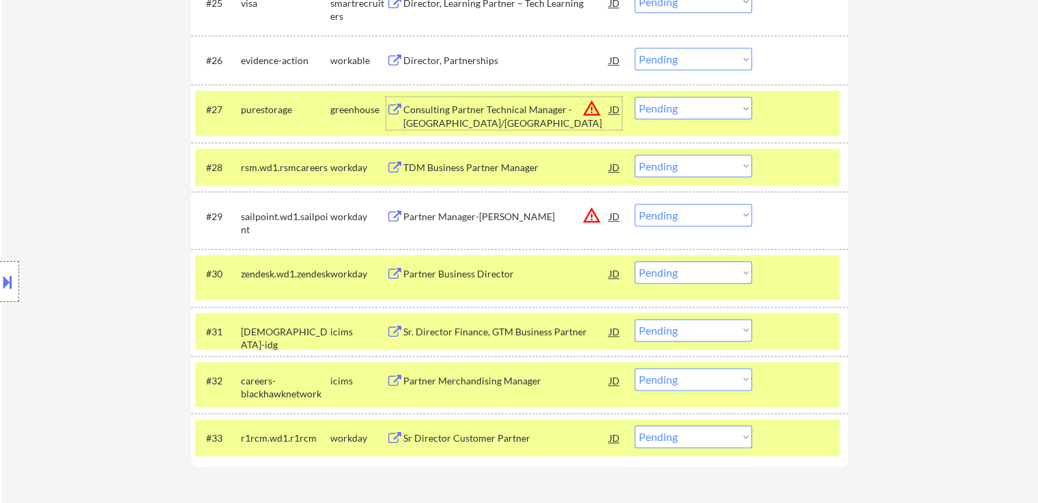
click at [0, 285] on button at bounding box center [7, 282] width 15 height 23
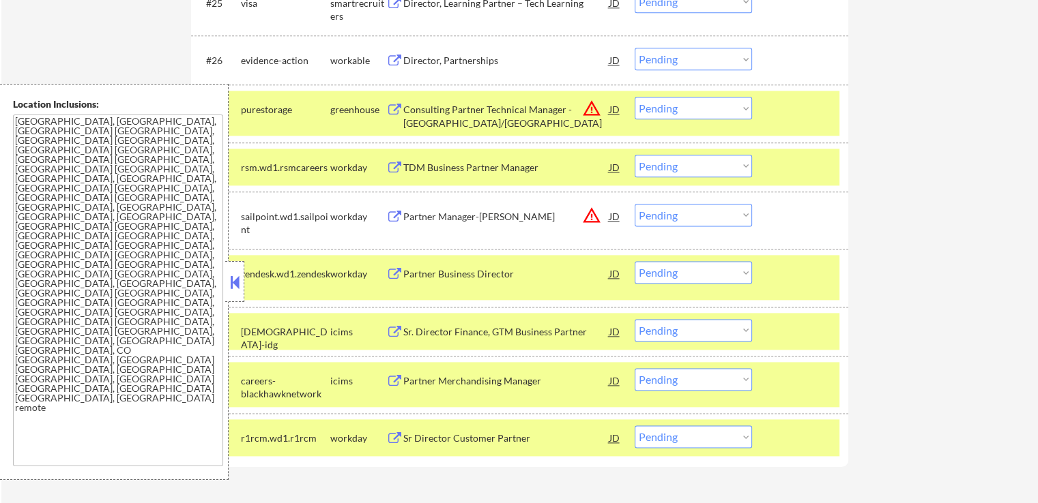
click at [233, 284] on button at bounding box center [234, 282] width 15 height 20
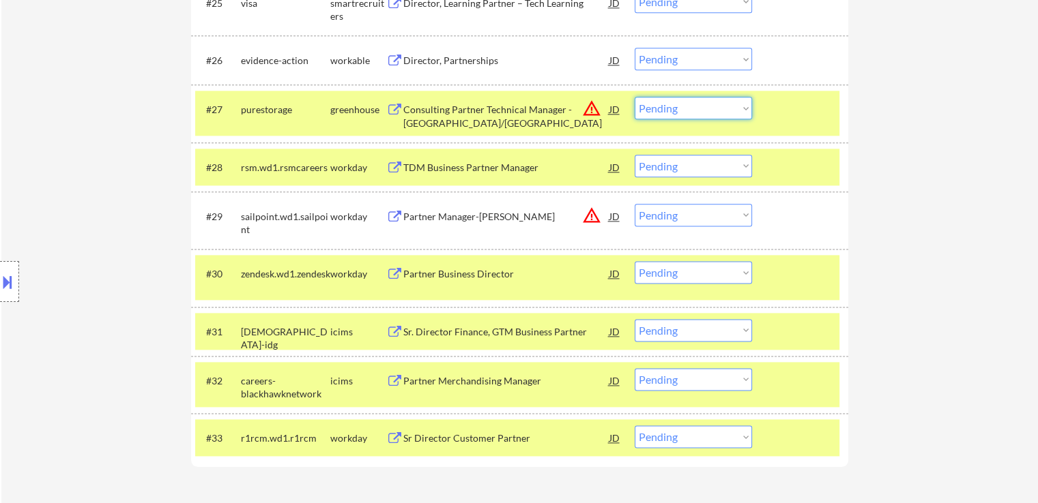
click at [683, 115] on select "Choose an option... Pending Applied Excluded (Questions) Excluded (Expired) Exc…" at bounding box center [692, 108] width 117 height 23
click at [634, 97] on select "Choose an option... Pending Applied Excluded (Questions) Excluded (Expired) Exc…" at bounding box center [692, 108] width 117 height 23
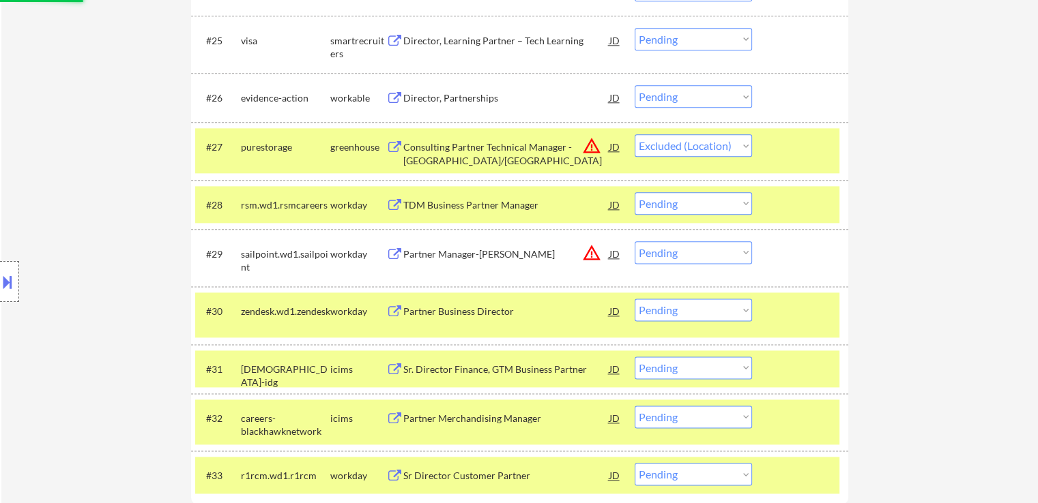
scroll to position [1592, 0]
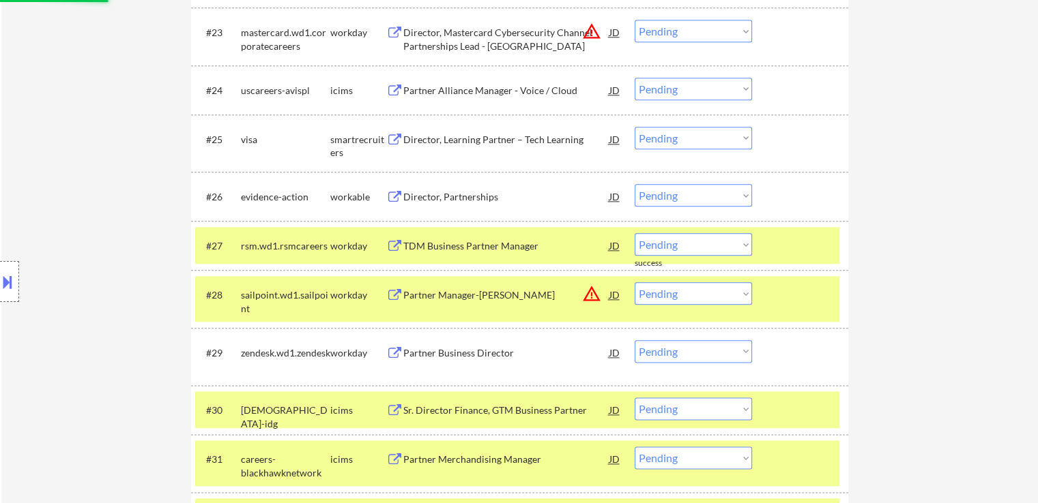
click at [468, 194] on div "Director, Partnerships" at bounding box center [506, 197] width 206 height 14
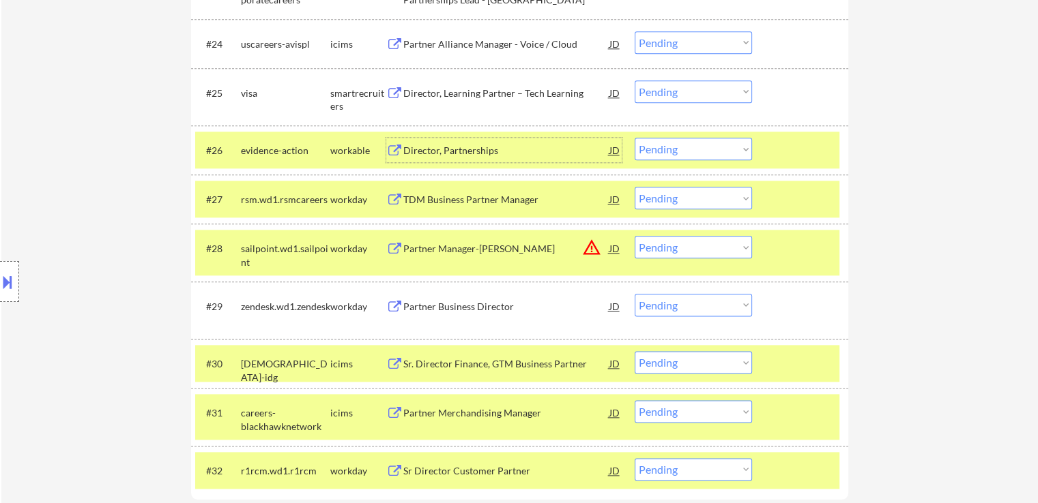
scroll to position [1660, 0]
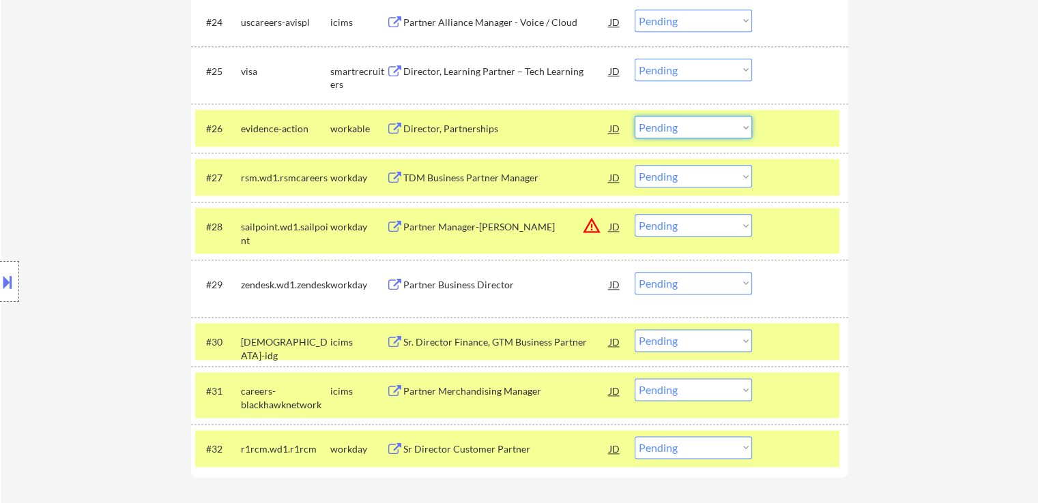
click at [690, 129] on select "Choose an option... Pending Applied Excluded (Questions) Excluded (Expired) Exc…" at bounding box center [692, 127] width 117 height 23
click at [634, 116] on select "Choose an option... Pending Applied Excluded (Questions) Excluded (Expired) Exc…" at bounding box center [692, 127] width 117 height 23
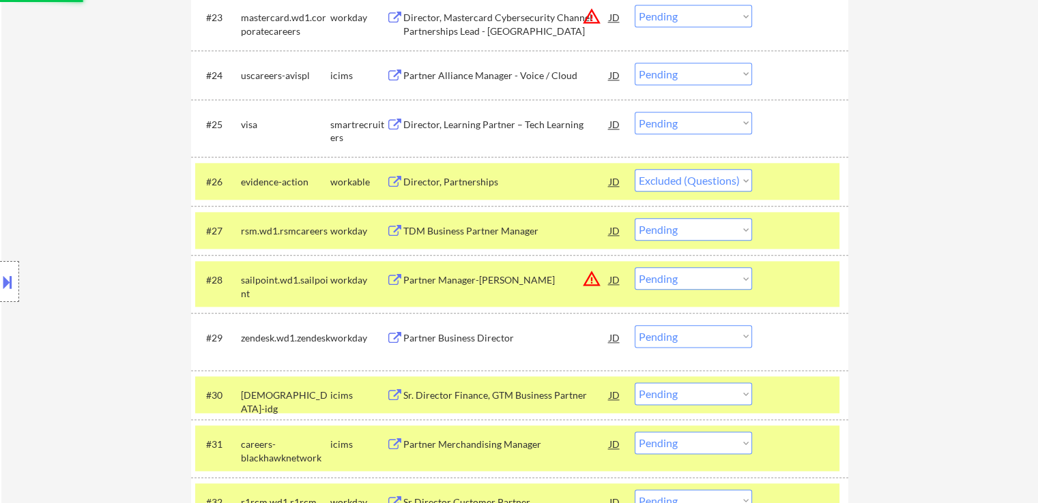
scroll to position [1592, 0]
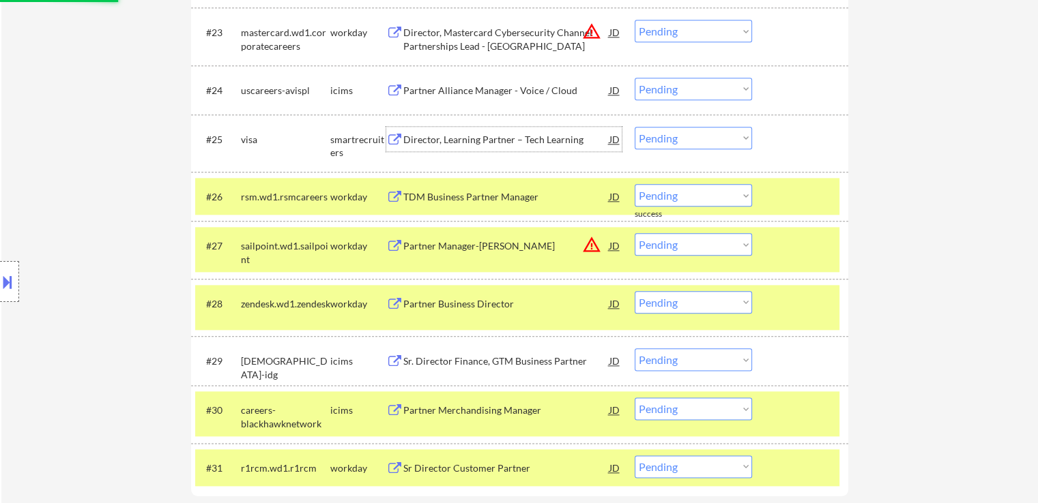
click at [472, 136] on div "Director, Learning Partner – Tech Learning" at bounding box center [506, 140] width 206 height 14
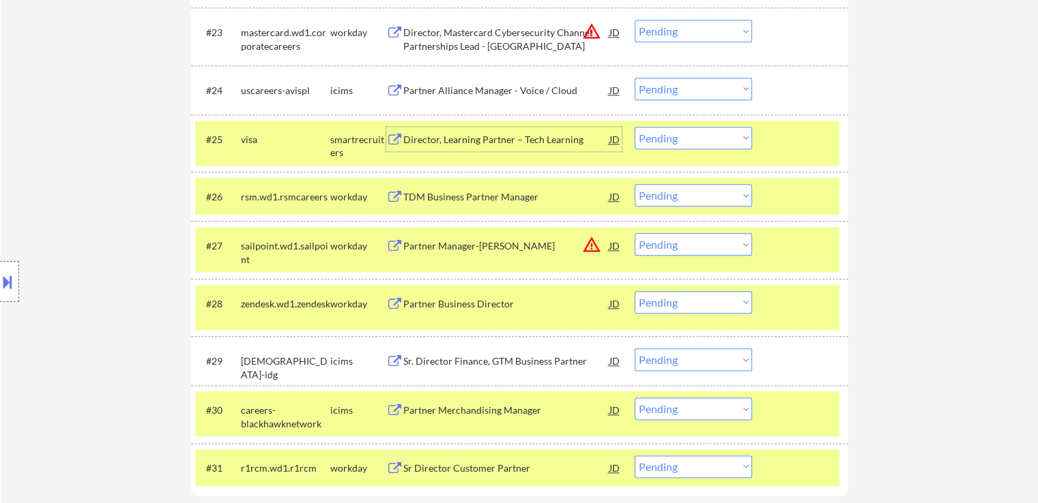
click at [459, 145] on div "Director, Learning Partner – Tech Learning" at bounding box center [506, 140] width 206 height 14
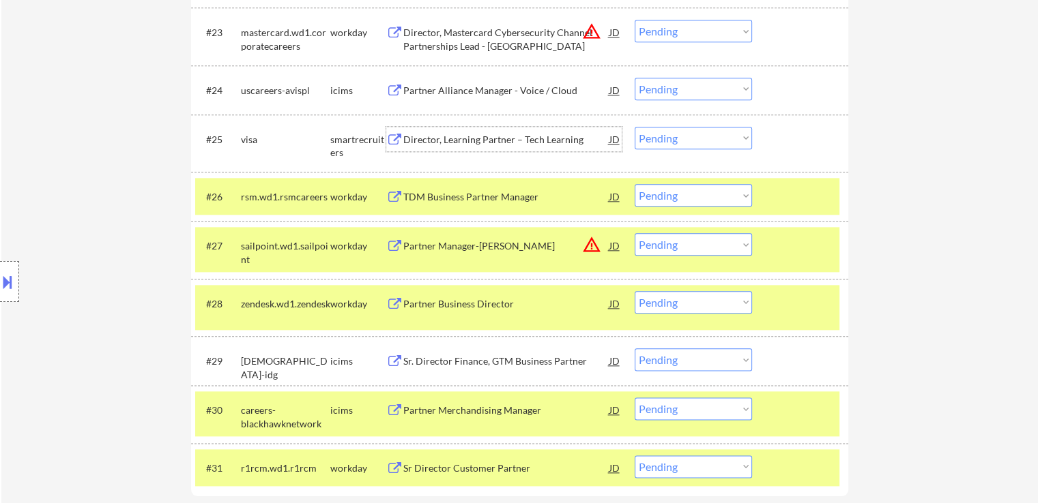
click at [653, 139] on select "Choose an option... Pending Applied Excluded (Questions) Excluded (Expired) Exc…" at bounding box center [692, 138] width 117 height 23
click at [634, 127] on select "Choose an option... Pending Applied Excluded (Questions) Excluded (Expired) Exc…" at bounding box center [692, 138] width 117 height 23
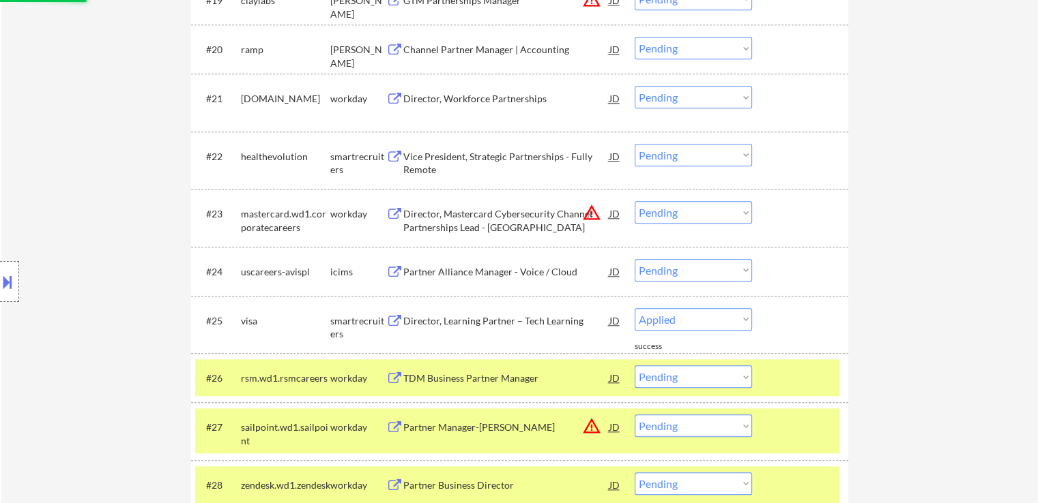
scroll to position [1388, 0]
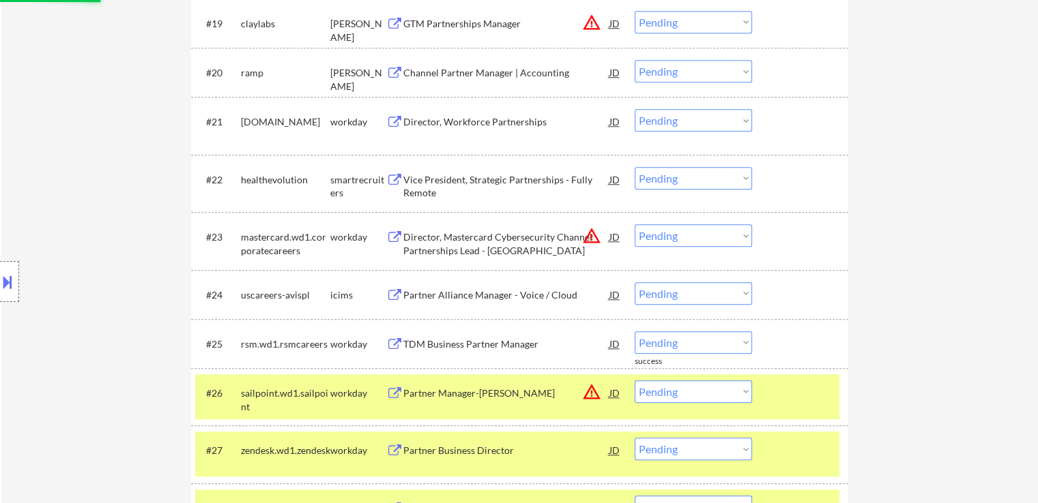
click at [508, 182] on div "Vice President, Strategic Partnerships - Fully Remote" at bounding box center [506, 186] width 206 height 27
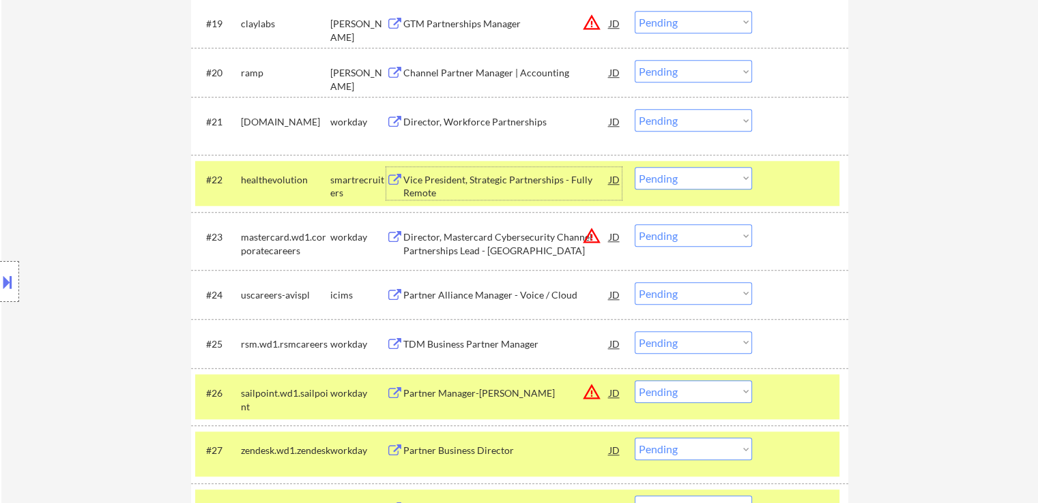
click at [649, 183] on select "Choose an option... Pending Applied Excluded (Questions) Excluded (Expired) Exc…" at bounding box center [692, 178] width 117 height 23
click at [634, 167] on select "Choose an option... Pending Applied Excluded (Questions) Excluded (Expired) Exc…" at bounding box center [692, 178] width 117 height 23
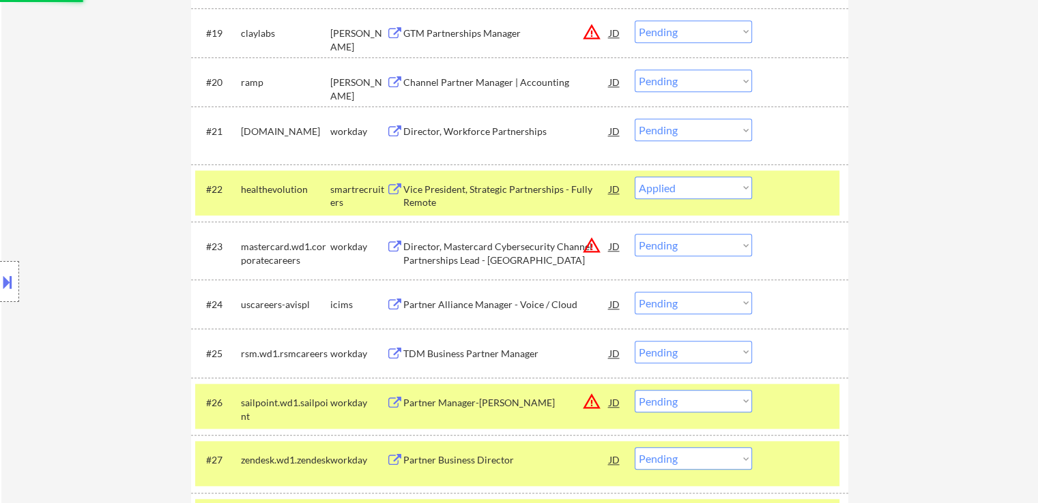
scroll to position [1319, 0]
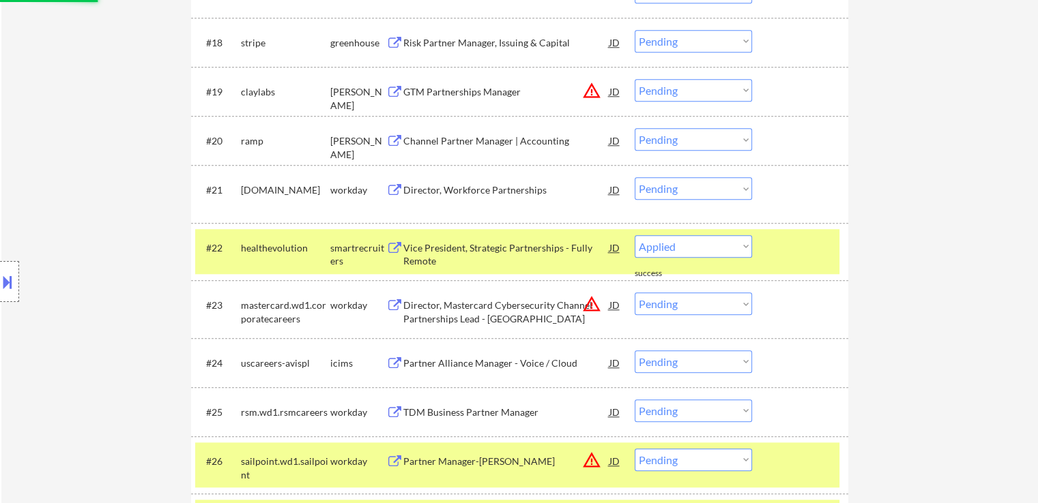
click at [487, 145] on div "Channel Partner Manager | Accounting" at bounding box center [506, 141] width 206 height 14
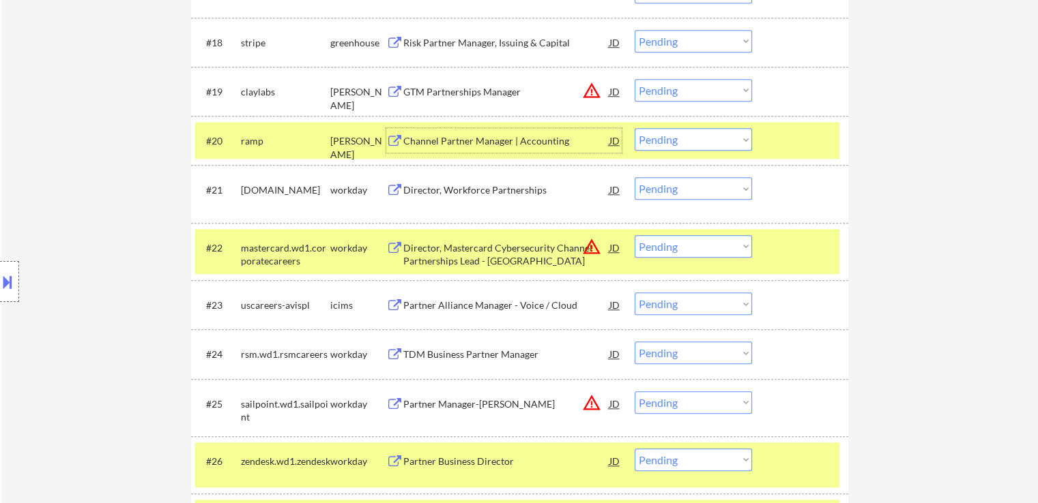
click at [671, 143] on select "Choose an option... Pending Applied Excluded (Questions) Excluded (Expired) Exc…" at bounding box center [692, 139] width 117 height 23
click at [634, 128] on select "Choose an option... Pending Applied Excluded (Questions) Excluded (Expired) Exc…" at bounding box center [692, 139] width 117 height 23
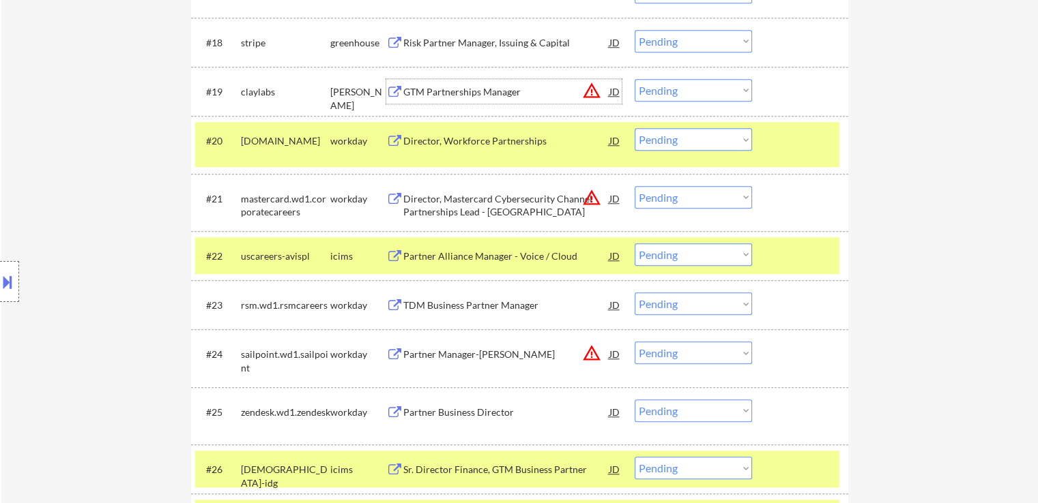
click at [472, 88] on div "GTM Partnerships Manager" at bounding box center [506, 92] width 206 height 14
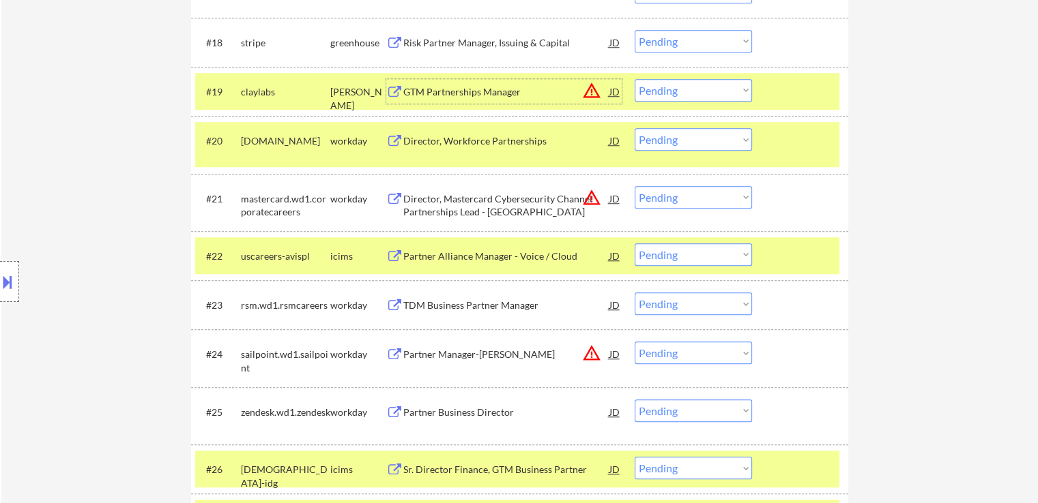
click at [689, 93] on select "Choose an option... Pending Applied Excluded (Questions) Excluded (Expired) Exc…" at bounding box center [692, 90] width 117 height 23
click at [634, 79] on select "Choose an option... Pending Applied Excluded (Questions) Excluded (Expired) Exc…" at bounding box center [692, 90] width 117 height 23
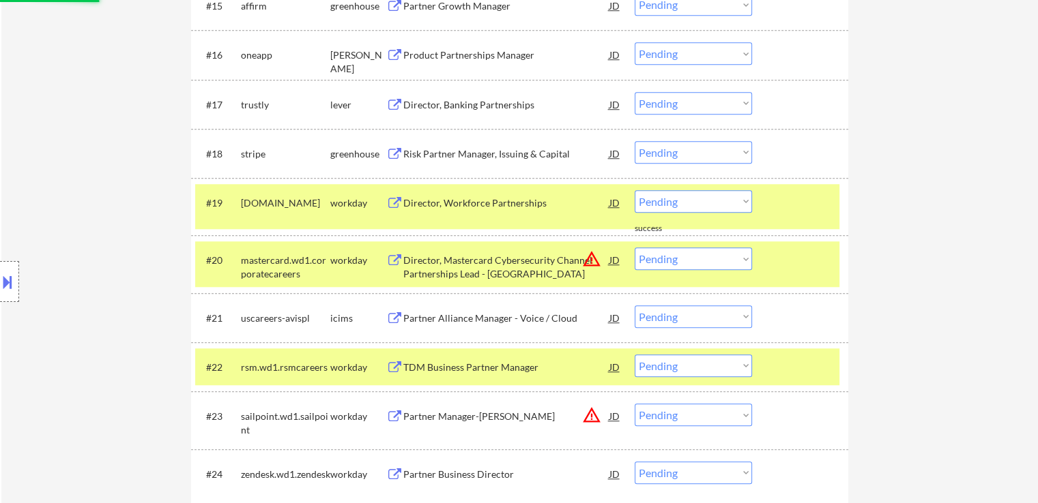
scroll to position [1183, 0]
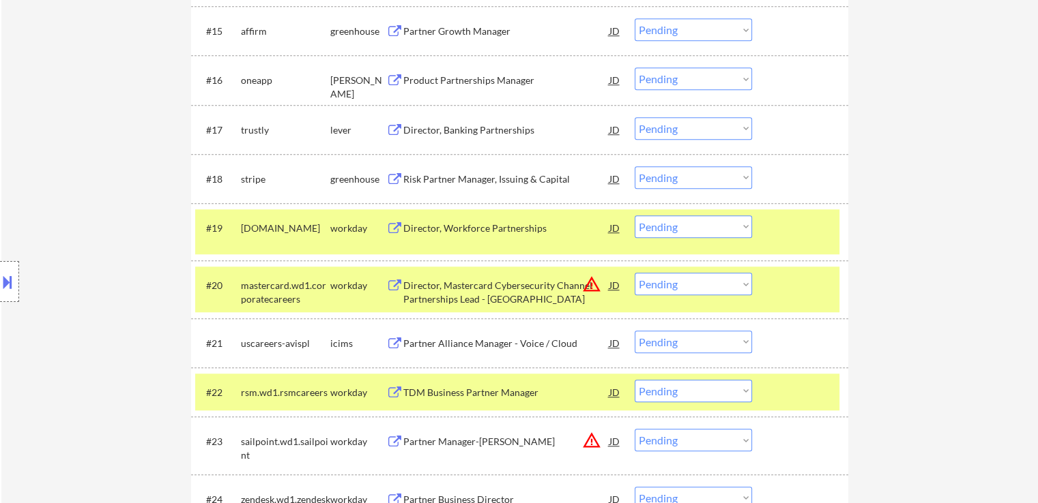
click at [486, 181] on div "Risk Partner Manager, Issuing & Capital" at bounding box center [506, 180] width 206 height 14
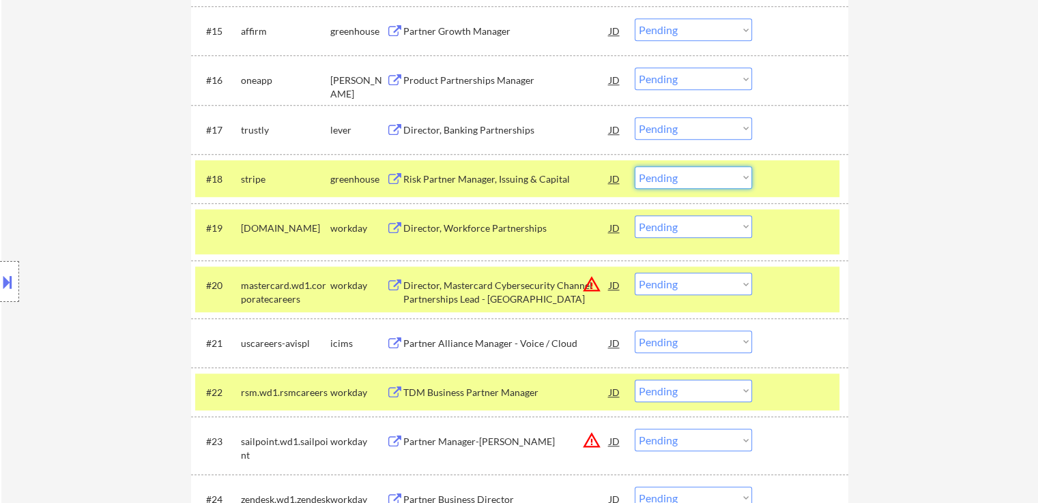
click at [666, 186] on select "Choose an option... Pending Applied Excluded (Questions) Excluded (Expired) Exc…" at bounding box center [692, 177] width 117 height 23
click at [634, 166] on select "Choose an option... Pending Applied Excluded (Questions) Excluded (Expired) Exc…" at bounding box center [692, 177] width 117 height 23
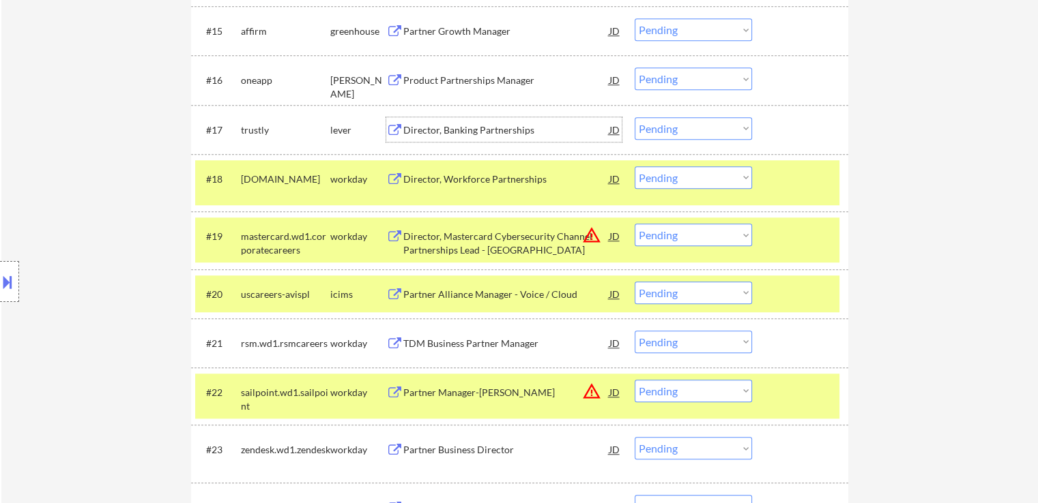
click at [469, 130] on div "Director, Banking Partnerships" at bounding box center [506, 130] width 206 height 14
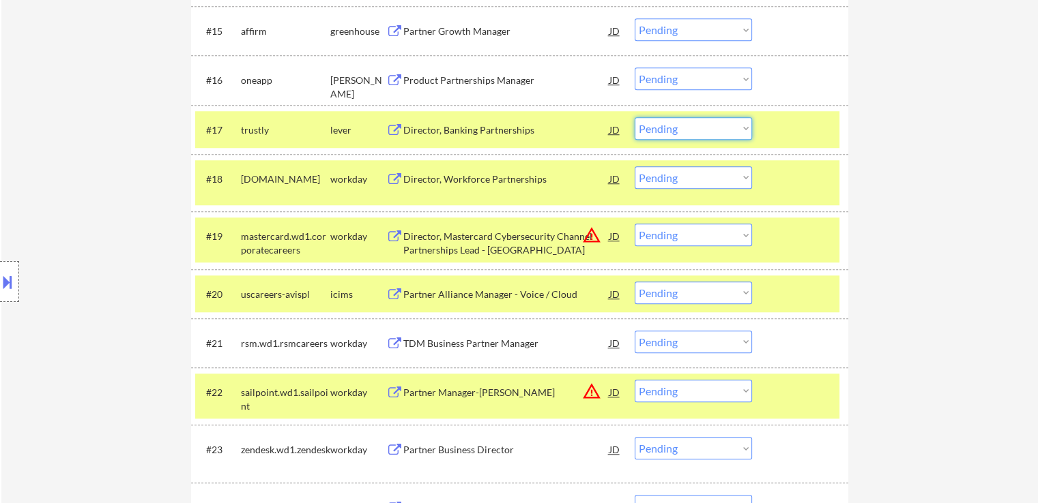
click at [678, 133] on select "Choose an option... Pending Applied Excluded (Questions) Excluded (Expired) Exc…" at bounding box center [692, 128] width 117 height 23
click at [634, 117] on select "Choose an option... Pending Applied Excluded (Questions) Excluded (Expired) Exc…" at bounding box center [692, 128] width 117 height 23
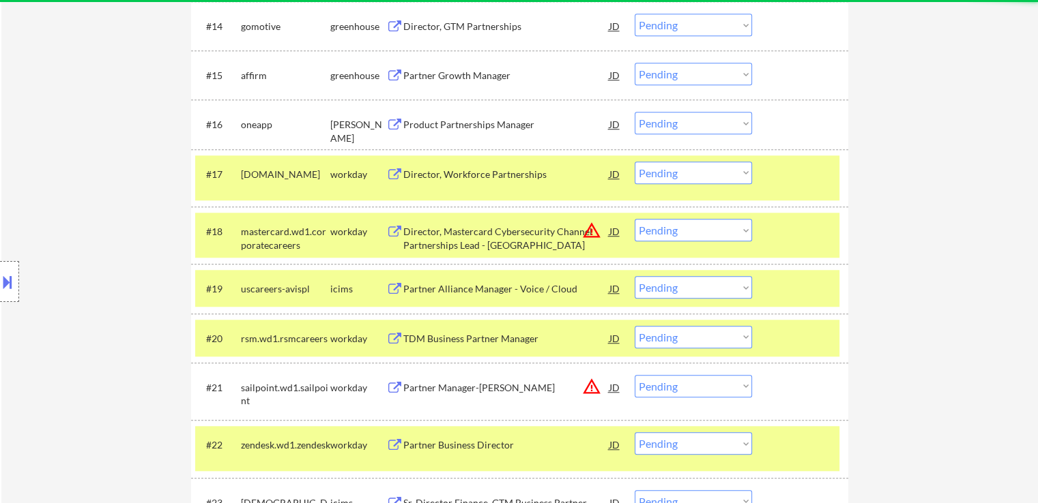
scroll to position [1115, 0]
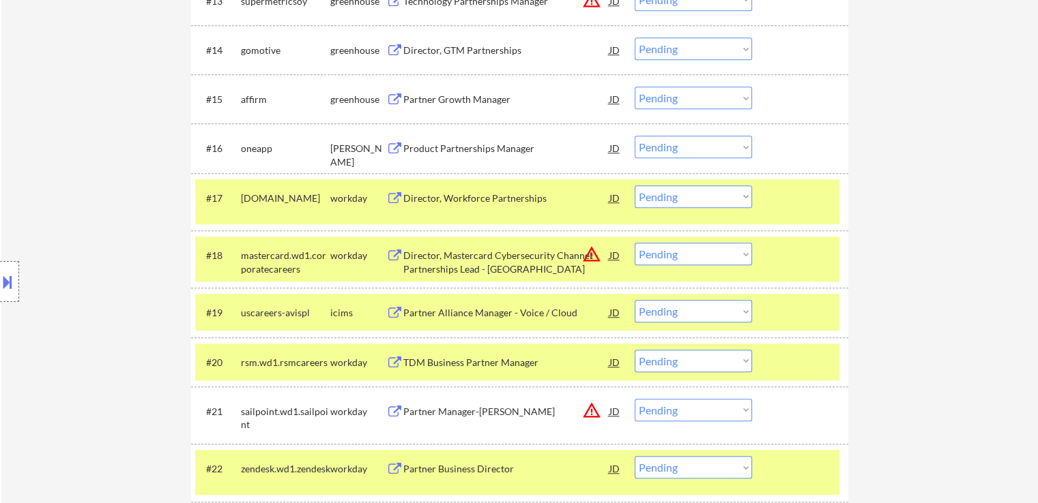
click at [497, 147] on div "Product Partnerships Manager" at bounding box center [506, 149] width 206 height 14
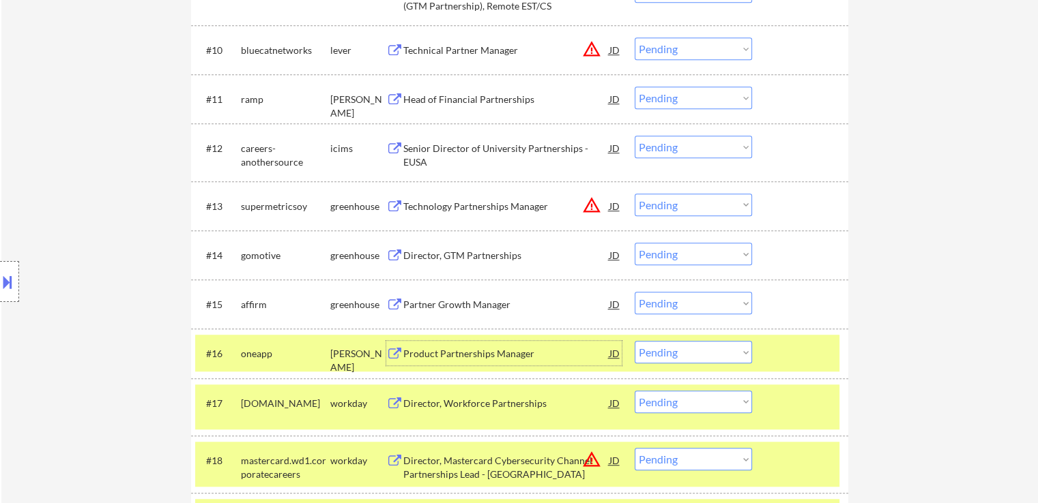
scroll to position [1023, 0]
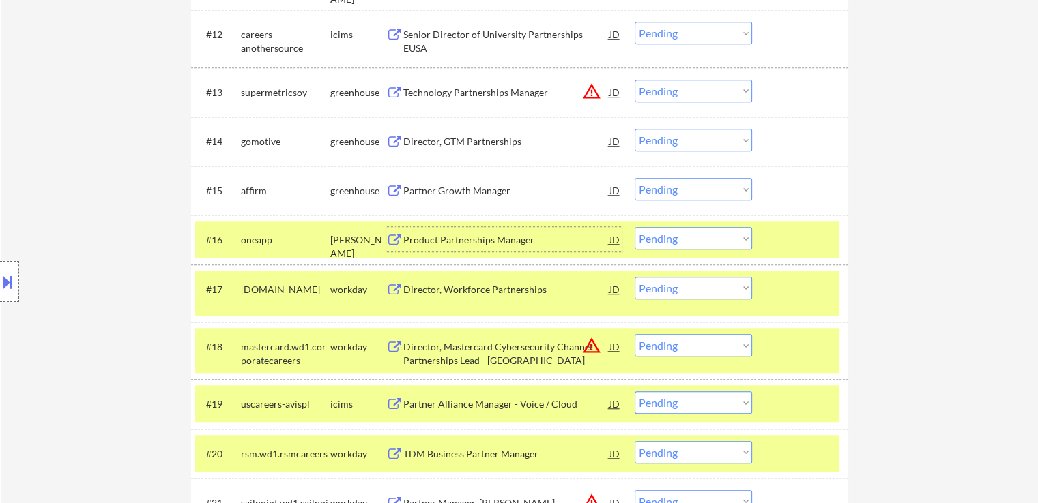
click at [671, 239] on select "Choose an option... Pending Applied Excluded (Questions) Excluded (Expired) Exc…" at bounding box center [692, 238] width 117 height 23
click at [634, 227] on select "Choose an option... Pending Applied Excluded (Questions) Excluded (Expired) Exc…" at bounding box center [692, 238] width 117 height 23
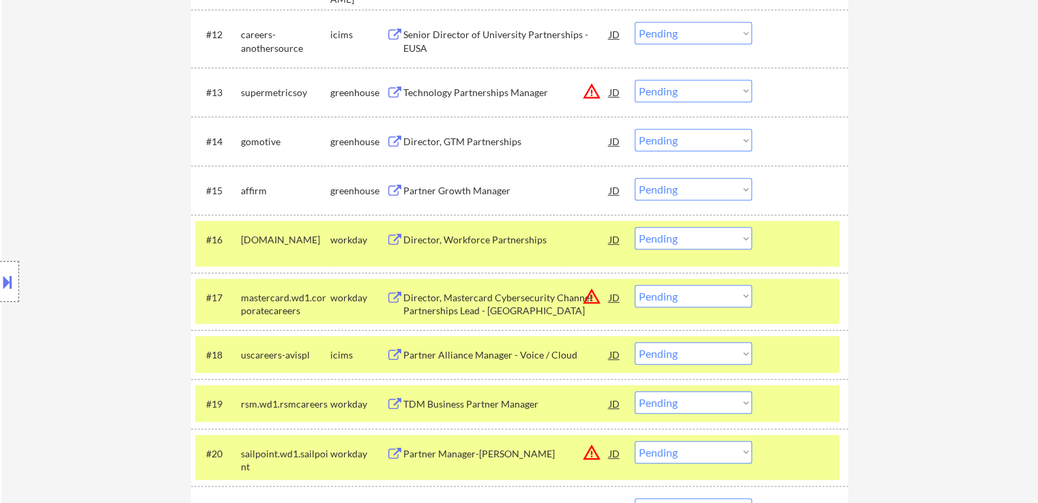
click at [461, 194] on div "Partner Growth Manager" at bounding box center [506, 191] width 206 height 14
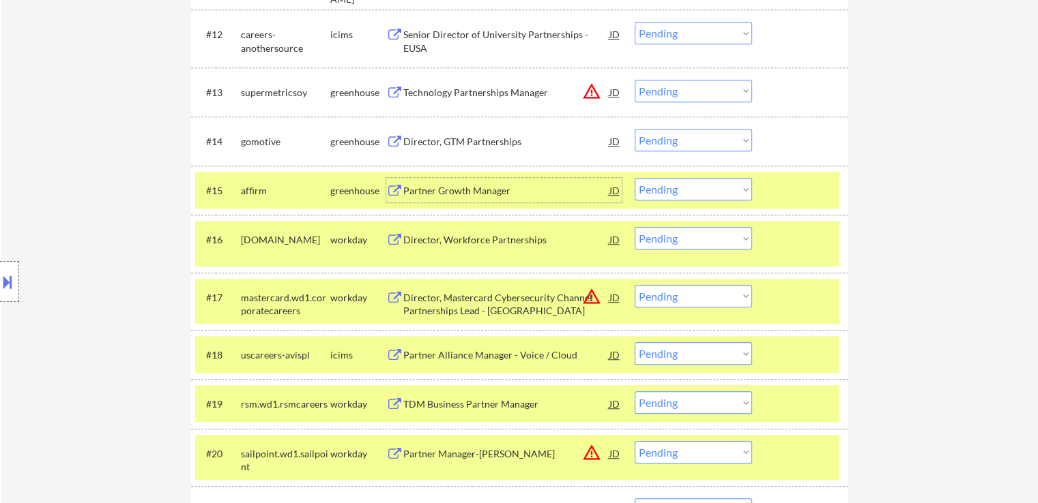
click at [669, 190] on select "Choose an option... Pending Applied Excluded (Questions) Excluded (Expired) Exc…" at bounding box center [692, 189] width 117 height 23
click at [634, 178] on select "Choose an option... Pending Applied Excluded (Questions) Excluded (Expired) Exc…" at bounding box center [692, 189] width 117 height 23
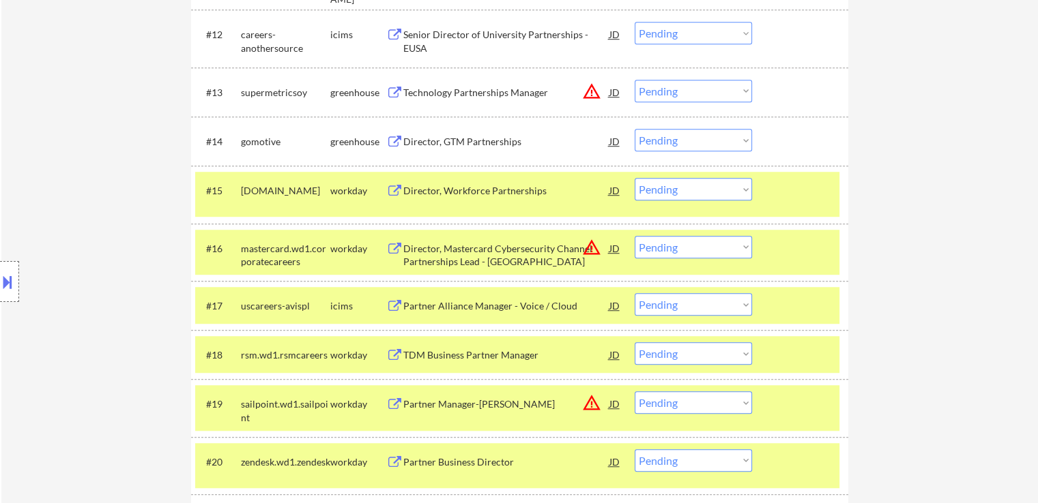
click at [443, 142] on div "Director, GTM Partnerships" at bounding box center [506, 142] width 206 height 14
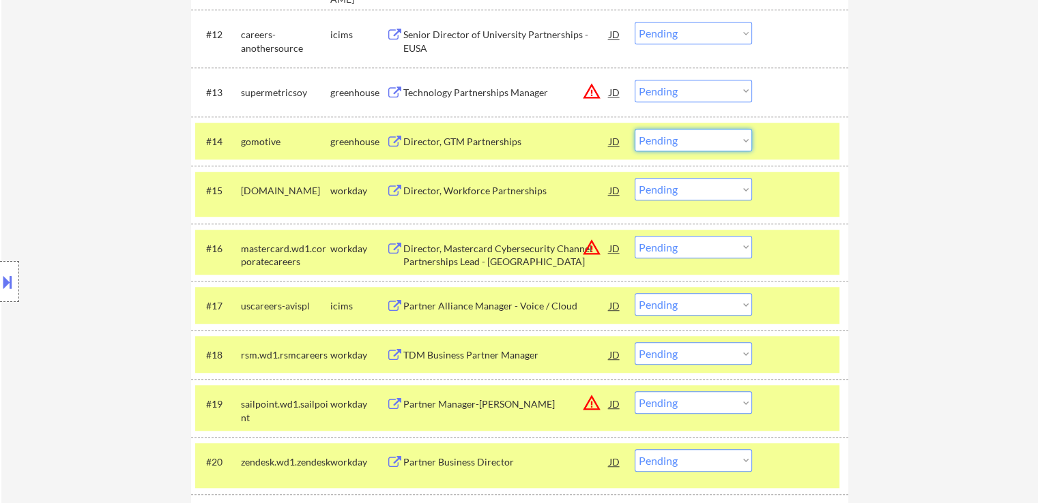
click at [675, 141] on select "Choose an option... Pending Applied Excluded (Questions) Excluded (Expired) Exc…" at bounding box center [692, 140] width 117 height 23
click at [634, 129] on select "Choose an option... Pending Applied Excluded (Questions) Excluded (Expired) Exc…" at bounding box center [692, 140] width 117 height 23
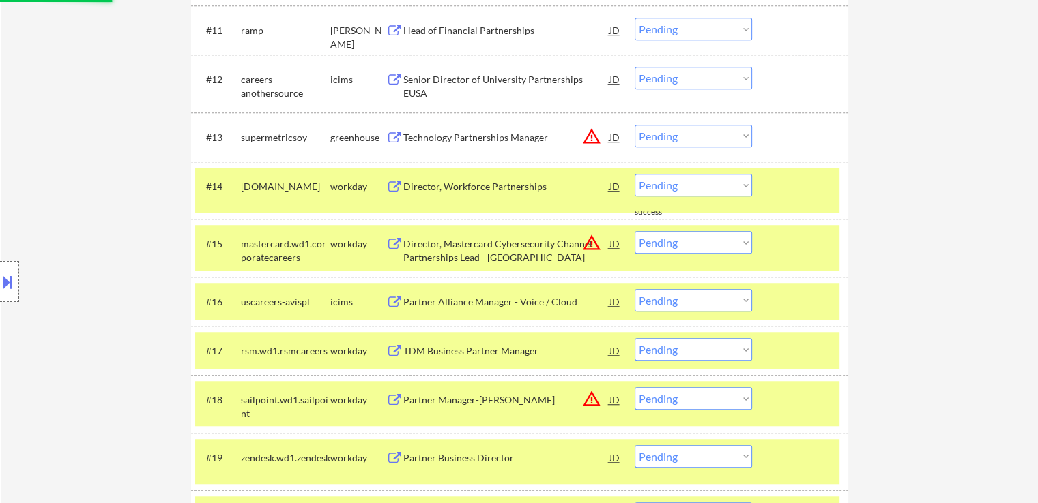
scroll to position [955, 0]
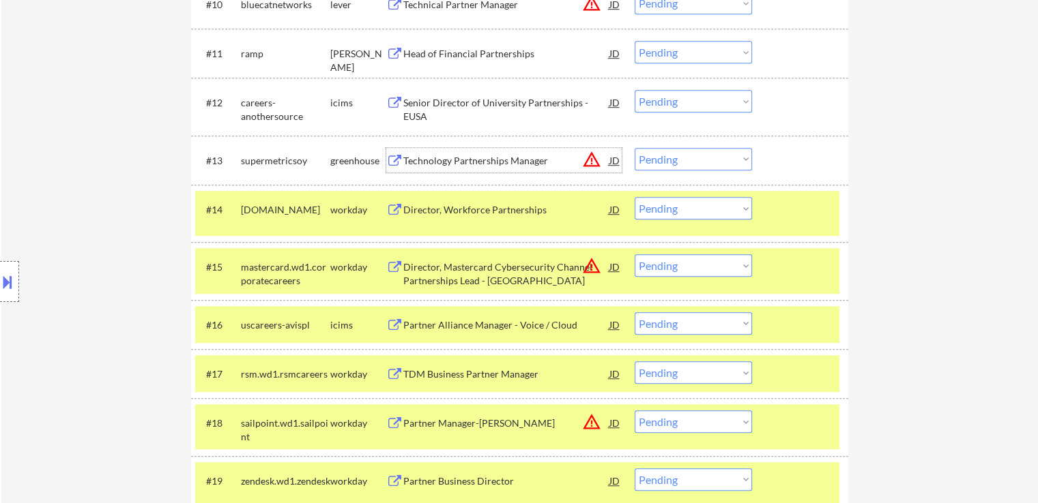
click at [467, 162] on div "Technology Partnerships Manager" at bounding box center [506, 161] width 206 height 14
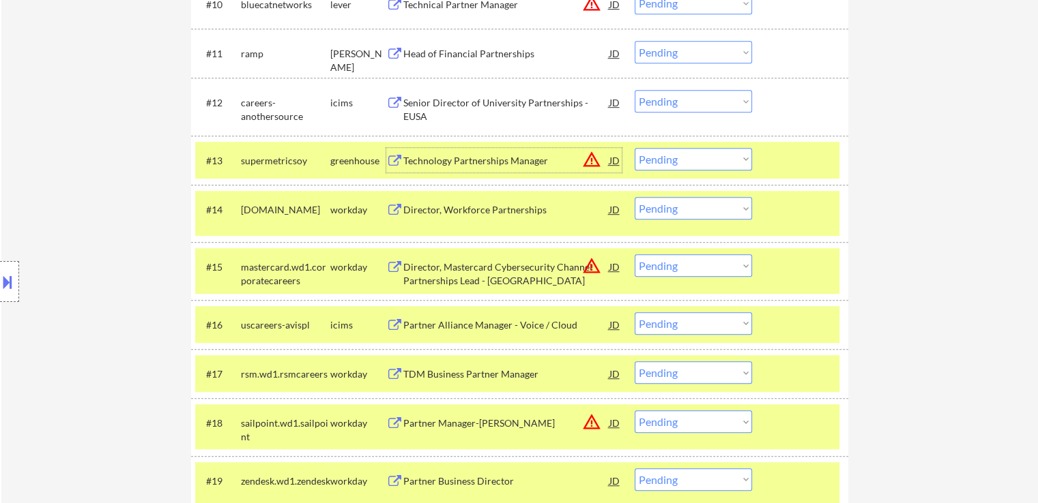
click at [662, 159] on select "Choose an option... Pending Applied Excluded (Questions) Excluded (Expired) Exc…" at bounding box center [692, 159] width 117 height 23
click at [634, 148] on select "Choose an option... Pending Applied Excluded (Questions) Excluded (Expired) Exc…" at bounding box center [692, 159] width 117 height 23
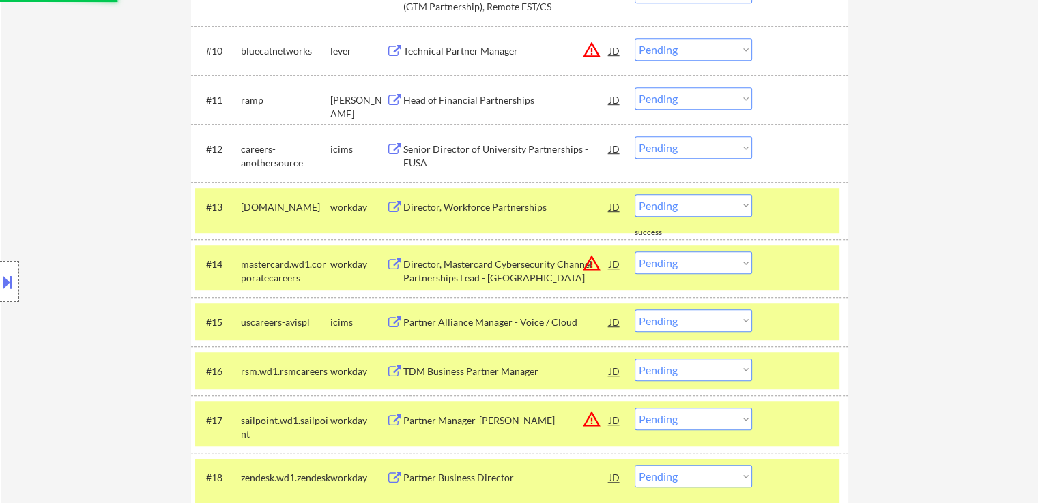
scroll to position [819, 0]
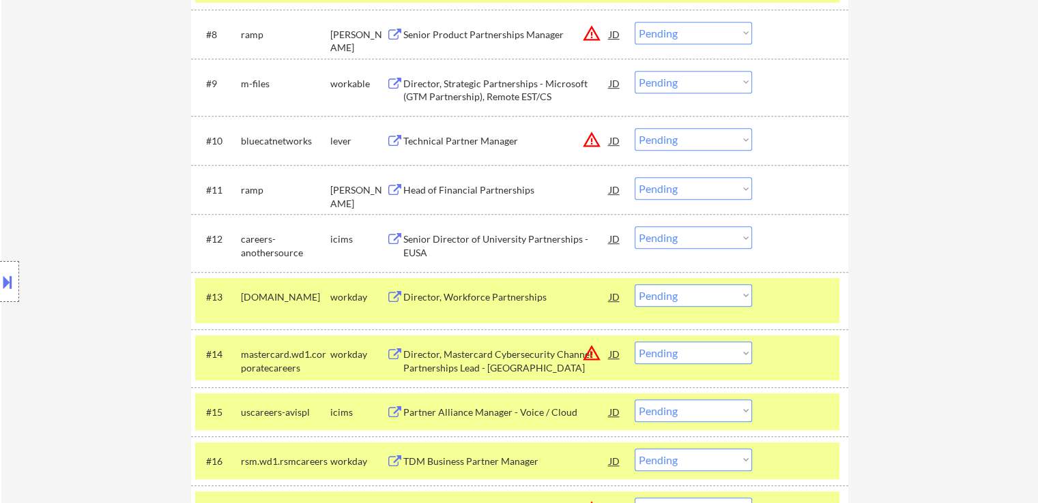
click at [456, 189] on div "Head of Financial Partnerships" at bounding box center [506, 190] width 206 height 14
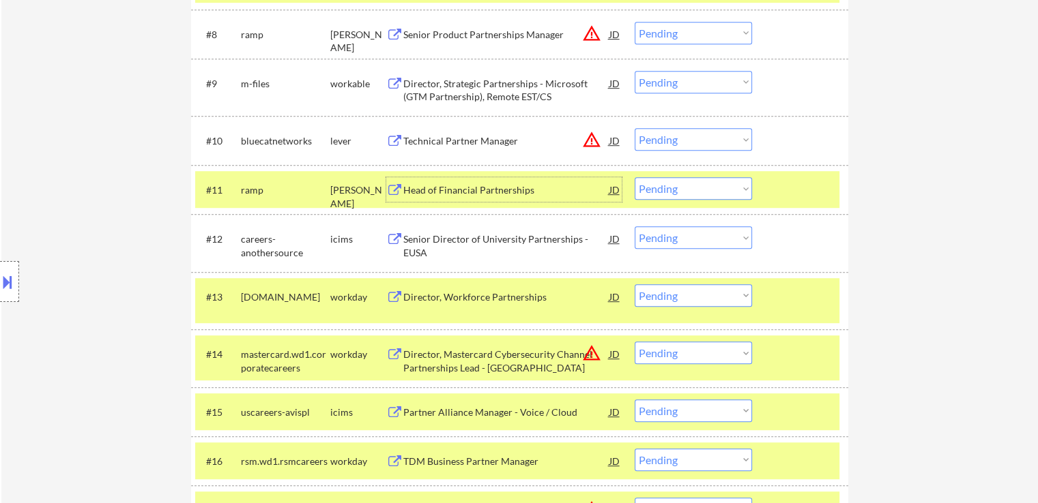
click at [676, 190] on select "Choose an option... Pending Applied Excluded (Questions) Excluded (Expired) Exc…" at bounding box center [692, 188] width 117 height 23
click at [634, 177] on select "Choose an option... Pending Applied Excluded (Questions) Excluded (Expired) Exc…" at bounding box center [692, 188] width 117 height 23
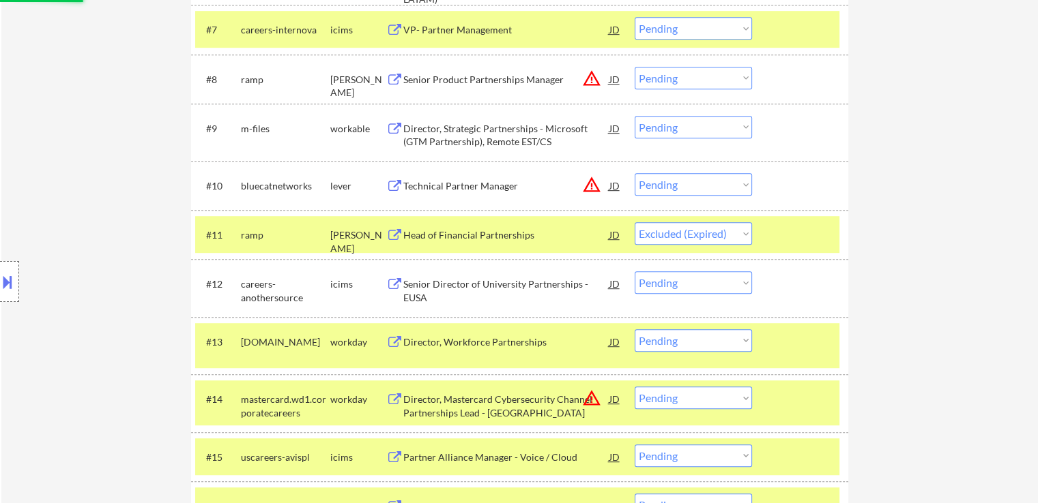
scroll to position [750, 0]
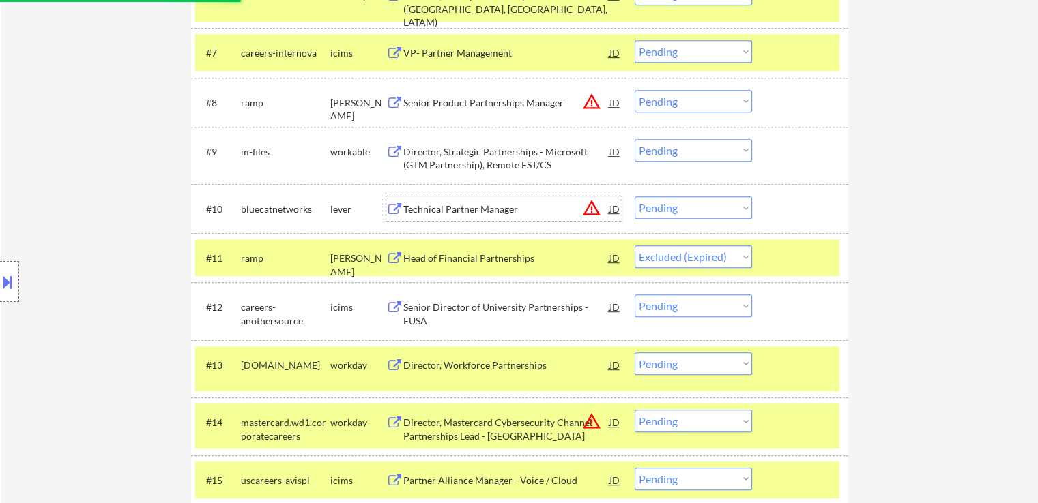
click at [497, 206] on div "Technical Partner Manager" at bounding box center [506, 210] width 206 height 14
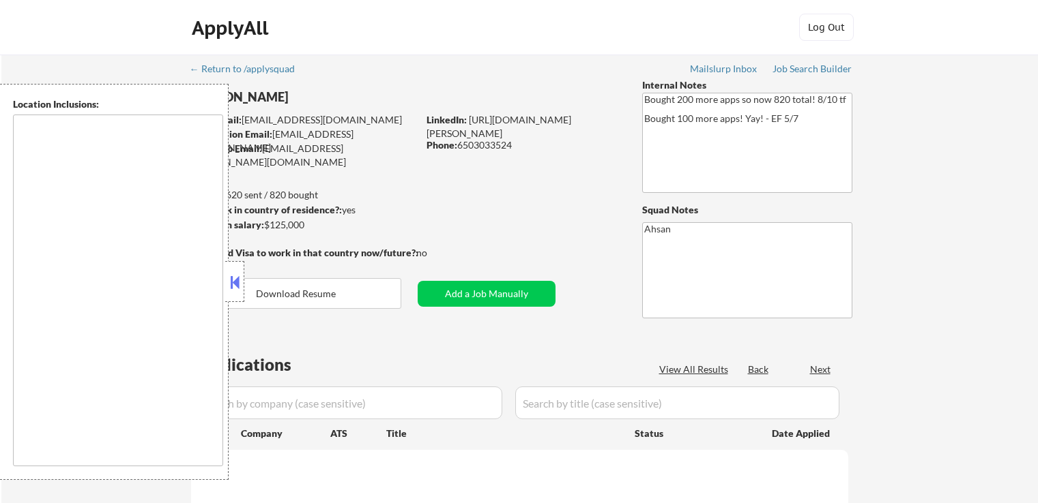
scroll to position [805, 0]
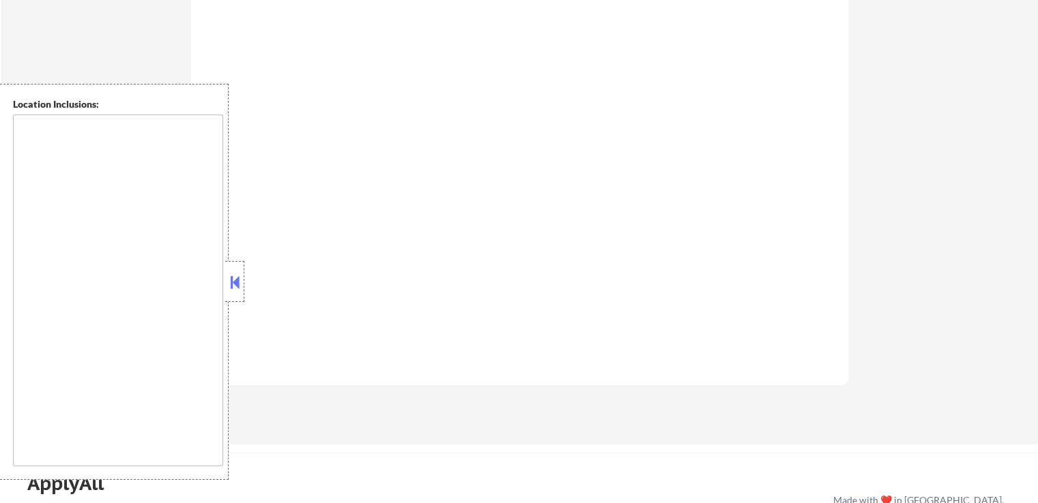
click at [232, 272] on button at bounding box center [234, 282] width 15 height 20
select select ""pending""
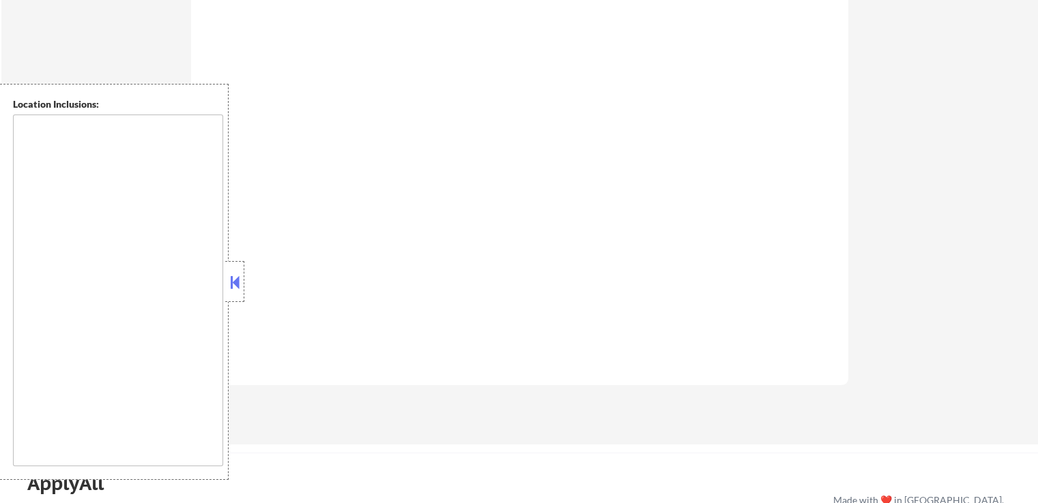
select select ""pending""
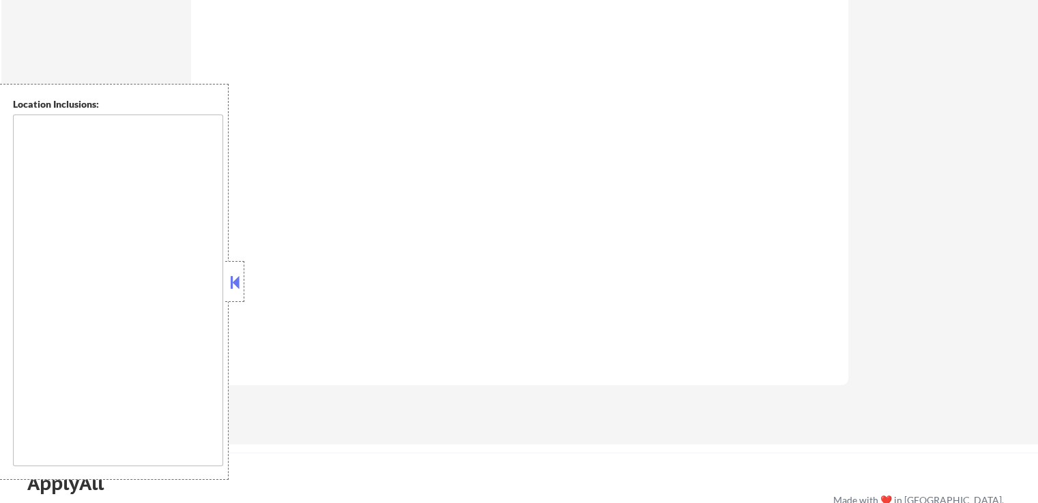
select select ""pending""
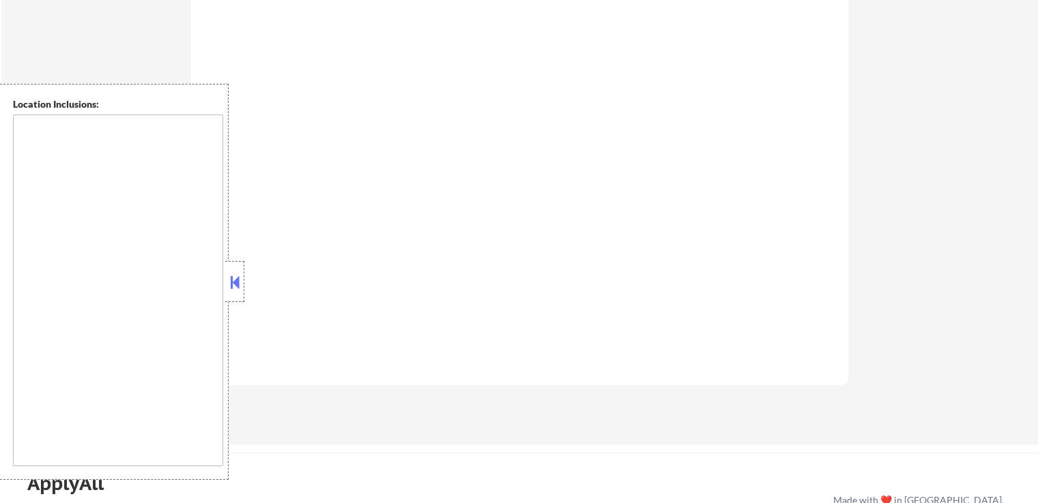
select select ""pending""
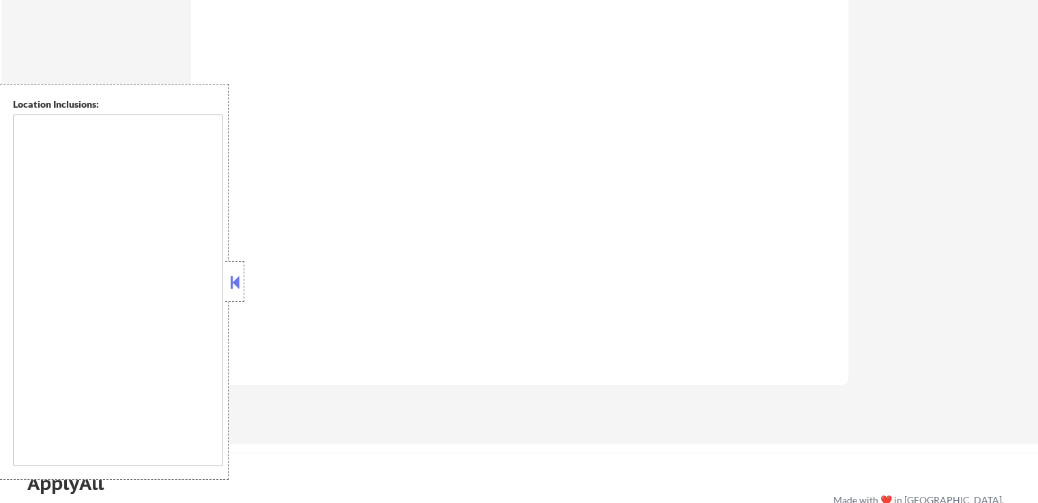
select select ""pending""
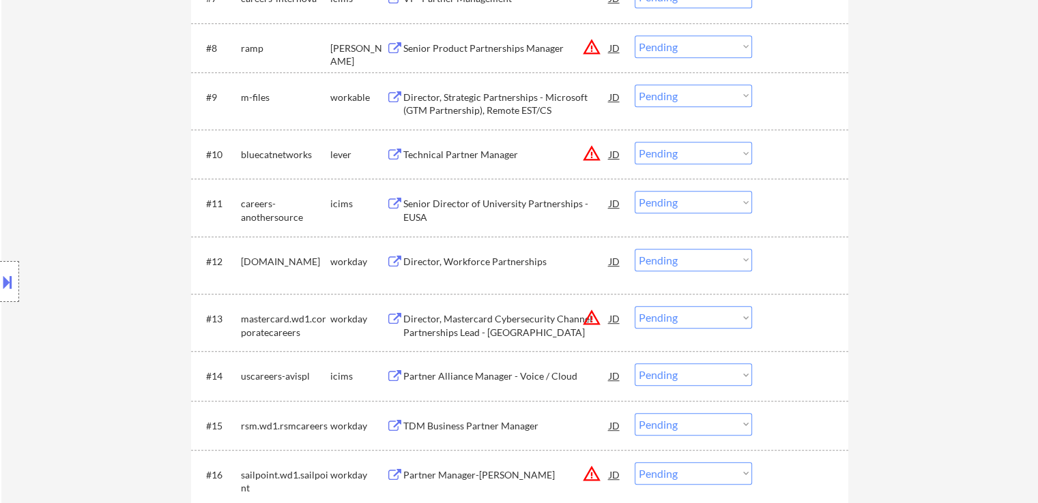
scroll to position [887, 0]
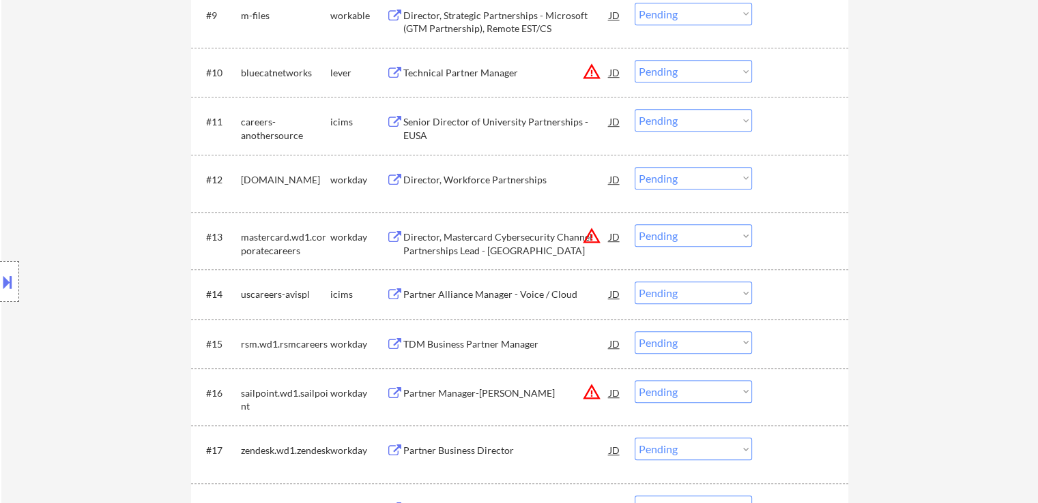
click at [678, 69] on select "Choose an option... Pending Applied Excluded (Questions) Excluded (Expired) Exc…" at bounding box center [692, 71] width 117 height 23
click at [634, 60] on select "Choose an option... Pending Applied Excluded (Questions) Excluded (Expired) Exc…" at bounding box center [692, 71] width 117 height 23
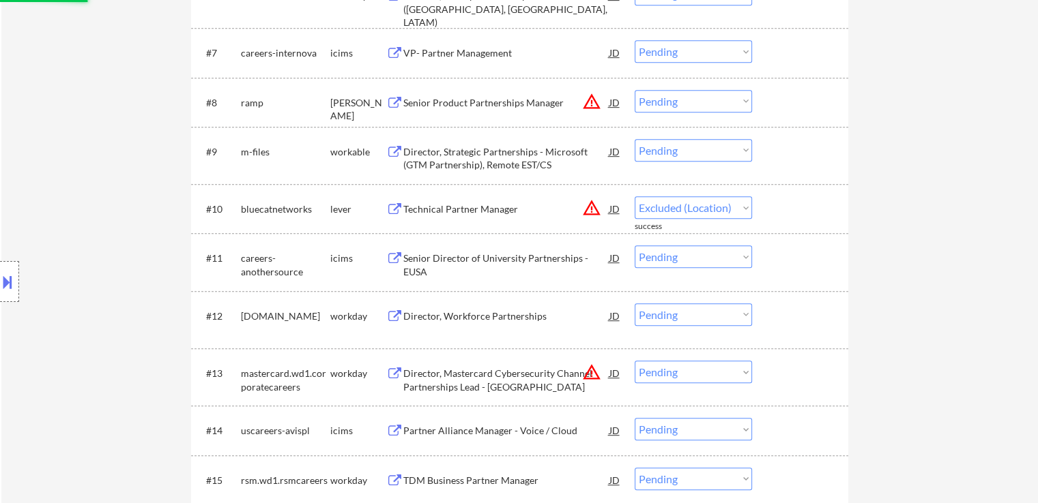
select select ""pending""
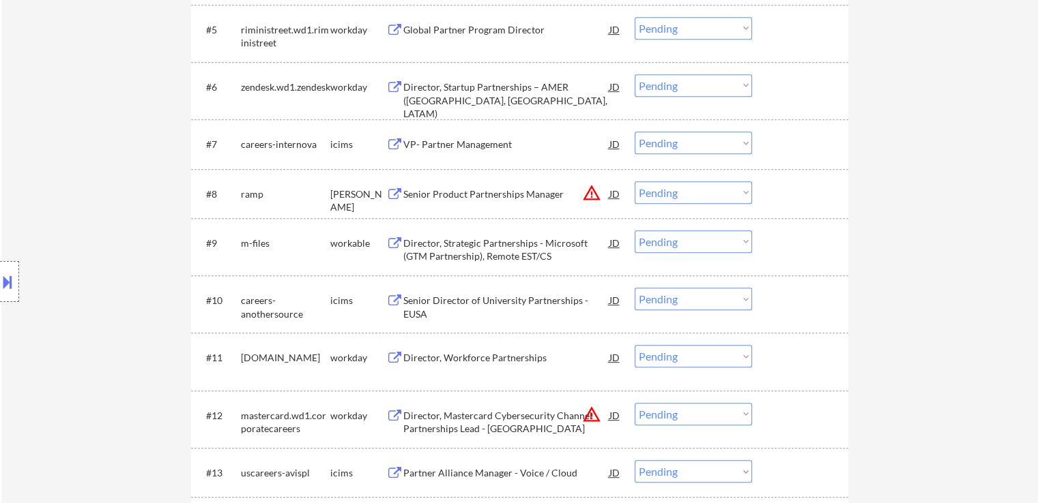
scroll to position [682, 0]
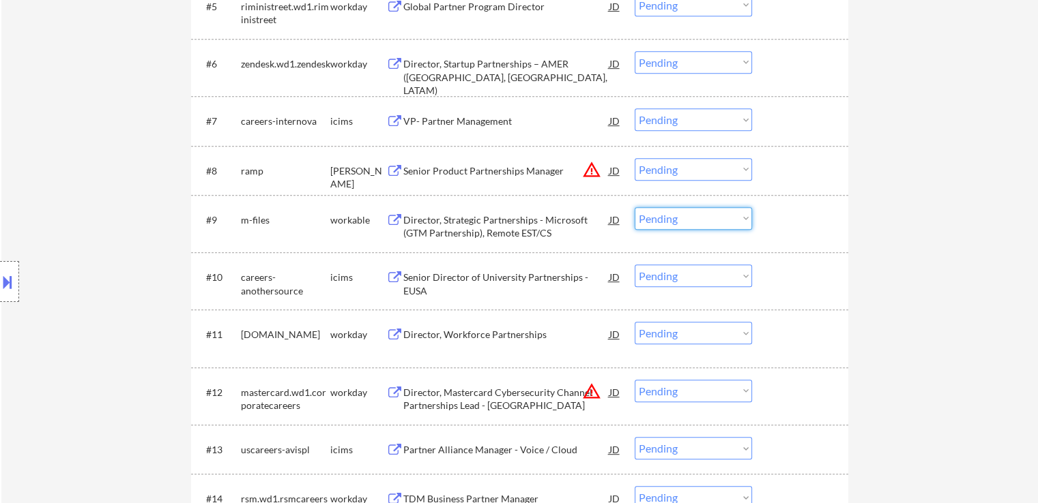
click at [671, 218] on select "Choose an option... Pending Applied Excluded (Questions) Excluded (Expired) Exc…" at bounding box center [692, 218] width 117 height 23
click at [634, 207] on select "Choose an option... Pending Applied Excluded (Questions) Excluded (Expired) Exc…" at bounding box center [692, 218] width 117 height 23
select select ""pending""
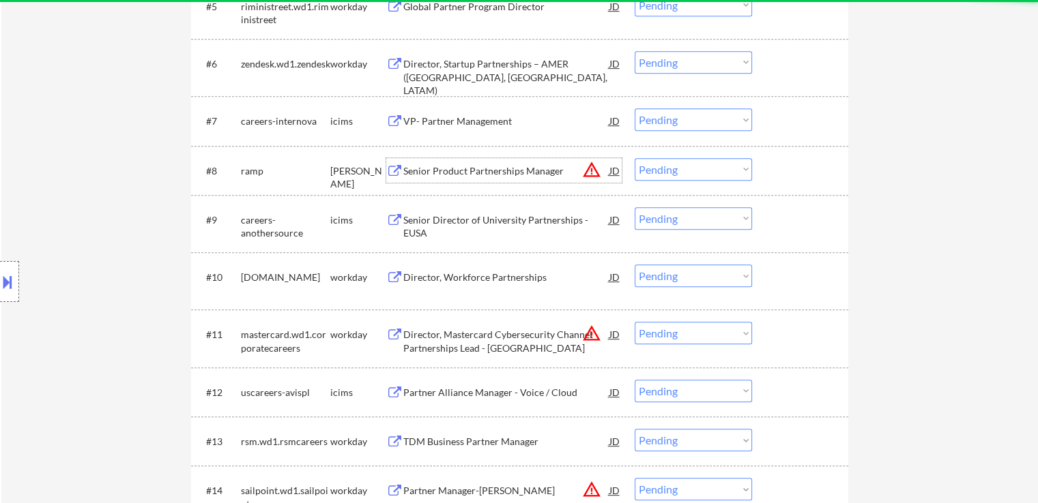
click at [471, 167] on div "Senior Product Partnerships Manager" at bounding box center [506, 171] width 206 height 14
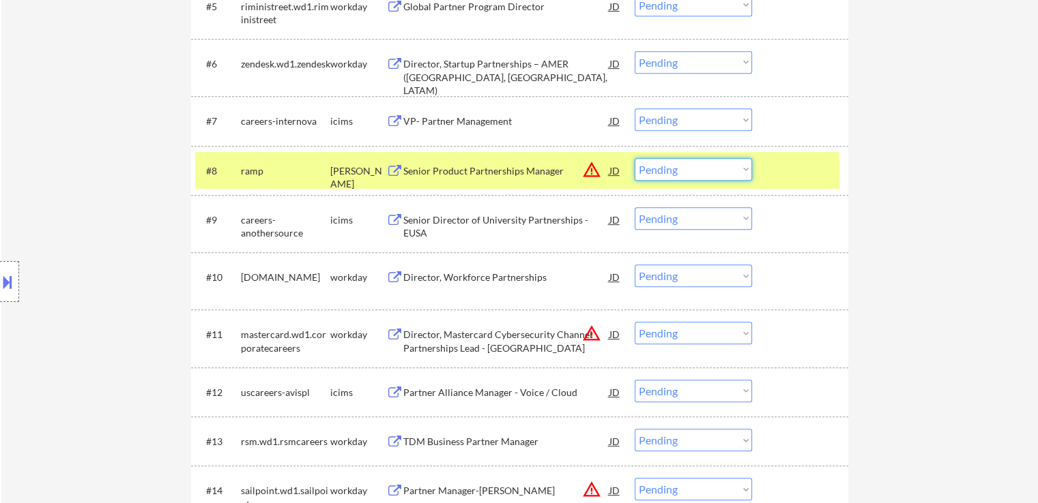
click at [674, 170] on select "Choose an option... Pending Applied Excluded (Questions) Excluded (Expired) Exc…" at bounding box center [692, 169] width 117 height 23
click at [634, 158] on select "Choose an option... Pending Applied Excluded (Questions) Excluded (Expired) Exc…" at bounding box center [692, 169] width 117 height 23
select select ""pending""
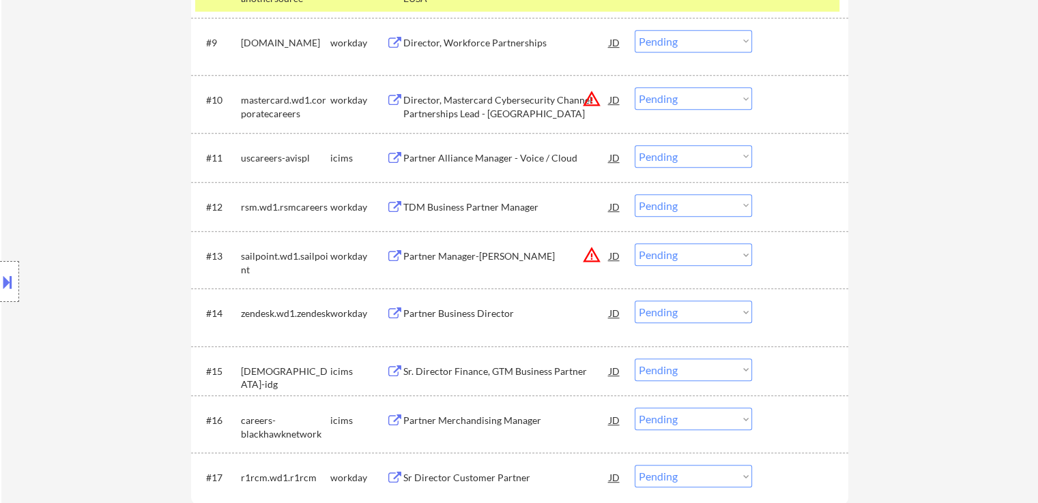
scroll to position [1091, 0]
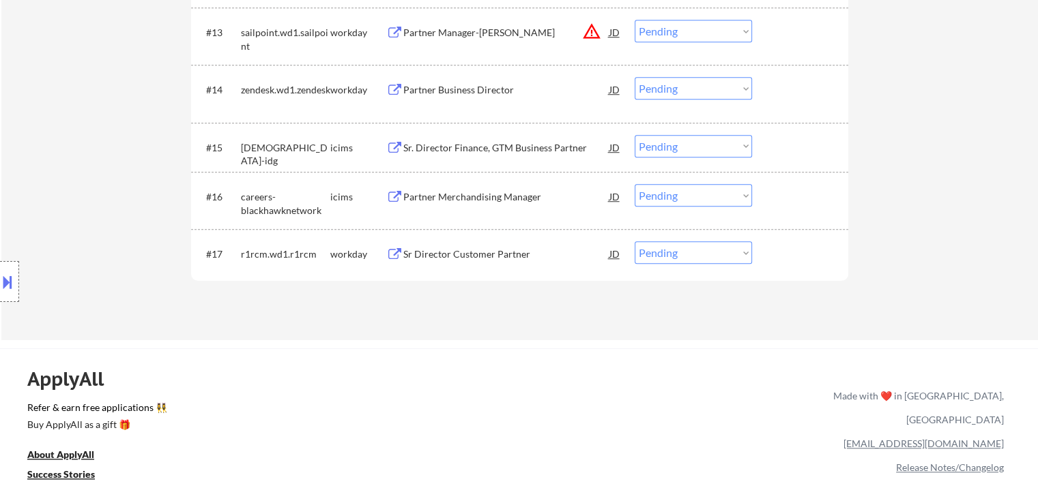
click at [499, 255] on div "Sr Director Customer Partner" at bounding box center [506, 255] width 206 height 14
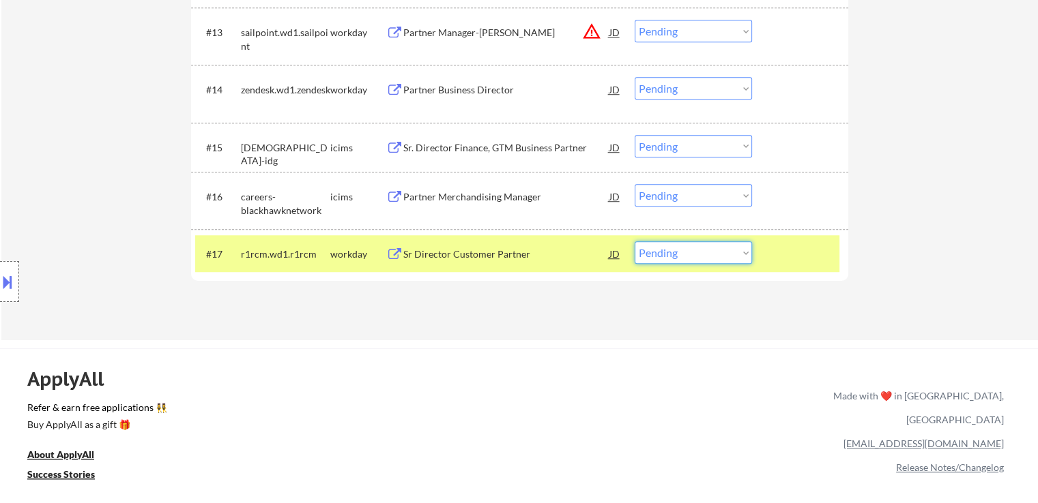
drag, startPoint x: 660, startPoint y: 254, endPoint x: 669, endPoint y: 261, distance: 11.2
click at [660, 254] on select "Choose an option... Pending Applied Excluded (Questions) Excluded (Expired) Exc…" at bounding box center [692, 252] width 117 height 23
select select ""excluded__expired_""
click at [634, 241] on select "Choose an option... Pending Applied Excluded (Questions) Excluded (Expired) Exc…" at bounding box center [692, 252] width 117 height 23
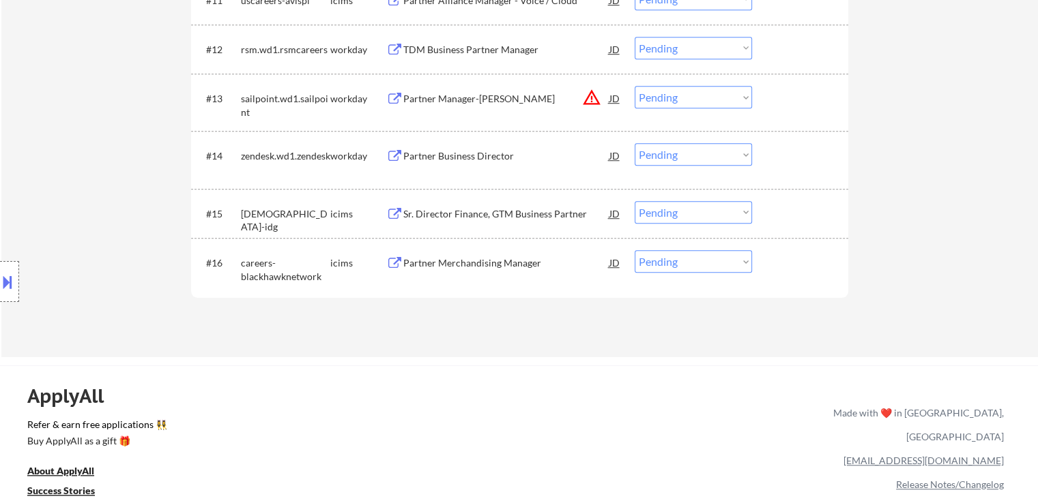
scroll to position [1023, 0]
click at [464, 153] on div "Partner Business Director" at bounding box center [506, 158] width 206 height 14
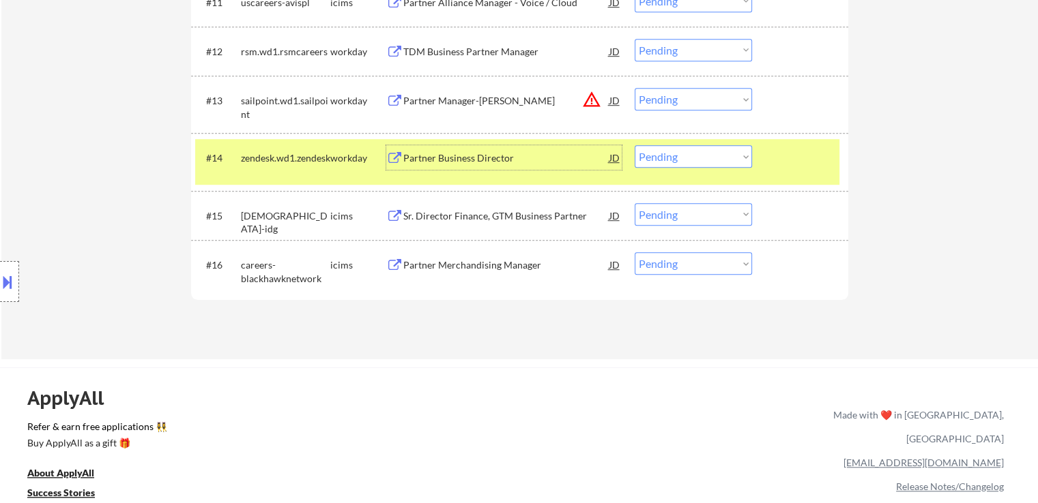
click at [669, 162] on select "Choose an option... Pending Applied Excluded (Questions) Excluded (Expired) Exc…" at bounding box center [692, 156] width 117 height 23
click at [634, 145] on select "Choose an option... Pending Applied Excluded (Questions) Excluded (Expired) Exc…" at bounding box center [692, 156] width 117 height 23
select select ""pending""
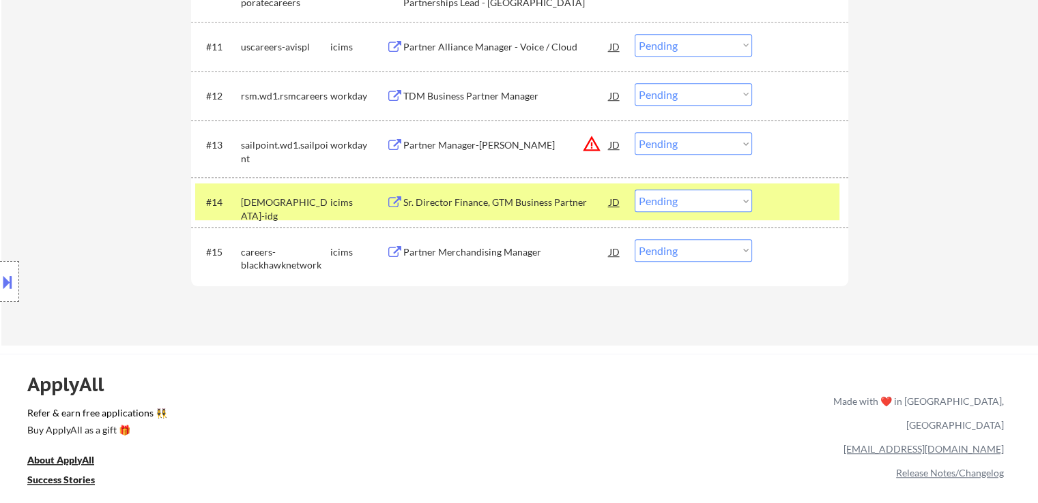
scroll to position [955, 0]
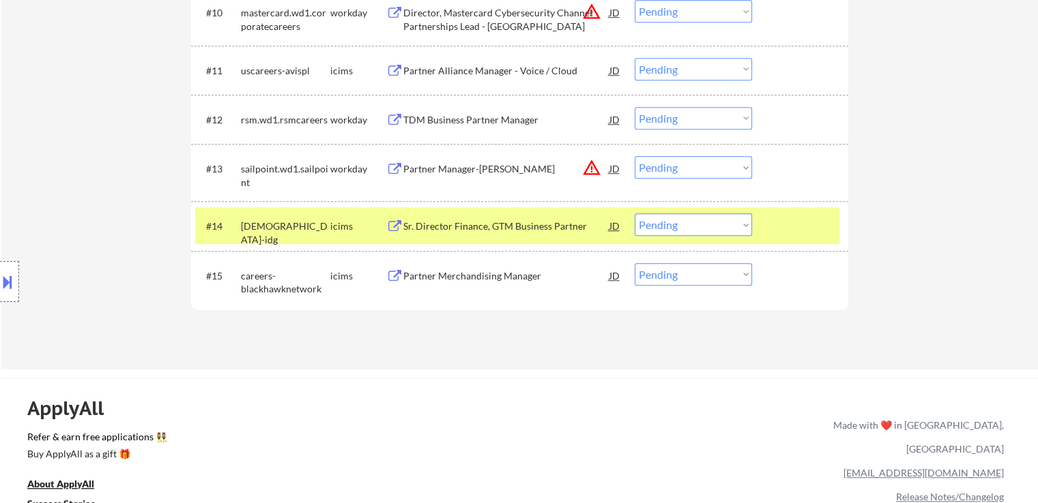
click at [484, 162] on div "Partner Manager-[PERSON_NAME]" at bounding box center [506, 169] width 206 height 14
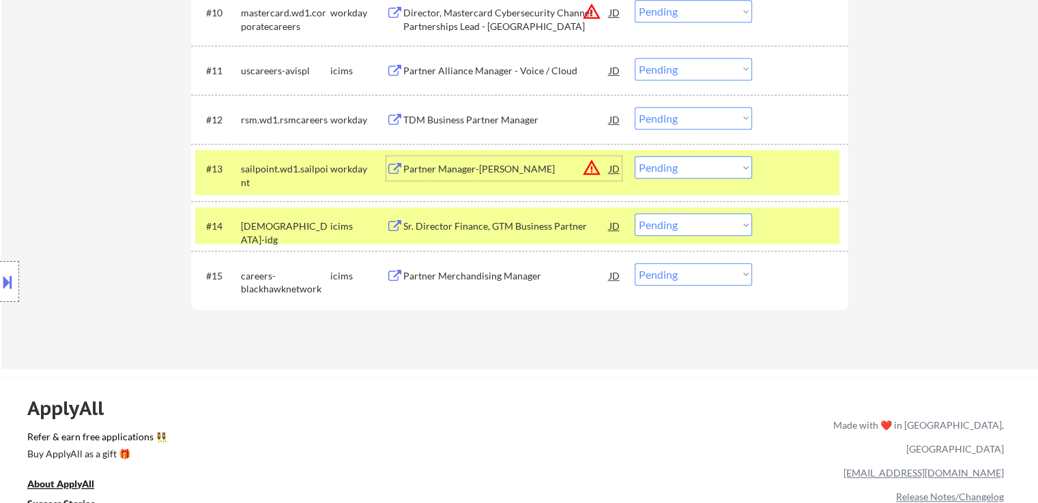
click at [685, 176] on select "Choose an option... Pending Applied Excluded (Questions) Excluded (Expired) Exc…" at bounding box center [692, 167] width 117 height 23
click at [634, 156] on select "Choose an option... Pending Applied Excluded (Questions) Excluded (Expired) Exc…" at bounding box center [692, 167] width 117 height 23
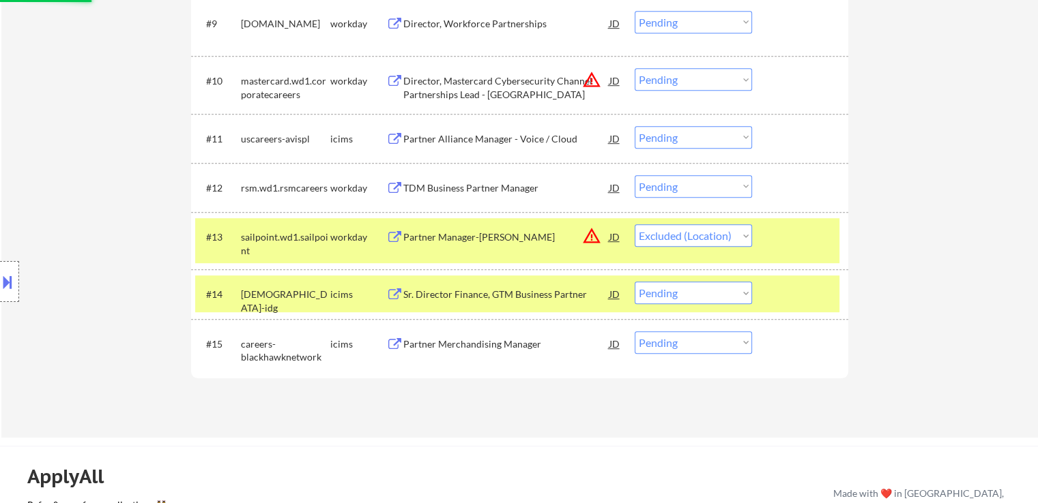
scroll to position [887, 0]
select select ""pending""
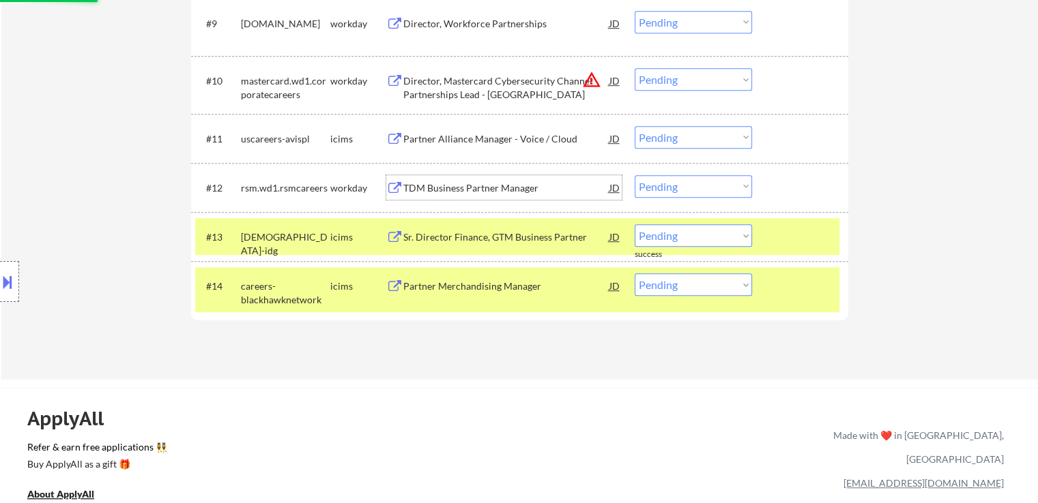
click at [498, 188] on div "TDM Business Partner Manager" at bounding box center [506, 188] width 206 height 14
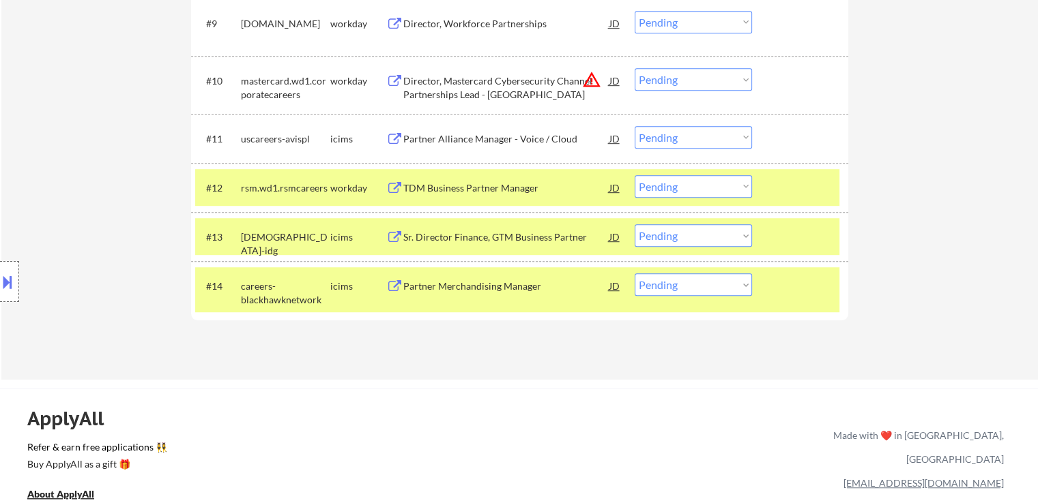
click at [10, 287] on button at bounding box center [7, 282] width 15 height 23
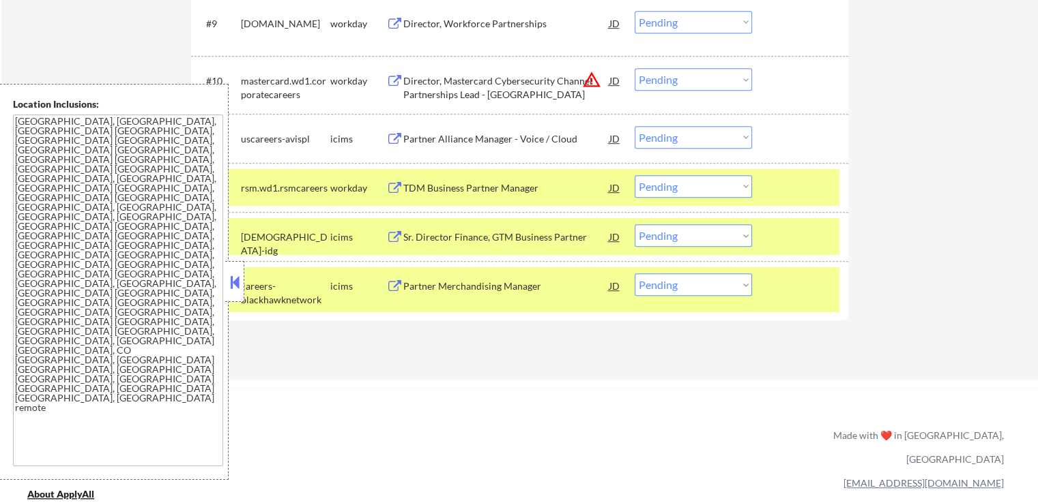
click at [232, 274] on button at bounding box center [234, 282] width 15 height 20
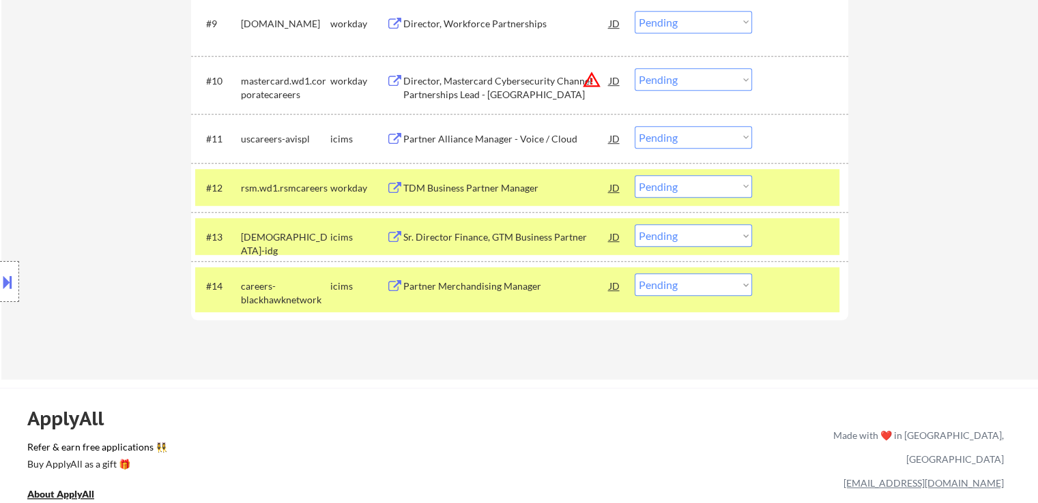
click at [608, 186] on div "JD" at bounding box center [615, 187] width 14 height 25
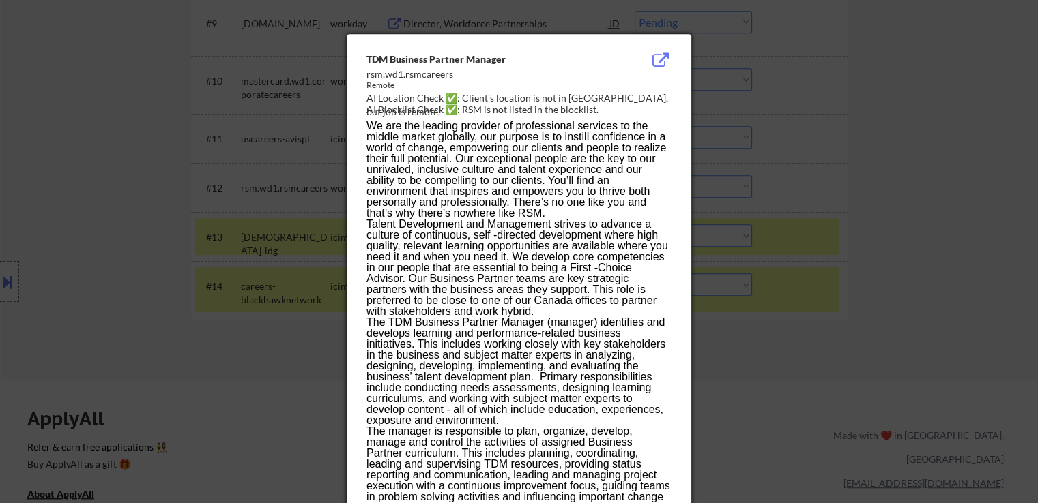
click at [235, 352] on div at bounding box center [519, 251] width 1038 height 503
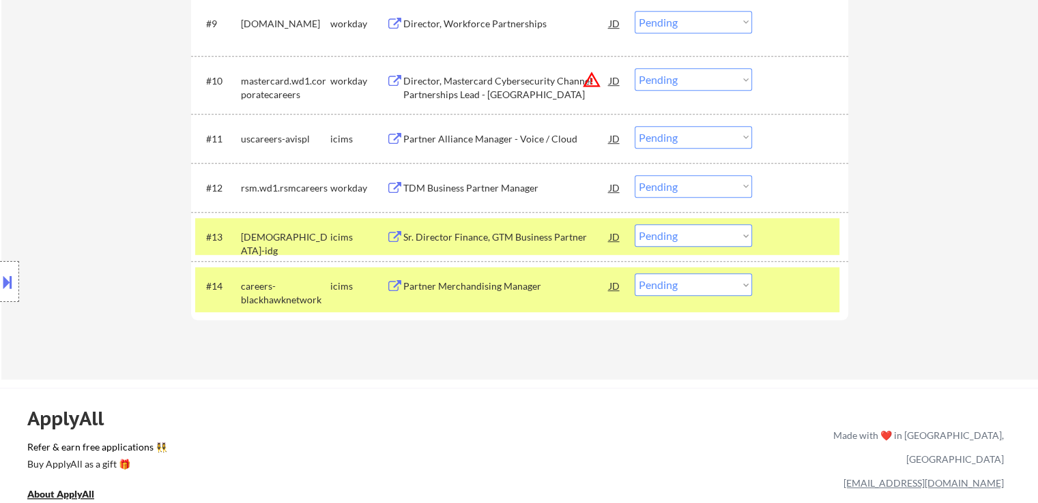
click at [657, 190] on select "Choose an option... Pending Applied Excluded (Questions) Excluded (Expired) Exc…" at bounding box center [692, 186] width 117 height 23
click at [634, 175] on select "Choose an option... Pending Applied Excluded (Questions) Excluded (Expired) Exc…" at bounding box center [692, 186] width 117 height 23
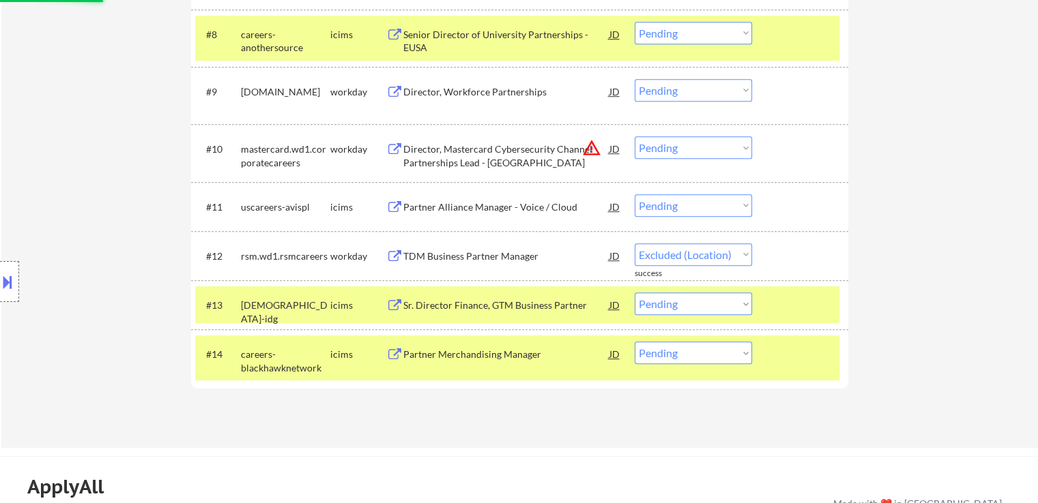
select select ""pending""
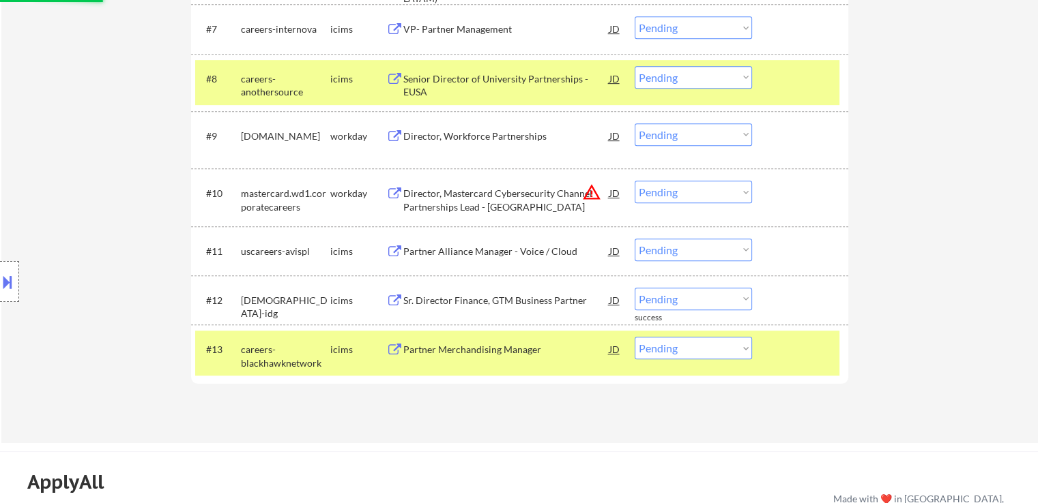
scroll to position [750, 0]
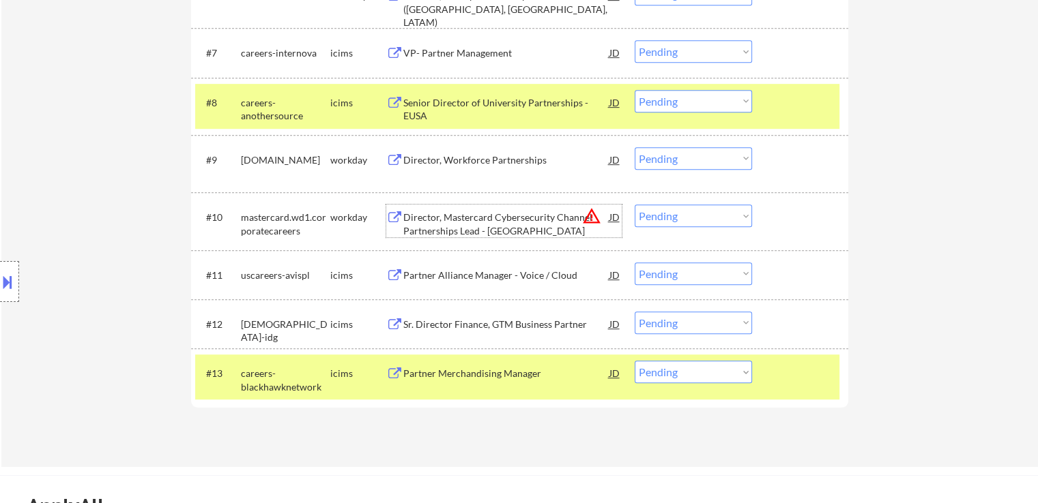
click at [499, 216] on div "Director, Mastercard Cybersecurity Channel Partnerships Lead - [GEOGRAPHIC_DATA]" at bounding box center [506, 224] width 206 height 27
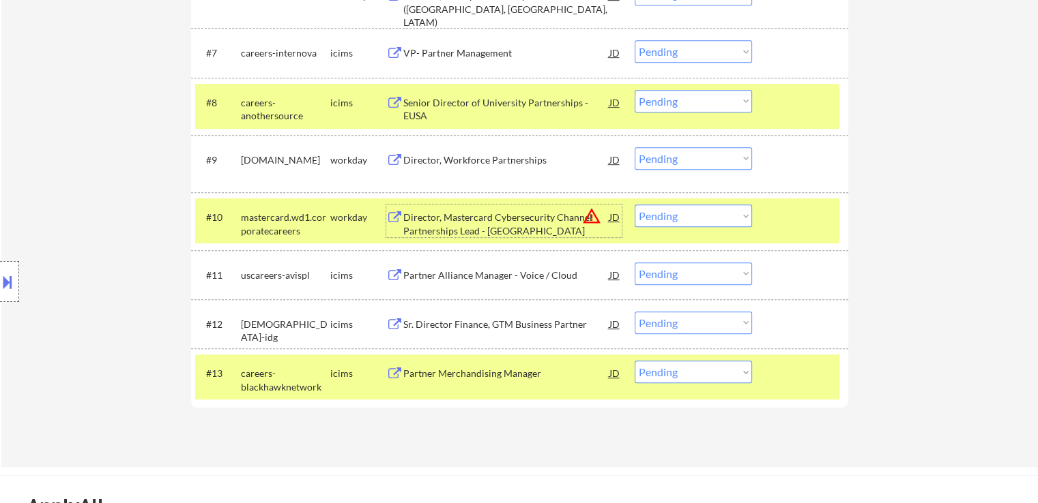
click at [655, 212] on select "Choose an option... Pending Applied Excluded (Questions) Excluded (Expired) Exc…" at bounding box center [692, 216] width 117 height 23
click at [634, 205] on select "Choose an option... Pending Applied Excluded (Questions) Excluded (Expired) Exc…" at bounding box center [692, 216] width 117 height 23
select select ""pending""
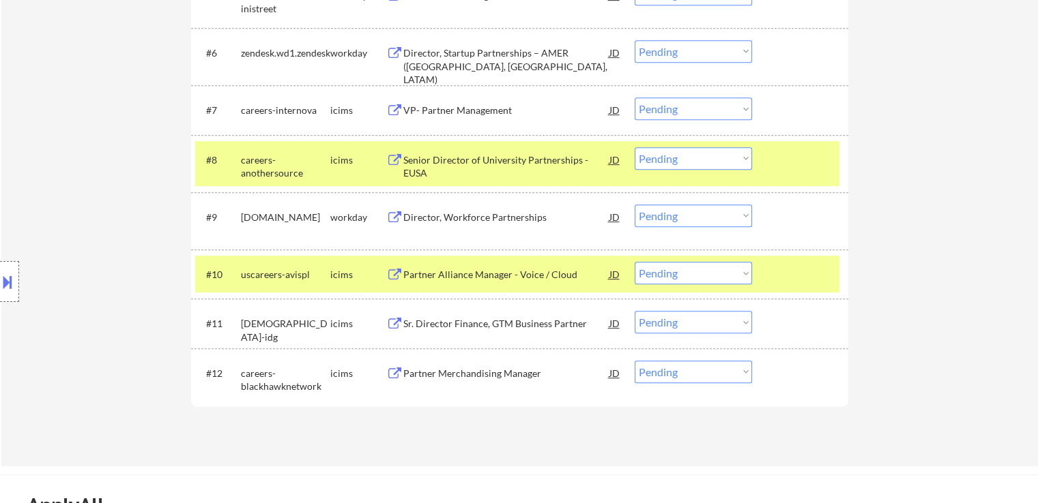
scroll to position [682, 0]
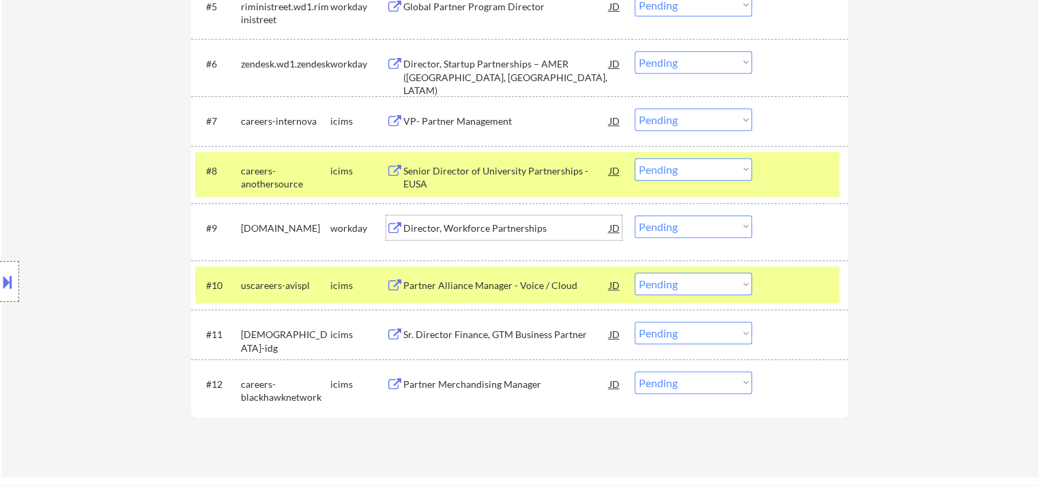
click at [472, 222] on div "Director, Workforce Partnerships" at bounding box center [506, 229] width 206 height 14
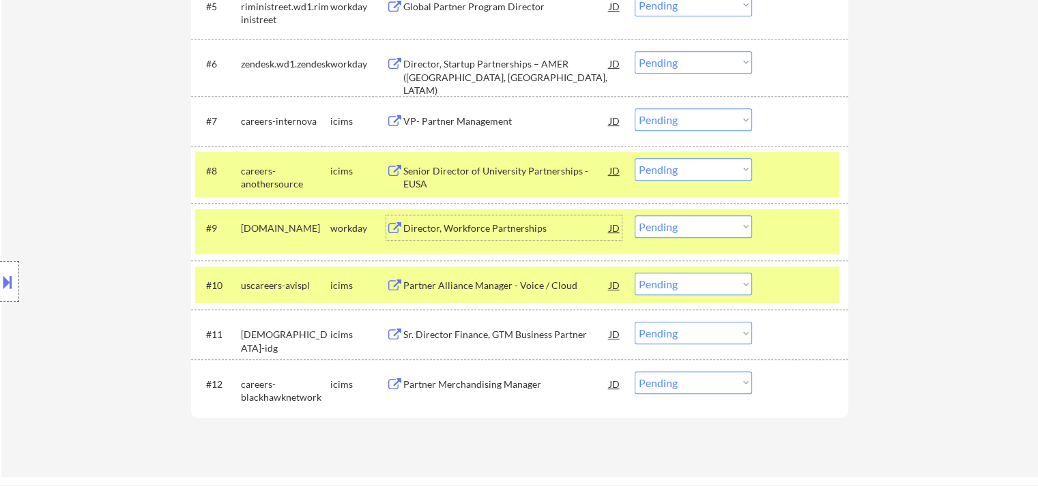
click at [680, 224] on select "Choose an option... Pending Applied Excluded (Questions) Excluded (Expired) Exc…" at bounding box center [692, 227] width 117 height 23
click at [634, 216] on select "Choose an option... Pending Applied Excluded (Questions) Excluded (Expired) Exc…" at bounding box center [692, 227] width 117 height 23
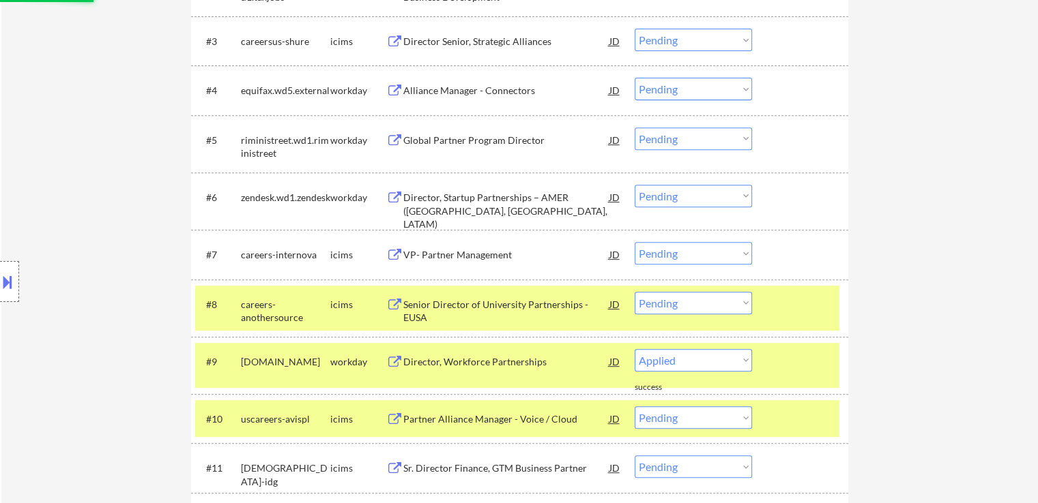
scroll to position [546, 0]
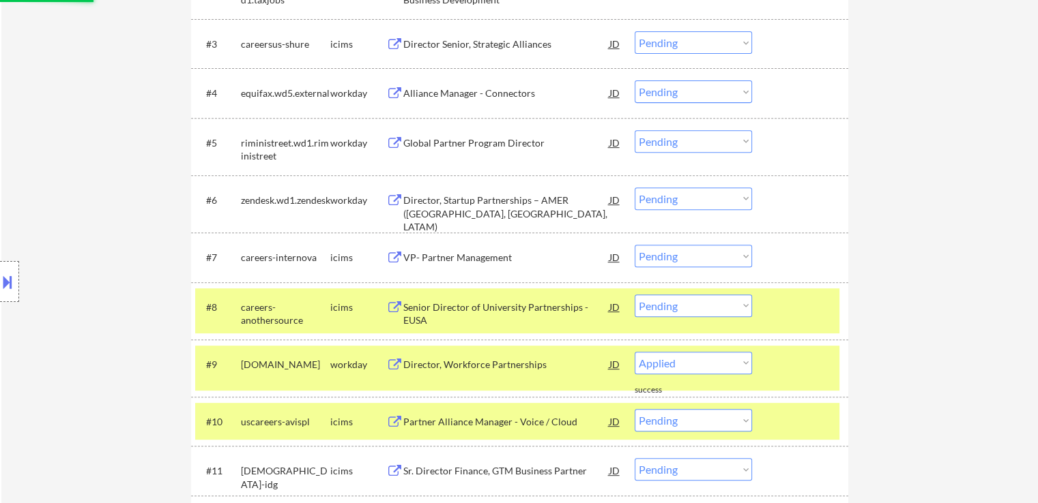
select select ""pending""
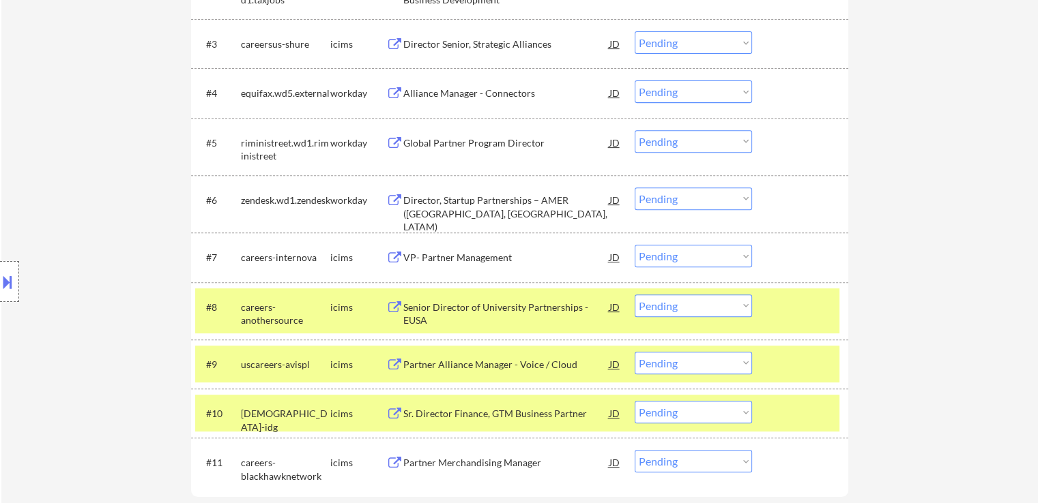
click at [445, 199] on div "Director, Startup Partnerships – AMER ([GEOGRAPHIC_DATA], [GEOGRAPHIC_DATA], LA…" at bounding box center [506, 214] width 206 height 40
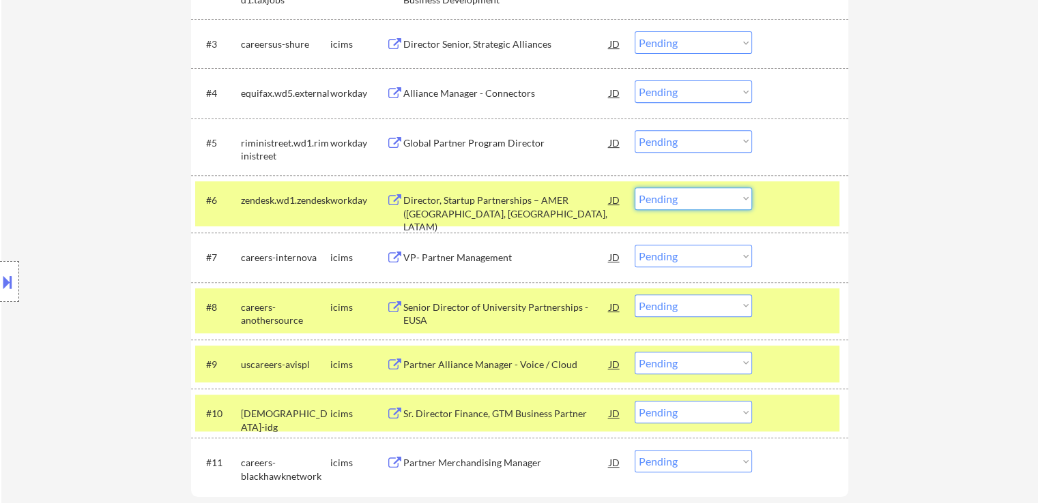
click at [659, 203] on select "Choose an option... Pending Applied Excluded (Questions) Excluded (Expired) Exc…" at bounding box center [692, 199] width 117 height 23
click at [634, 188] on select "Choose an option... Pending Applied Excluded (Questions) Excluded (Expired) Exc…" at bounding box center [692, 199] width 117 height 23
select select ""pending""
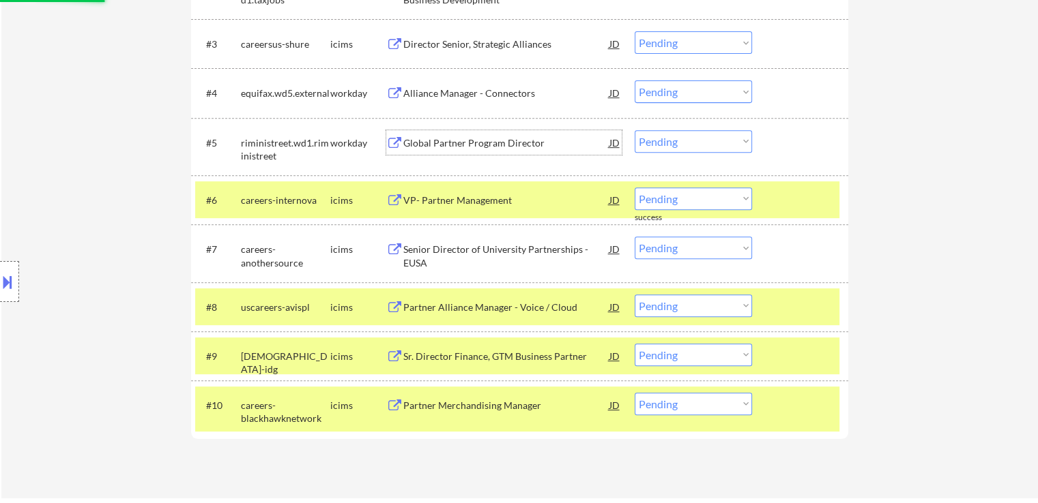
click at [497, 143] on div "Global Partner Program Director" at bounding box center [506, 143] width 206 height 14
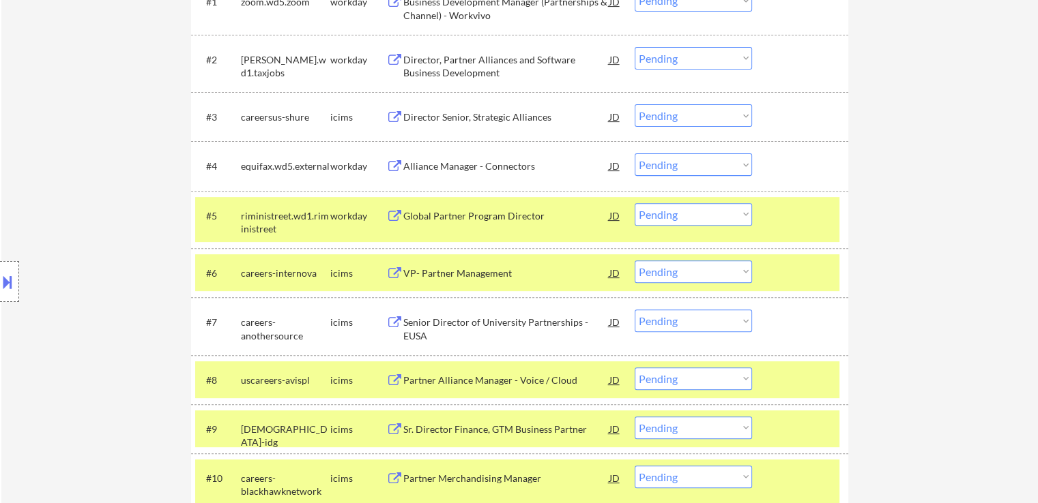
scroll to position [505, 0]
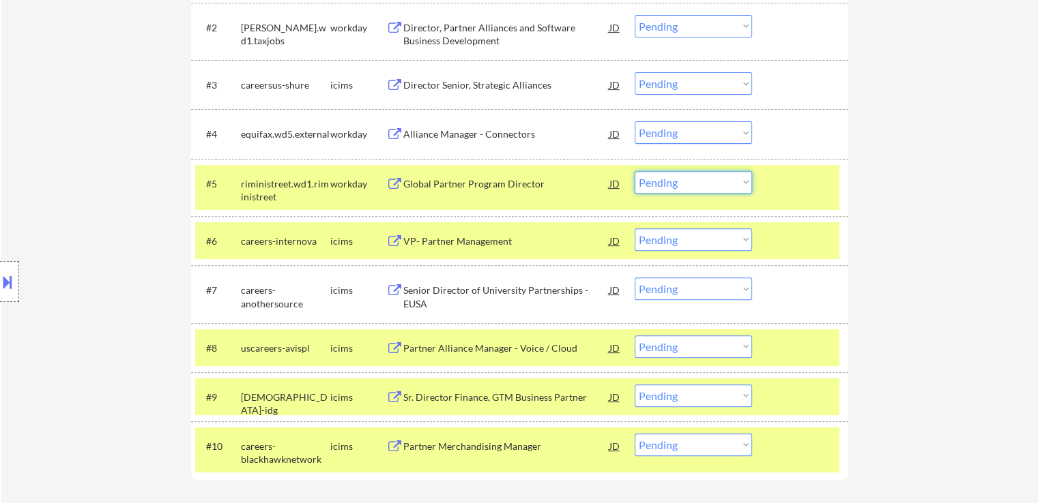
click at [666, 188] on select "Choose an option... Pending Applied Excluded (Questions) Excluded (Expired) Exc…" at bounding box center [692, 182] width 117 height 23
click at [634, 171] on select "Choose an option... Pending Applied Excluded (Questions) Excluded (Expired) Exc…" at bounding box center [692, 182] width 117 height 23
select select ""pending""
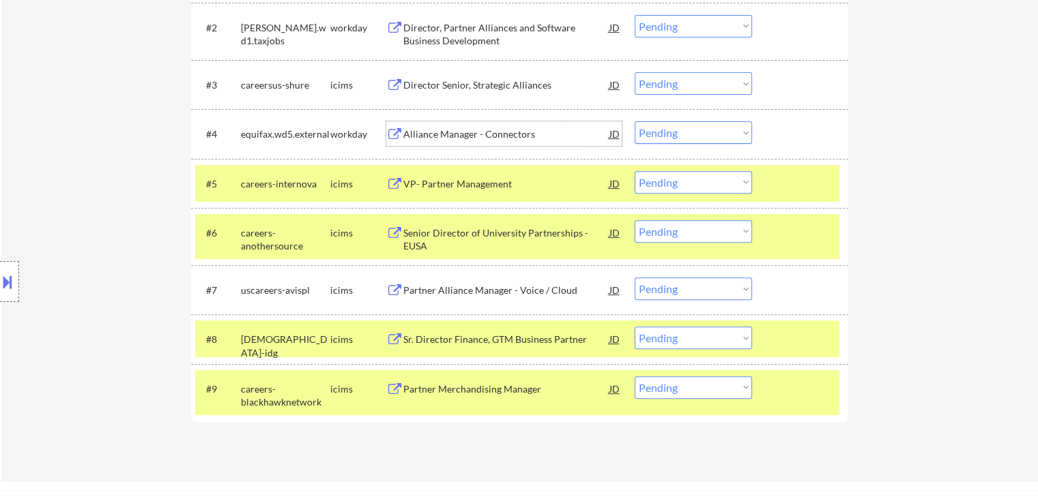
click at [432, 133] on div "Alliance Manager - Connectors" at bounding box center [506, 135] width 206 height 14
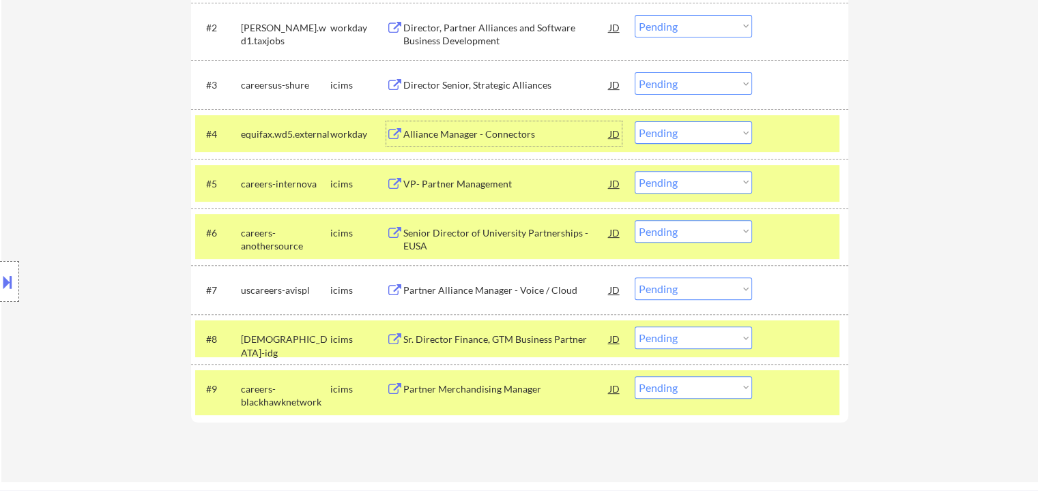
click at [654, 134] on select "Choose an option... Pending Applied Excluded (Questions) Excluded (Expired) Exc…" at bounding box center [692, 132] width 117 height 23
click at [634, 121] on select "Choose an option... Pending Applied Excluded (Questions) Excluded (Expired) Exc…" at bounding box center [692, 132] width 117 height 23
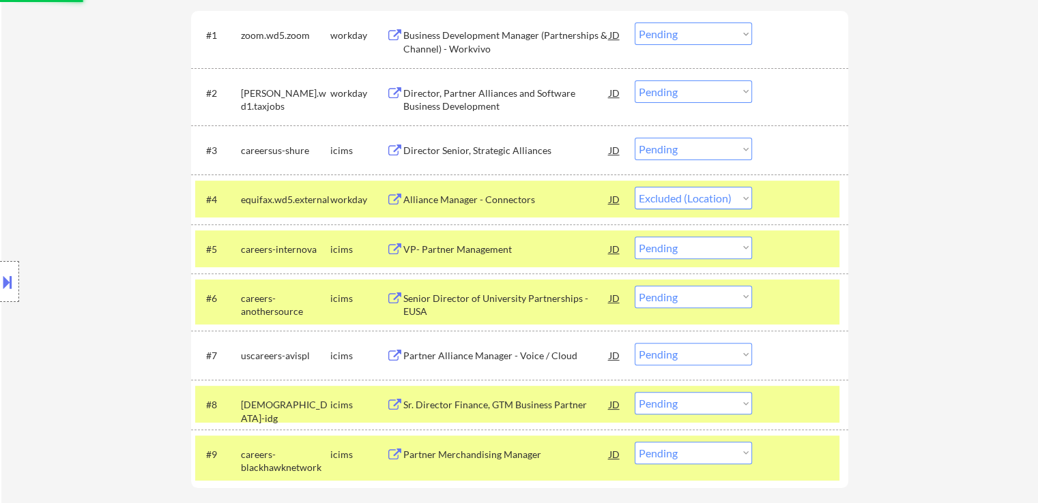
scroll to position [368, 0]
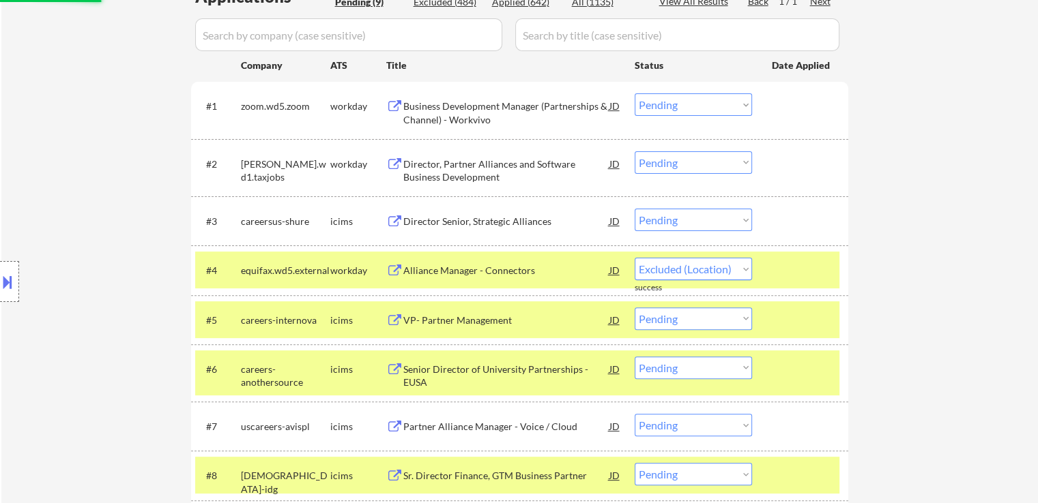
select select ""pending""
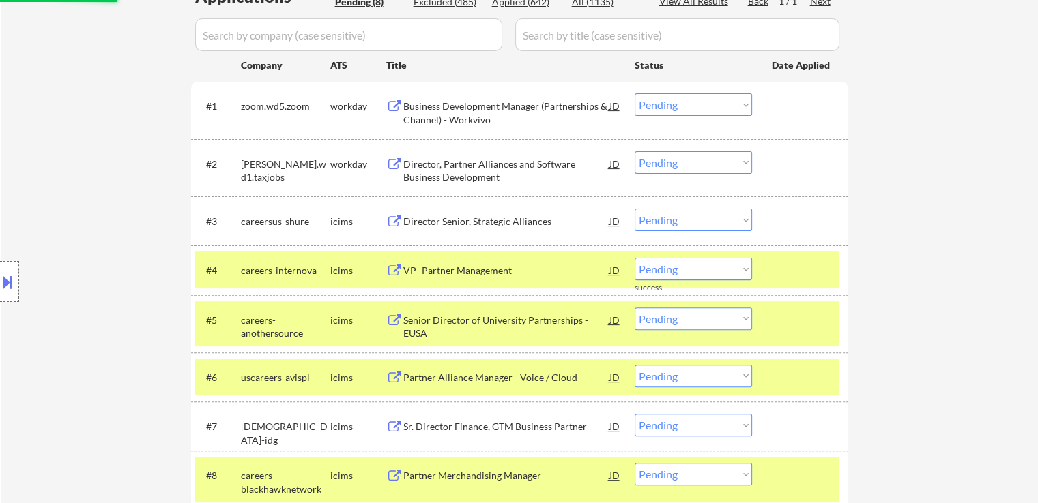
click at [448, 161] on div "Director, Partner Alliances and Software Business Development" at bounding box center [506, 171] width 206 height 27
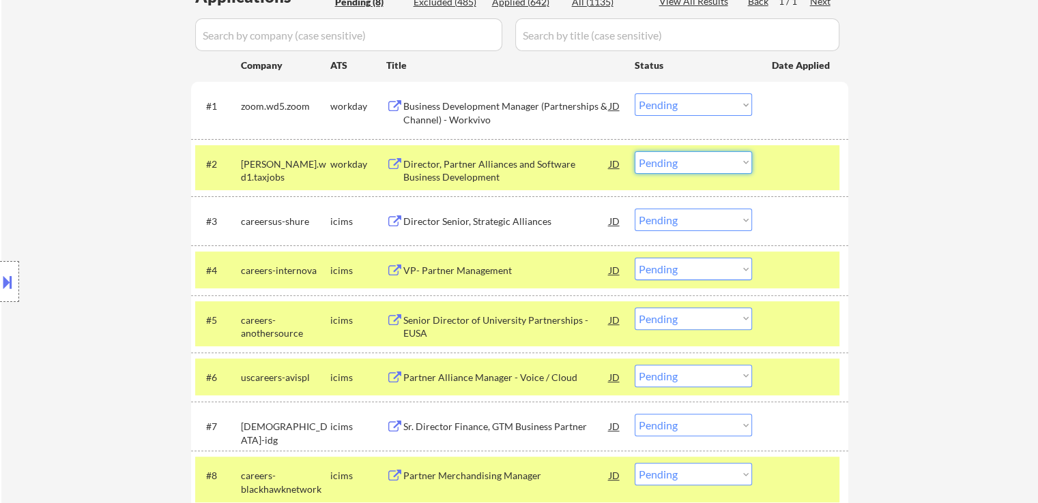
click at [663, 162] on select "Choose an option... Pending Applied Excluded (Questions) Excluded (Expired) Exc…" at bounding box center [692, 162] width 117 height 23
click at [634, 151] on select "Choose an option... Pending Applied Excluded (Questions) Excluded (Expired) Exc…" at bounding box center [692, 162] width 117 height 23
select select ""pending""
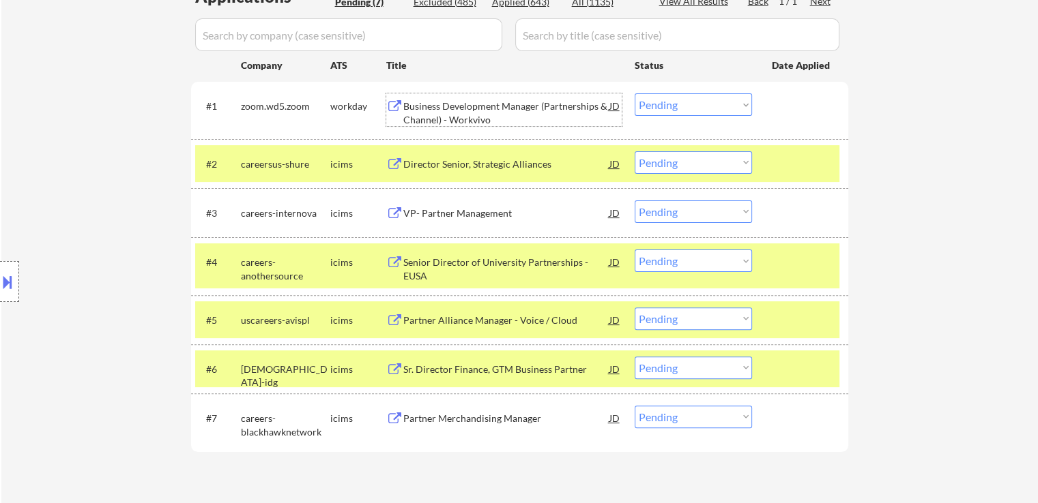
click at [494, 107] on div "Business Development Manager (Partnerships & Channel) - Workvivo" at bounding box center [506, 113] width 206 height 27
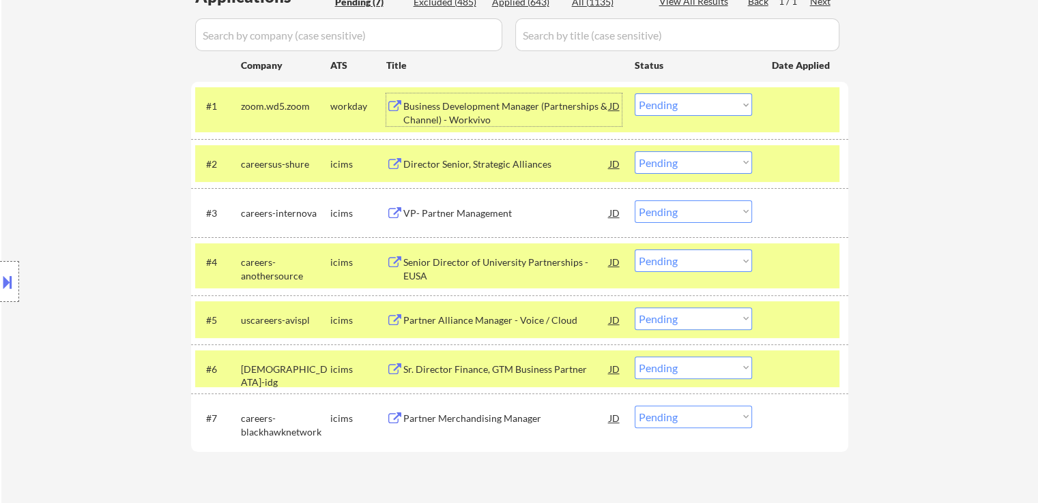
click at [716, 107] on select "Choose an option... Pending Applied Excluded (Questions) Excluded (Expired) Exc…" at bounding box center [692, 104] width 117 height 23
click at [634, 93] on select "Choose an option... Pending Applied Excluded (Questions) Excluded (Expired) Exc…" at bounding box center [692, 104] width 117 height 23
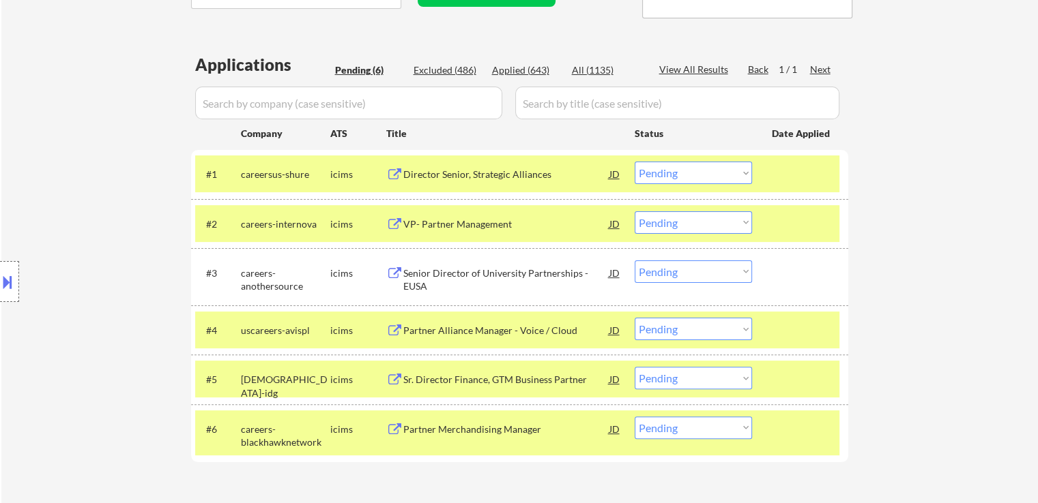
scroll to position [300, 0]
click at [488, 181] on div "Director Senior, Strategic Alliances" at bounding box center [506, 174] width 206 height 25
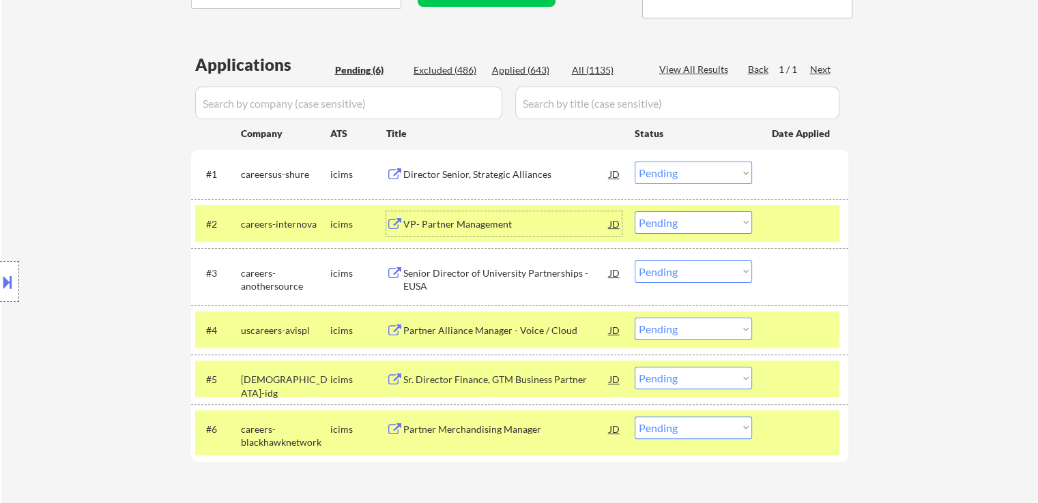
click at [477, 222] on div "VP- Partner Management" at bounding box center [506, 225] width 206 height 14
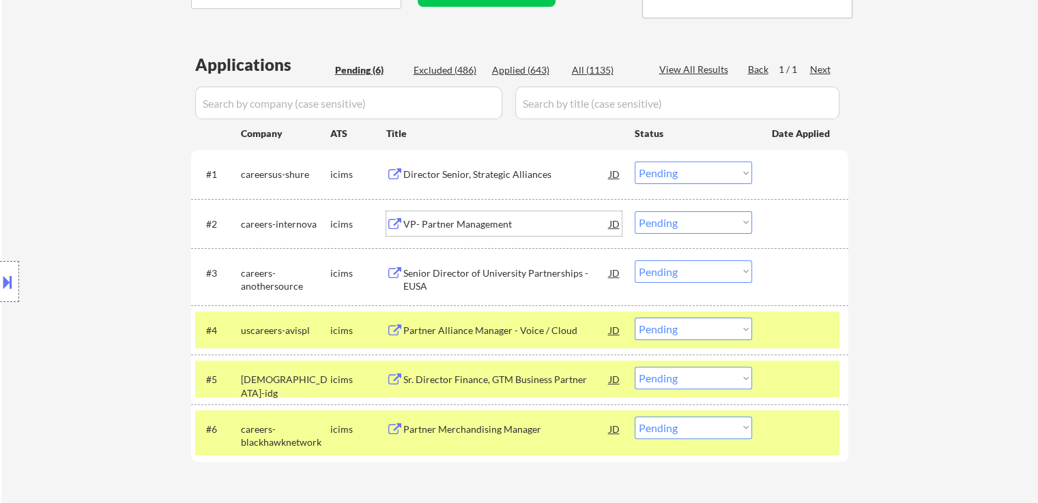
click at [679, 174] on select "Choose an option... Pending Applied Excluded (Questions) Excluded (Expired) Exc…" at bounding box center [692, 173] width 117 height 23
click at [634, 162] on select "Choose an option... Pending Applied Excluded (Questions) Excluded (Expired) Exc…" at bounding box center [692, 173] width 117 height 23
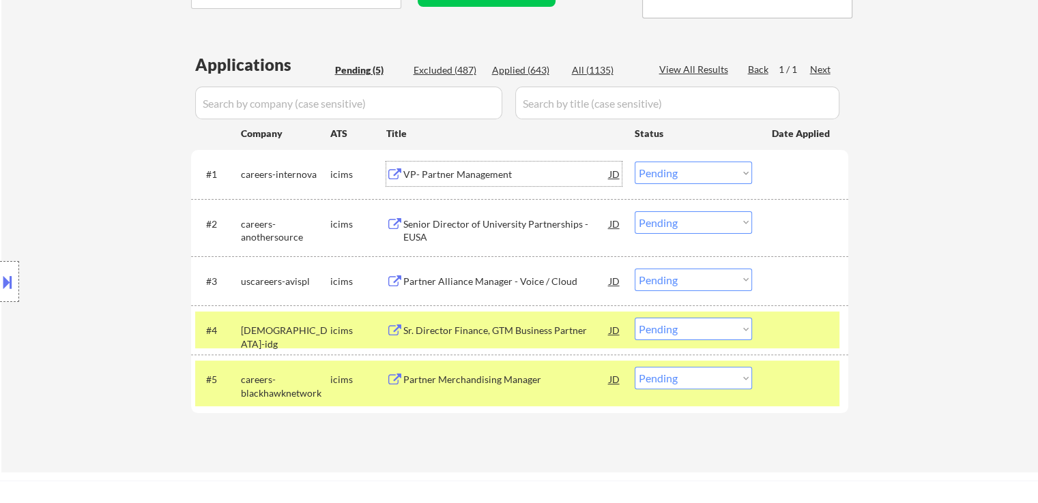
click at [475, 179] on div "VP- Partner Management" at bounding box center [506, 175] width 206 height 14
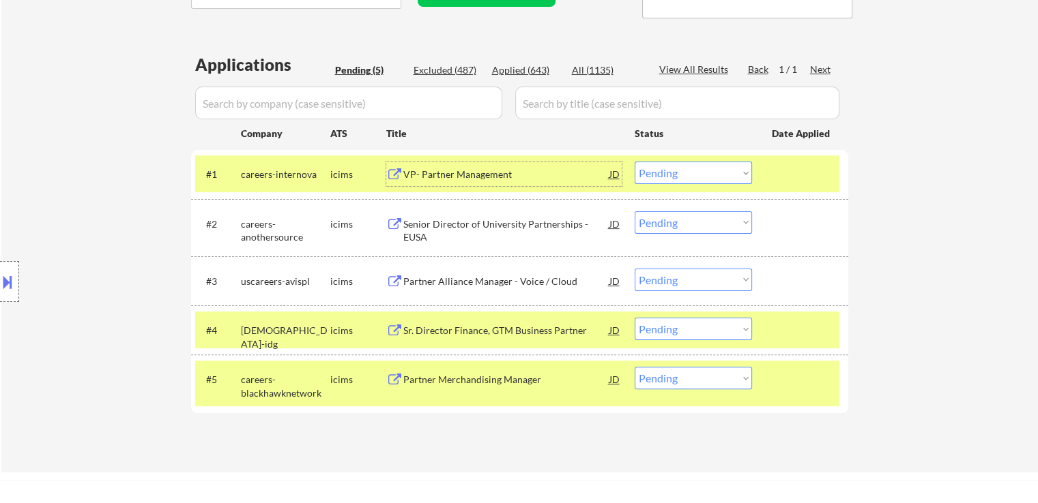
click at [694, 170] on select "Choose an option... Pending Applied Excluded (Questions) Excluded (Expired) Exc…" at bounding box center [692, 173] width 117 height 23
click at [634, 162] on select "Choose an option... Pending Applied Excluded (Questions) Excluded (Expired) Exc…" at bounding box center [692, 173] width 117 height 23
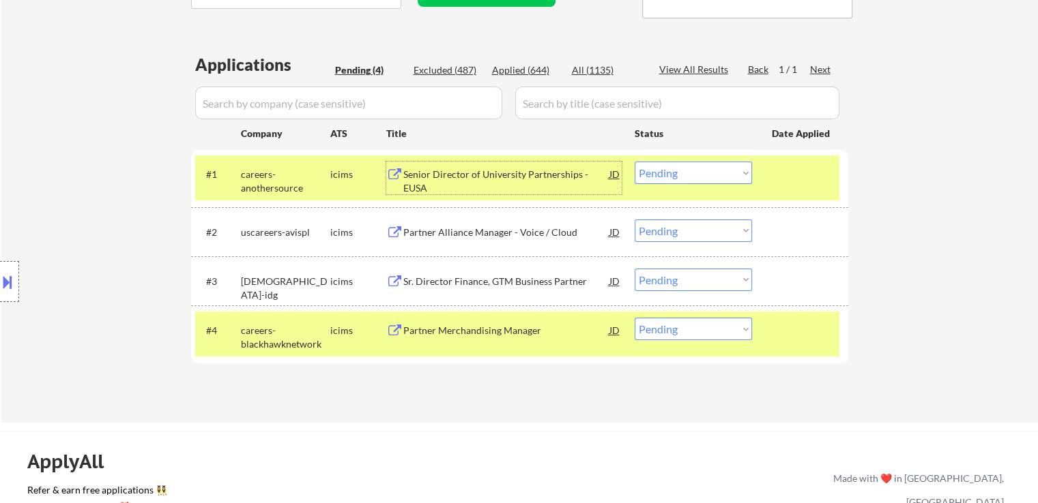
click at [493, 174] on div "Senior Director of University Partnerships - EUSA" at bounding box center [506, 181] width 206 height 27
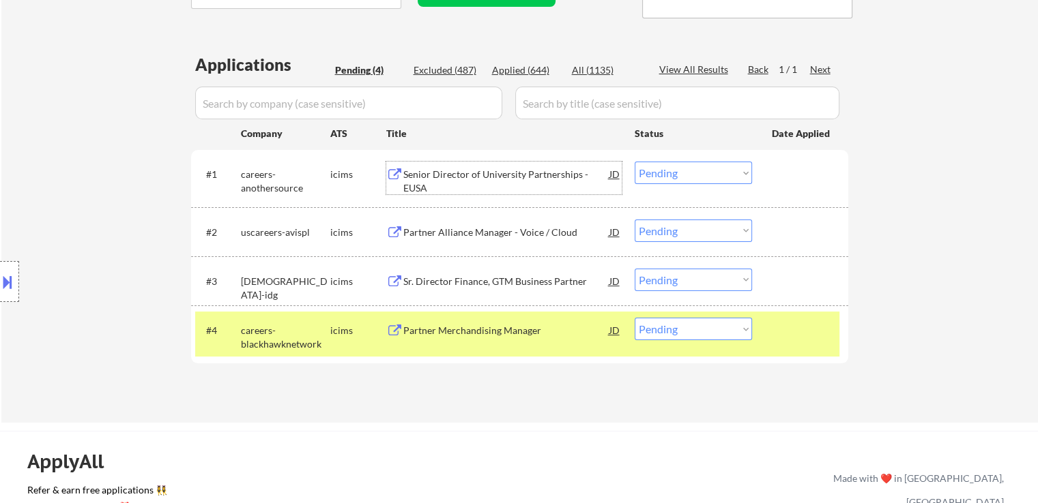
click at [644, 177] on select "Choose an option... Pending Applied Excluded (Questions) Excluded (Expired) Exc…" at bounding box center [692, 173] width 117 height 23
click at [634, 162] on select "Choose an option... Pending Applied Excluded (Questions) Excluded (Expired) Exc…" at bounding box center [692, 173] width 117 height 23
select select ""pending""
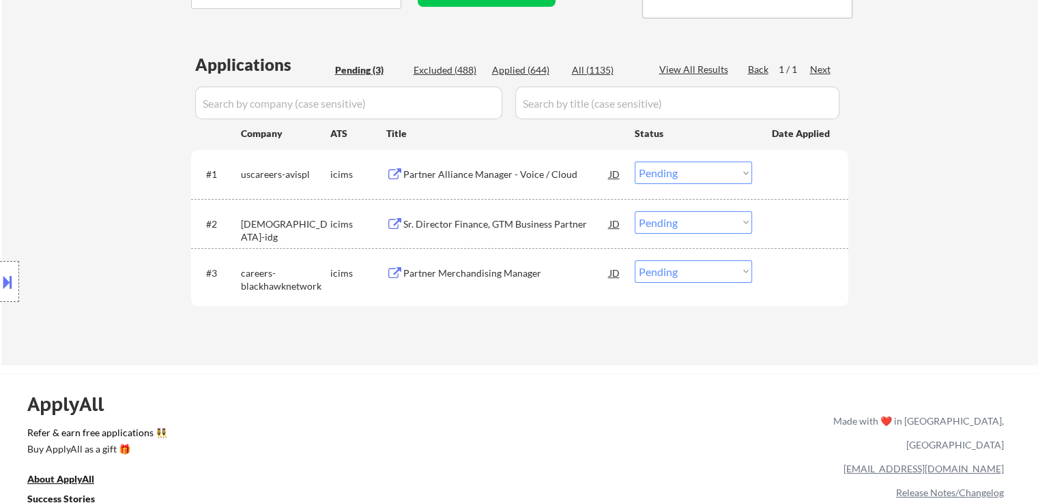
click at [0, 284] on button at bounding box center [7, 282] width 15 height 23
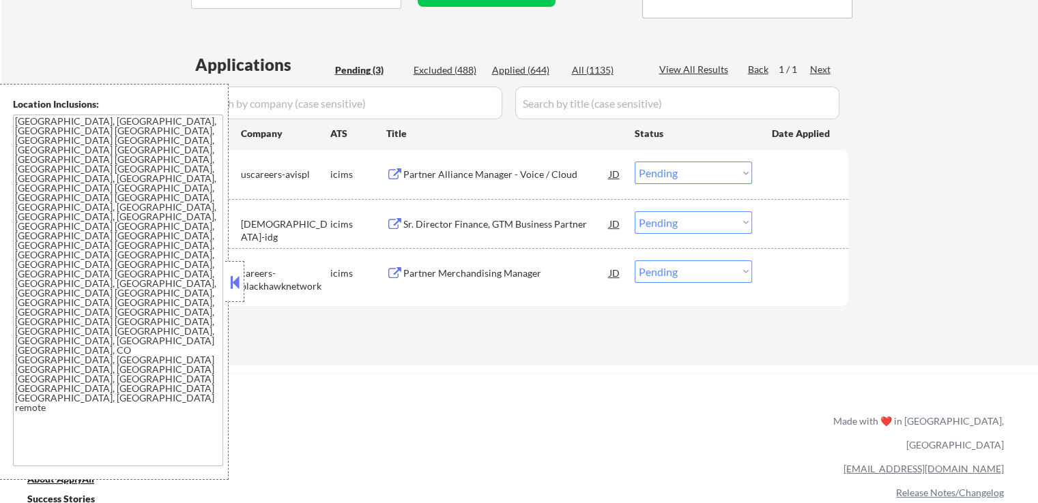
click at [433, 343] on div "← Return to /applysquad Mailslurp Inbox Job Search Builder Vita Stramaglia User…" at bounding box center [519, 54] width 681 height 600
click at [233, 287] on button at bounding box center [234, 282] width 15 height 20
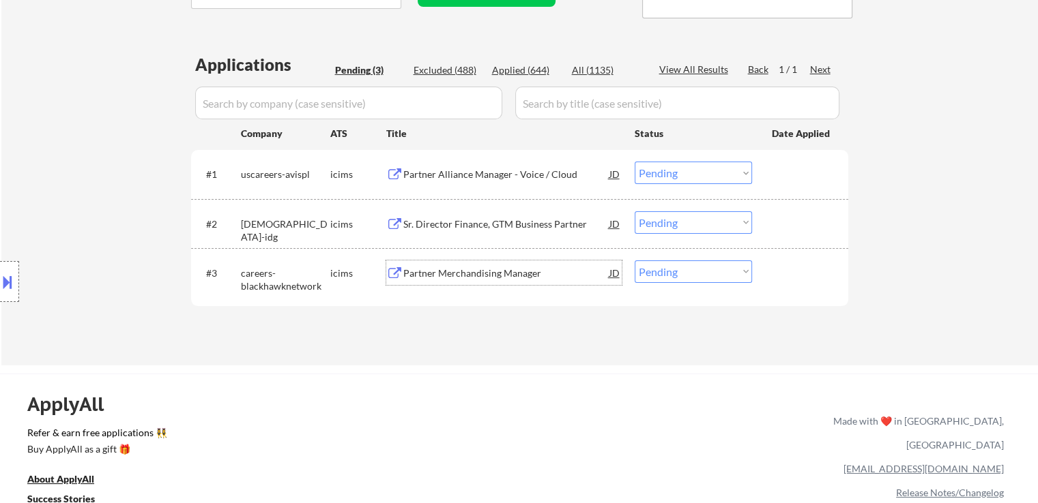
click at [471, 274] on div "Partner Merchandising Manager" at bounding box center [506, 274] width 206 height 14
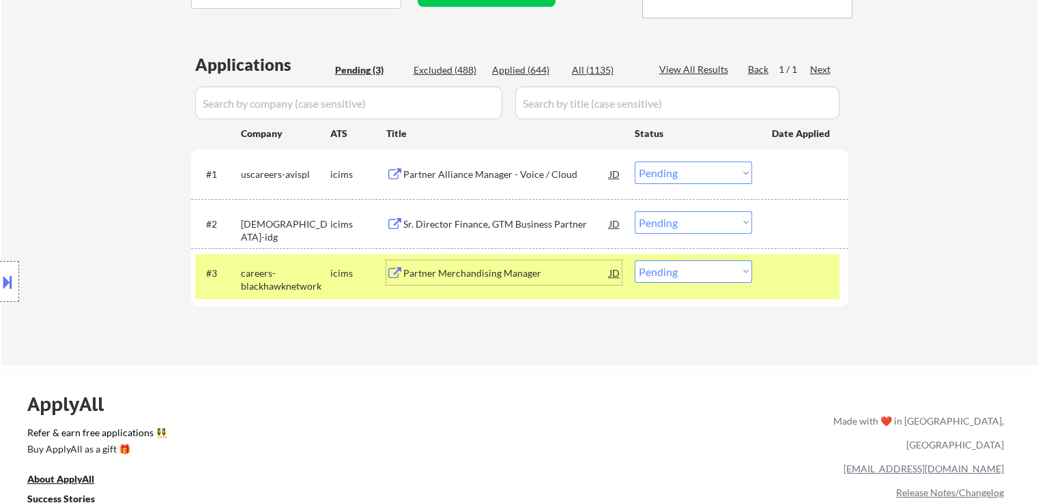
click at [692, 272] on select "Choose an option... Pending Applied Excluded (Questions) Excluded (Expired) Exc…" at bounding box center [692, 272] width 117 height 23
select select ""excluded__location_""
click at [634, 261] on select "Choose an option... Pending Applied Excluded (Questions) Excluded (Expired) Exc…" at bounding box center [692, 272] width 117 height 23
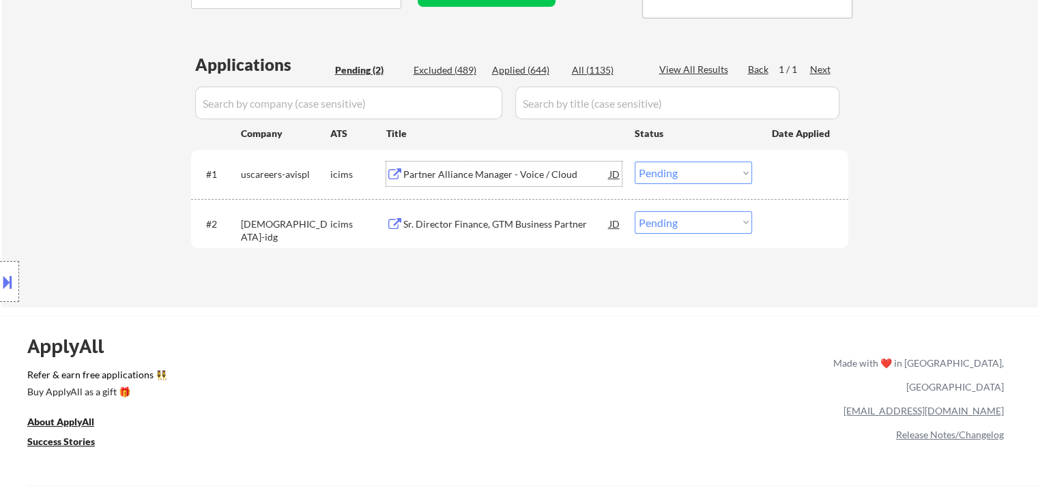
click at [535, 175] on div "Partner Alliance Manager - Voice / Cloud" at bounding box center [506, 175] width 206 height 14
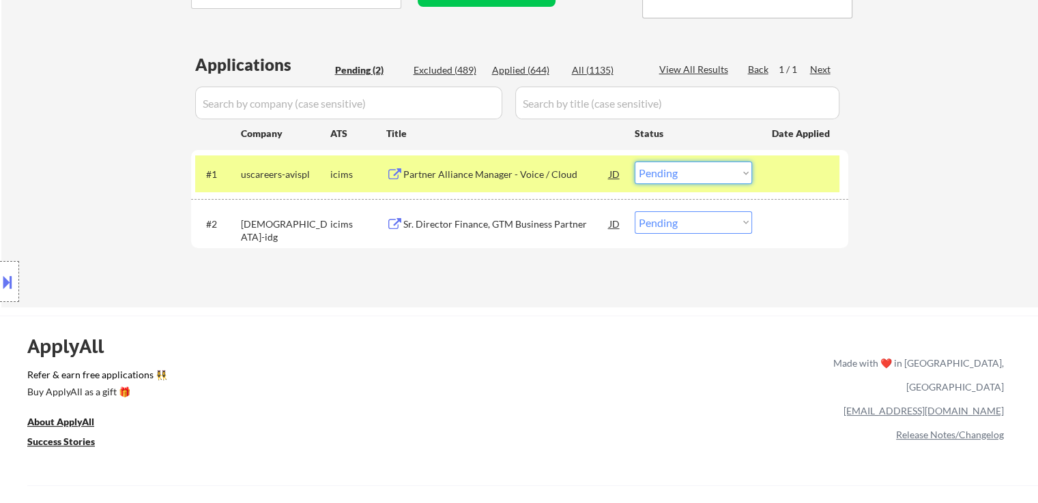
drag, startPoint x: 705, startPoint y: 173, endPoint x: 697, endPoint y: 171, distance: 8.4
click at [705, 173] on select "Choose an option... Pending Applied Excluded (Questions) Excluded (Expired) Exc…" at bounding box center [692, 173] width 117 height 23
click at [634, 162] on select "Choose an option... Pending Applied Excluded (Questions) Excluded (Expired) Exc…" at bounding box center [692, 173] width 117 height 23
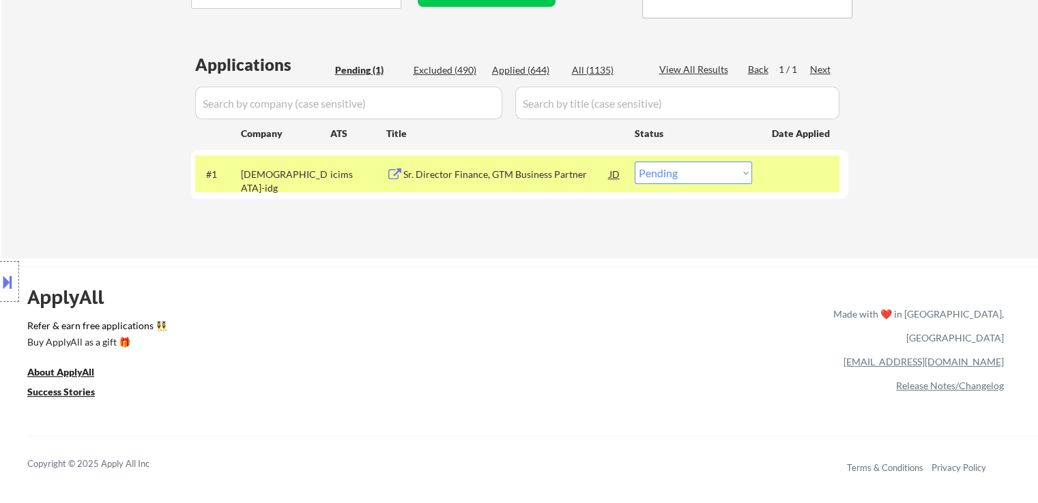
click at [488, 171] on div "Sr. Director Finance, GTM Business Partner" at bounding box center [506, 175] width 206 height 14
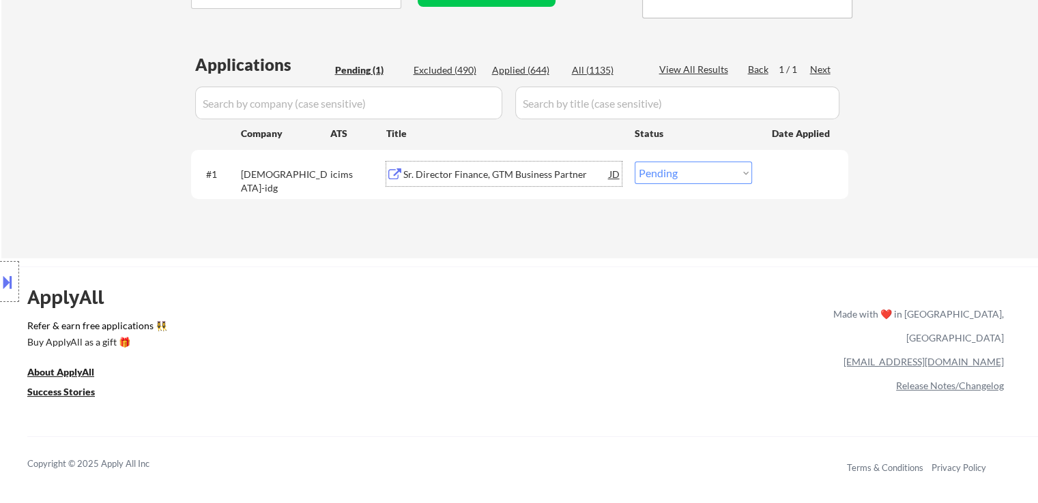
click at [688, 174] on select "Choose an option... Pending Applied Excluded (Questions) Excluded (Expired) Exc…" at bounding box center [692, 173] width 117 height 23
select select ""excluded__expired_""
click at [634, 162] on select "Choose an option... Pending Applied Excluded (Questions) Excluded (Expired) Exc…" at bounding box center [692, 173] width 117 height 23
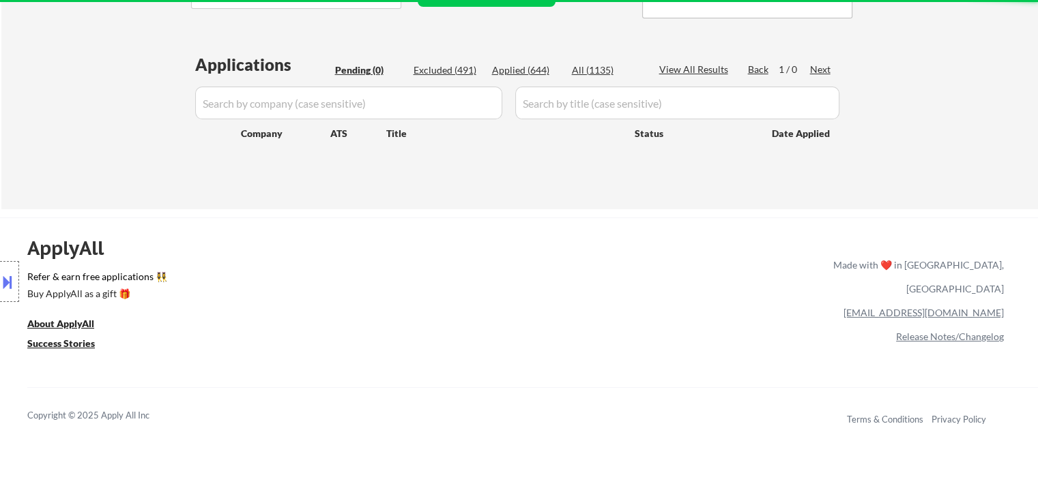
click at [516, 70] on div "Applied (644)" at bounding box center [526, 70] width 68 height 14
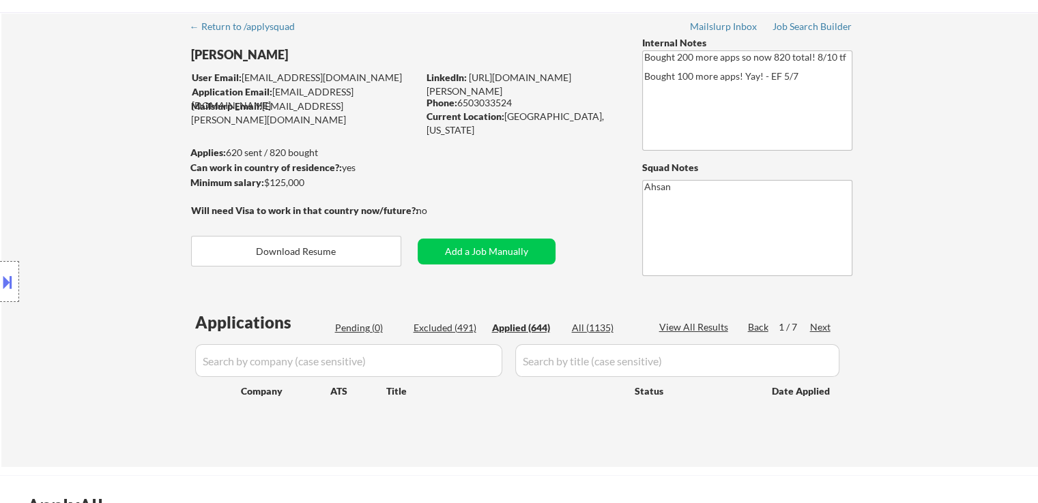
scroll to position [0, 0]
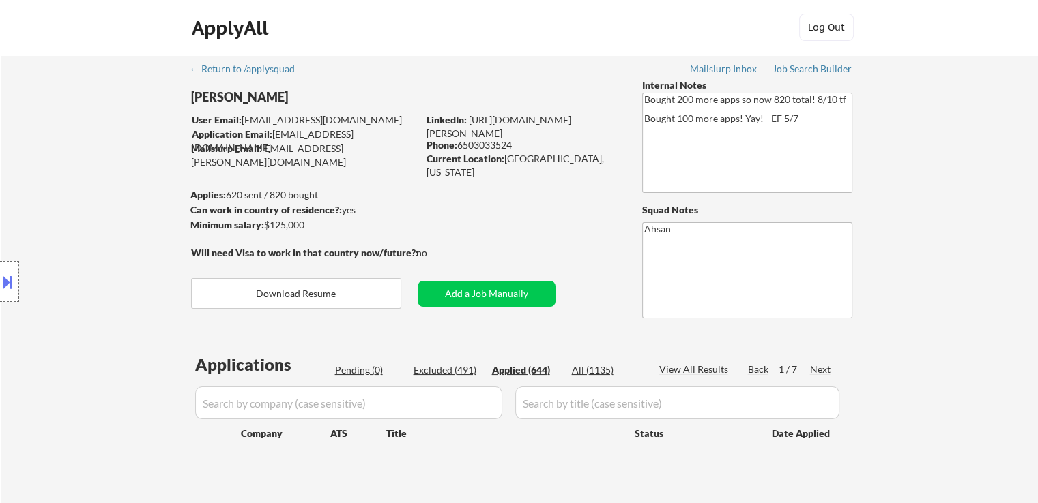
select select ""applied""
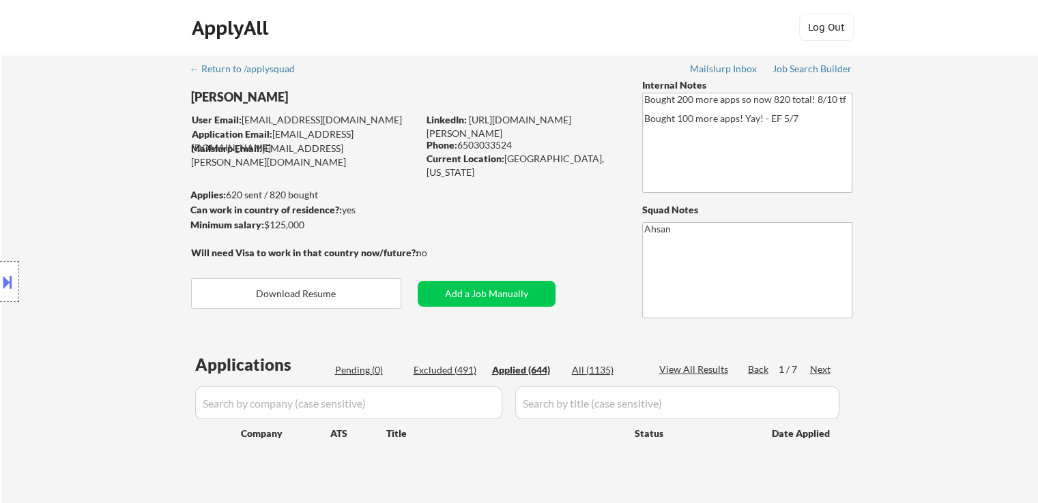
select select ""applied""
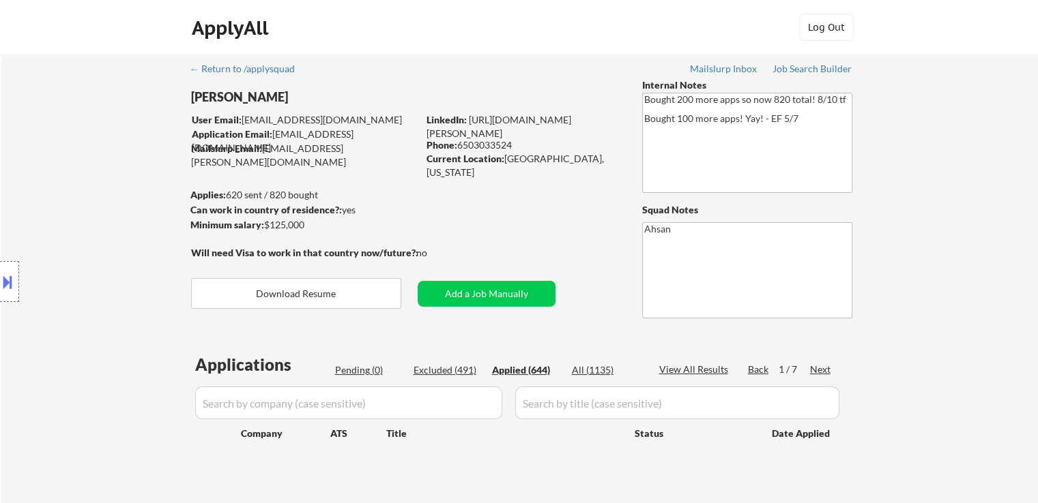
select select ""applied""
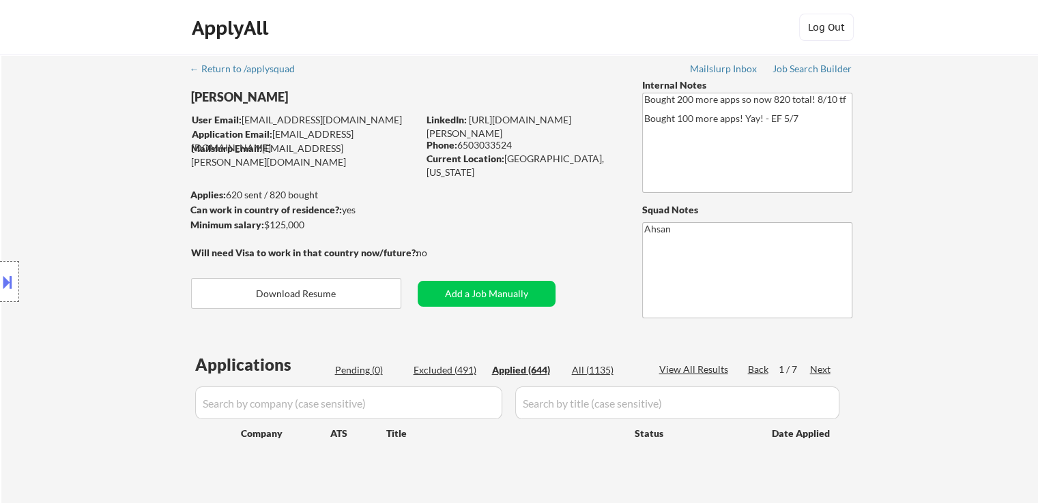
select select ""applied""
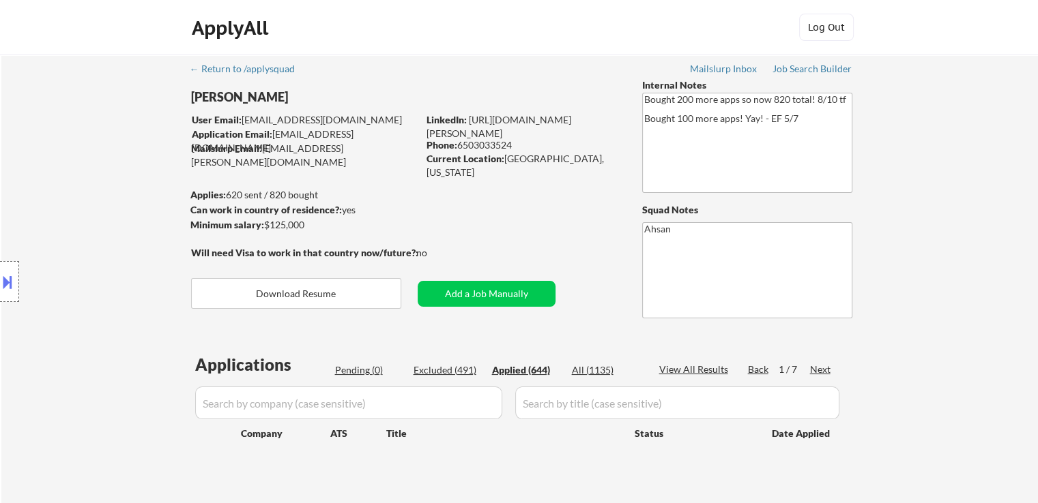
select select ""applied""
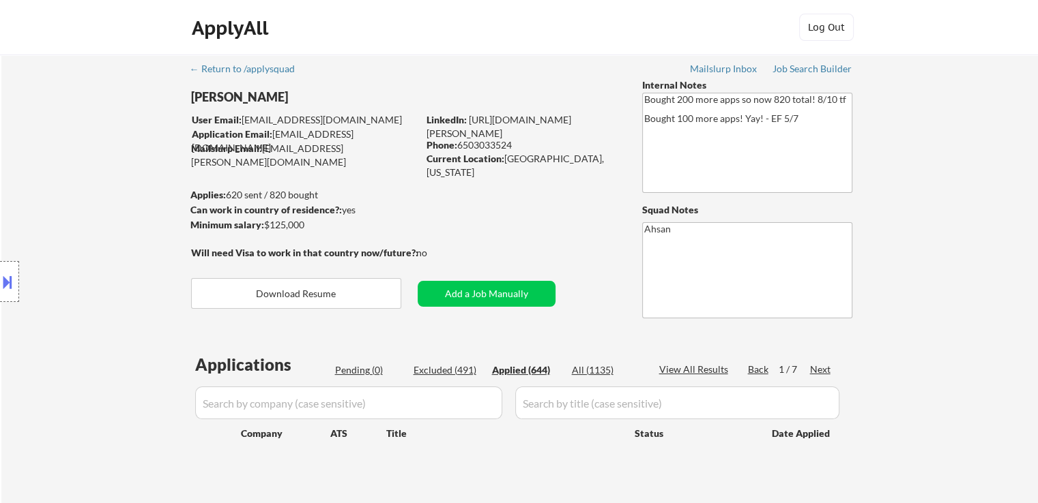
select select ""applied""
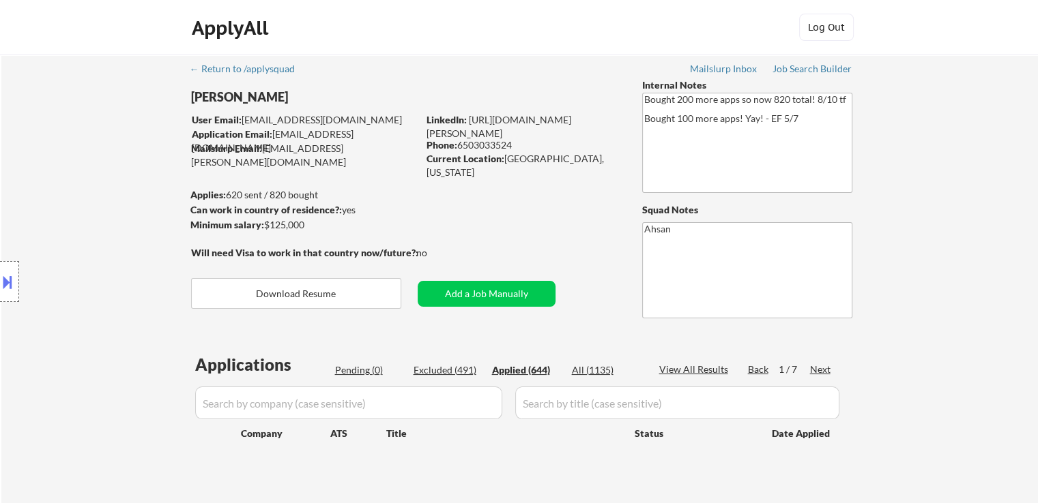
select select ""applied""
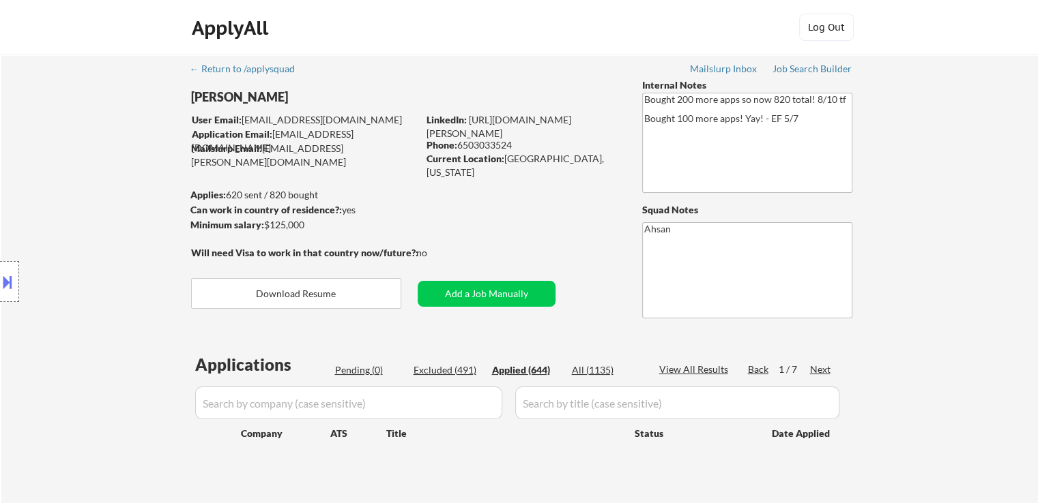
select select ""applied""
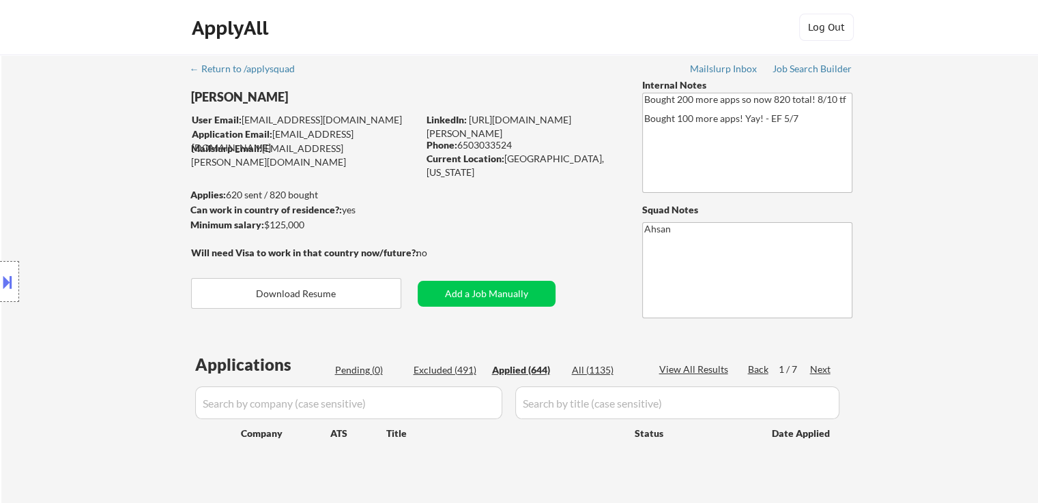
select select ""applied""
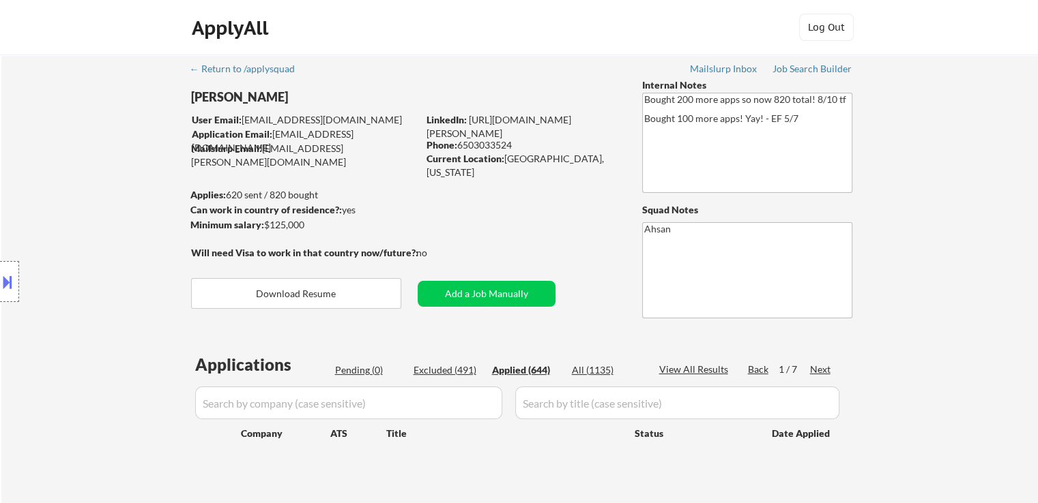
select select ""applied""
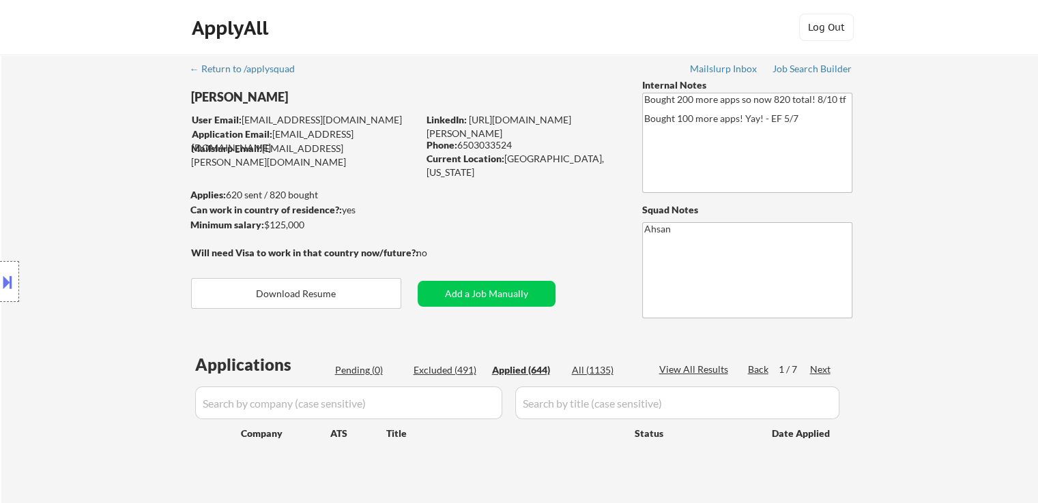
select select ""applied""
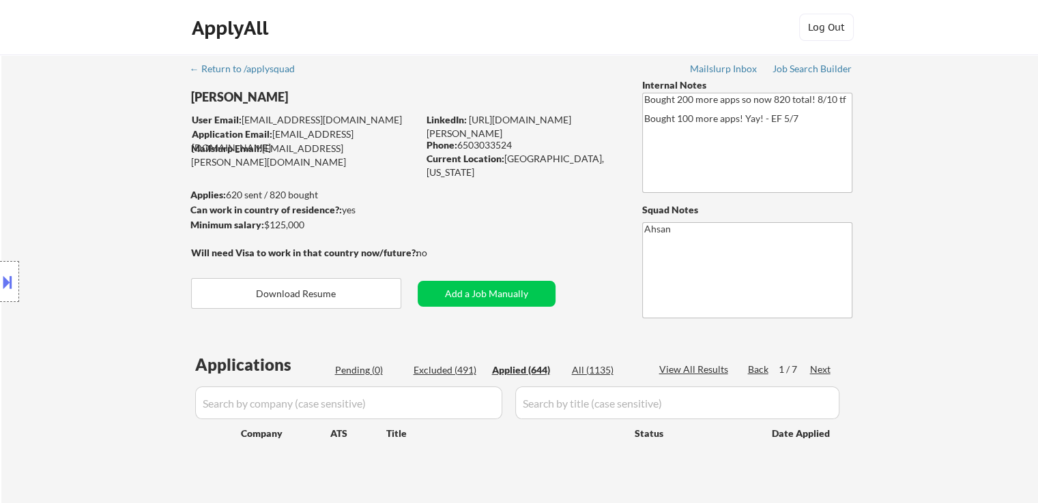
select select ""applied""
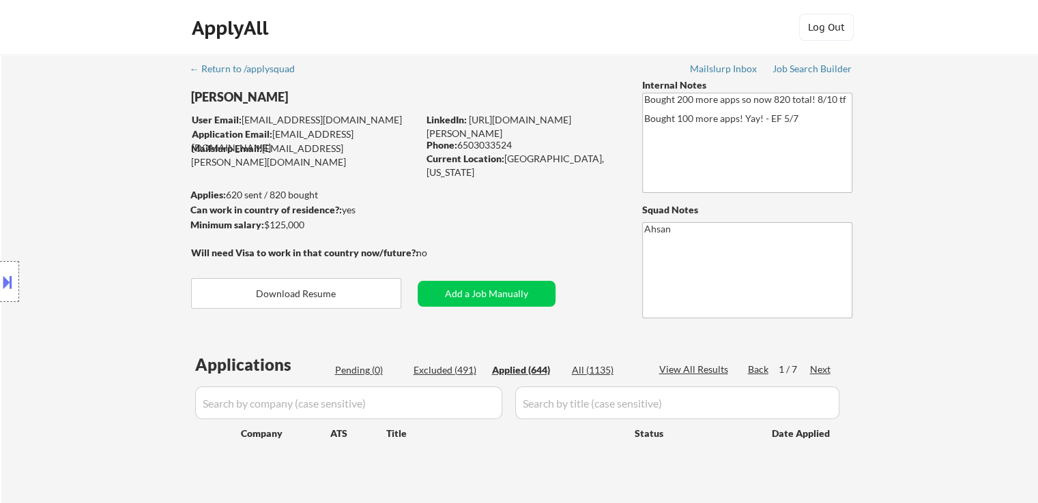
select select ""applied""
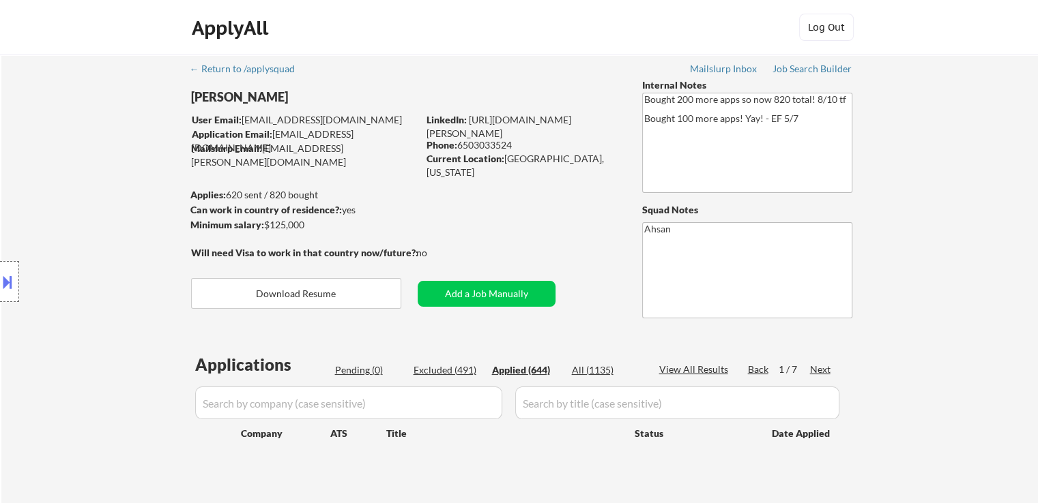
select select ""applied""
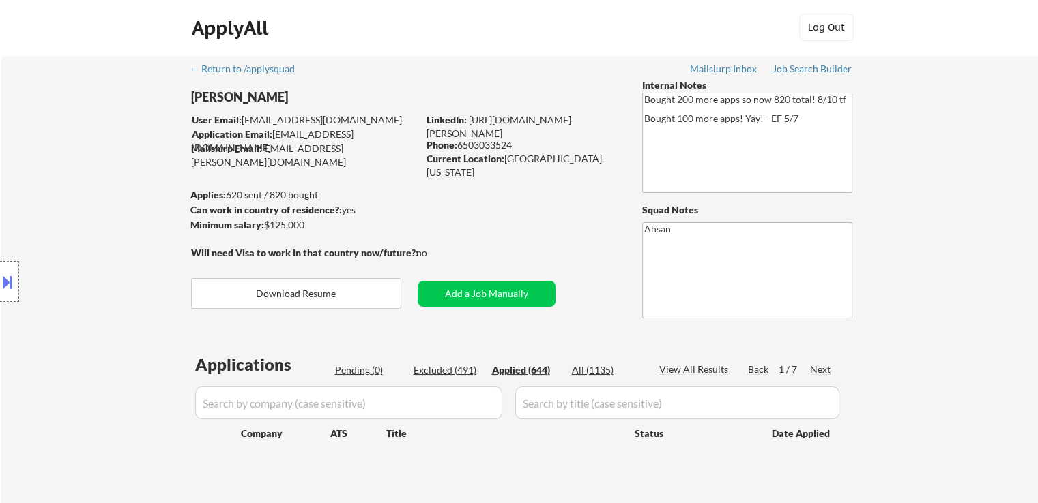
select select ""applied""
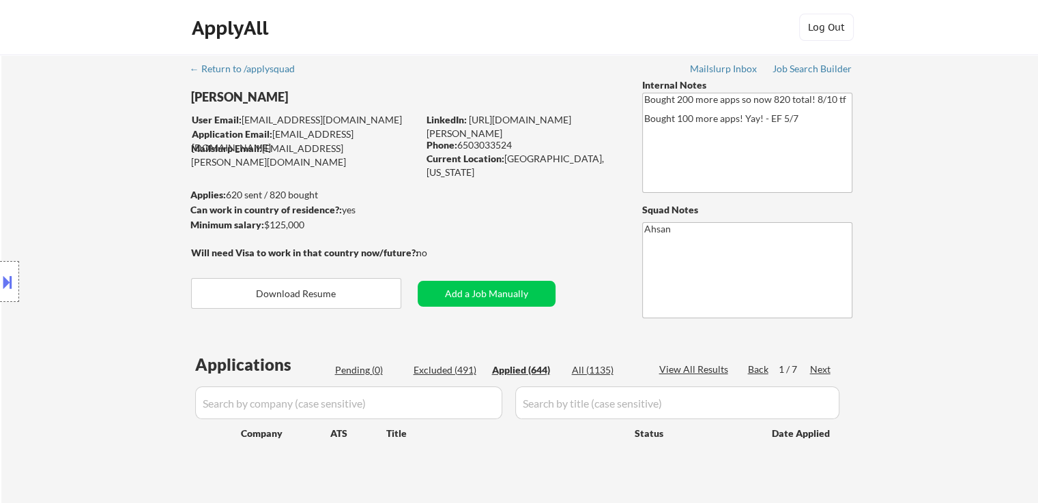
select select ""applied""
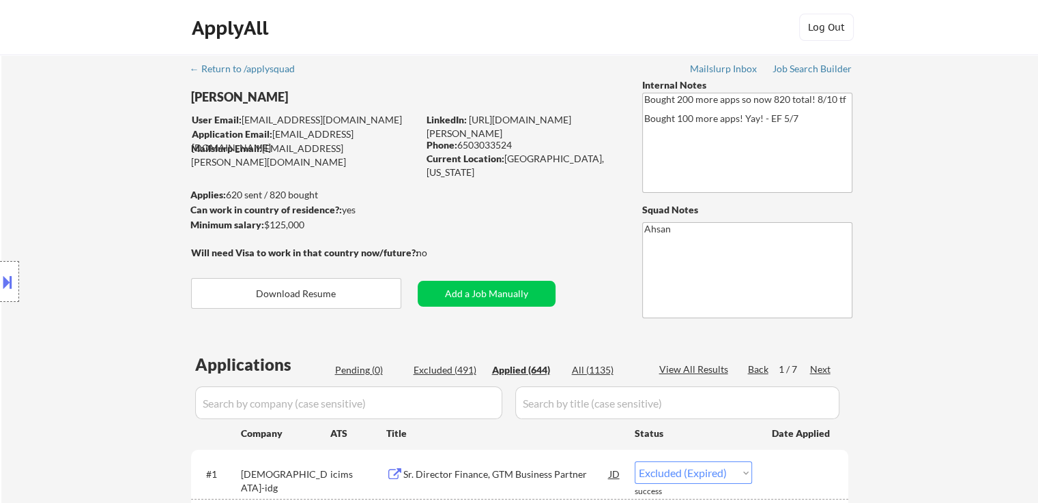
select select ""applied""
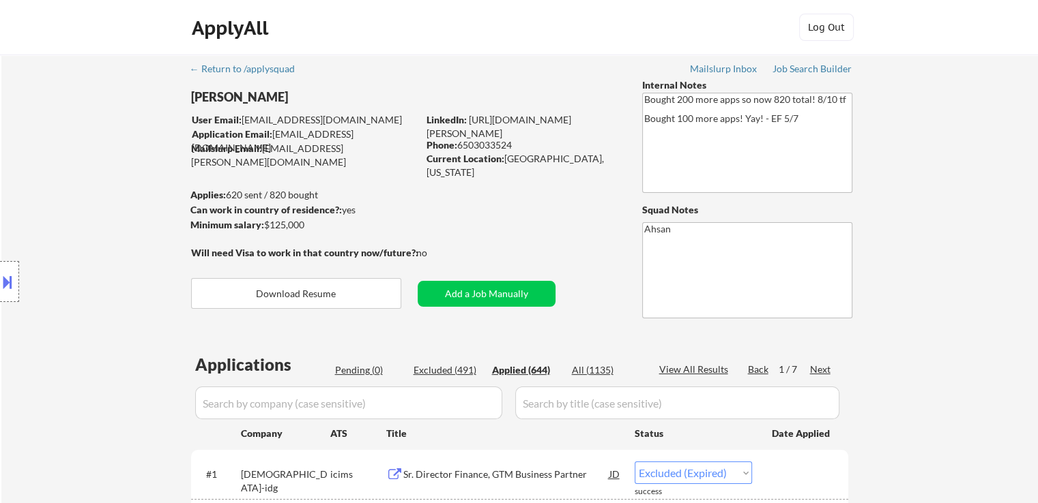
select select ""applied""
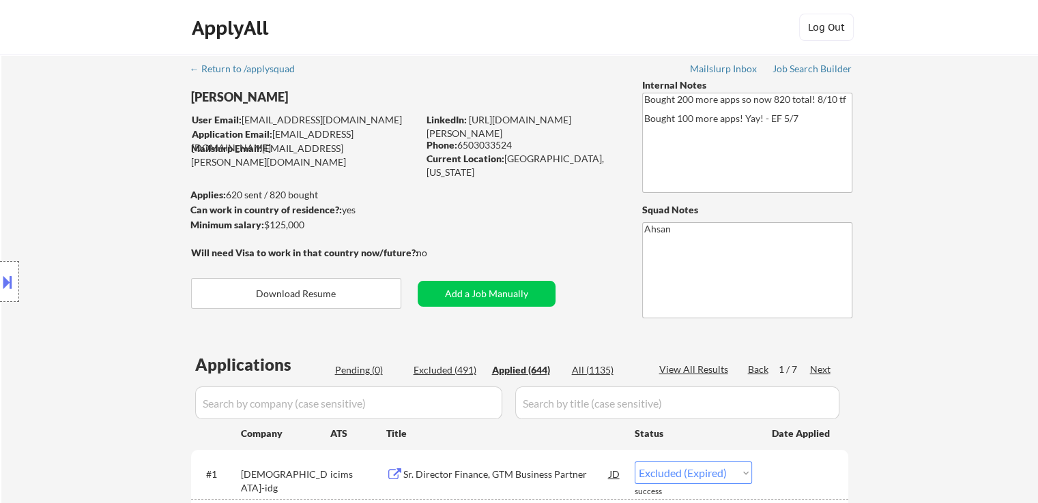
select select ""applied""
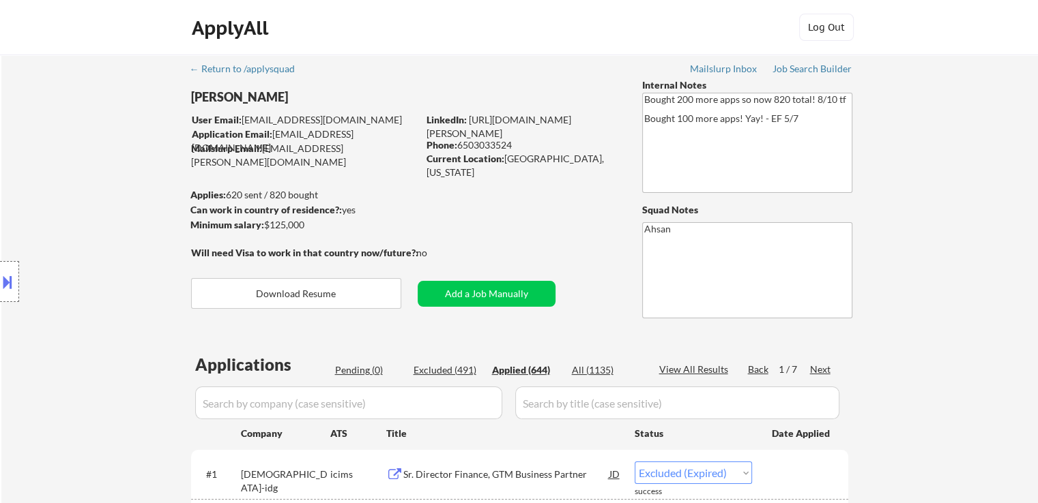
select select ""applied""
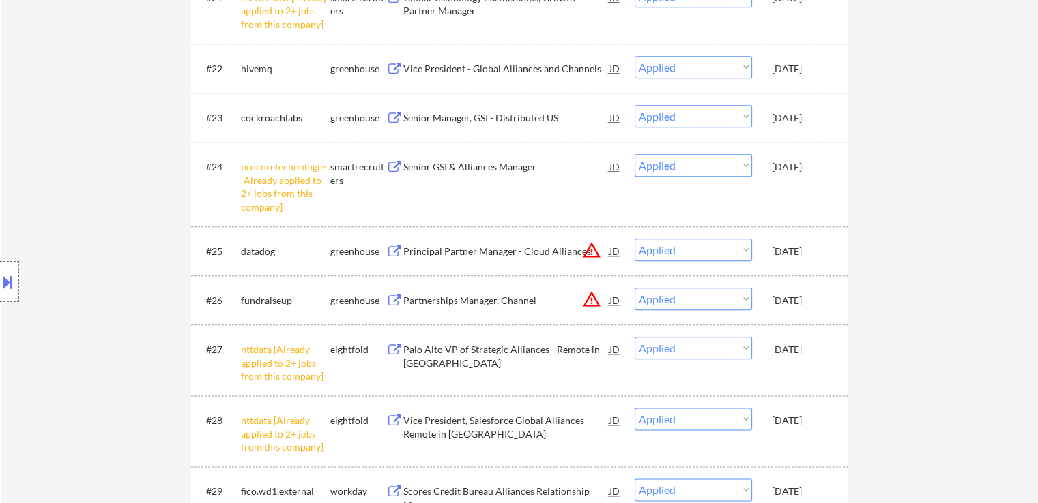
scroll to position [1569, 0]
drag, startPoint x: 188, startPoint y: 169, endPoint x: 219, endPoint y: 167, distance: 30.8
click at [219, 167] on div "Location Inclusions: Denver, CO Lakewood, CO Aurora, CO Westminster, CO Thornto…" at bounding box center [122, 282] width 244 height 396
click at [91, 192] on div "Location Inclusions: Denver, CO Lakewood, CO Aurora, CO Westminster, CO Thornto…" at bounding box center [122, 282] width 244 height 396
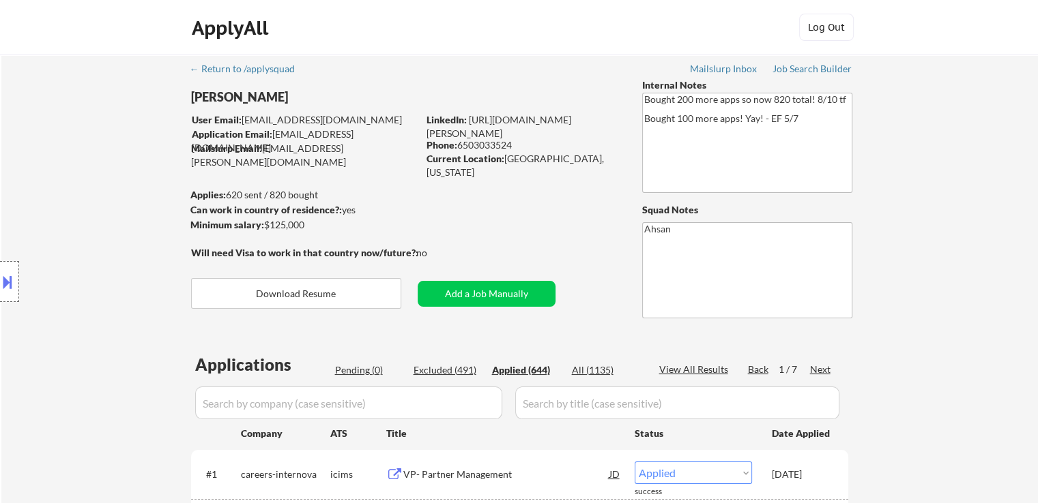
scroll to position [68, 0]
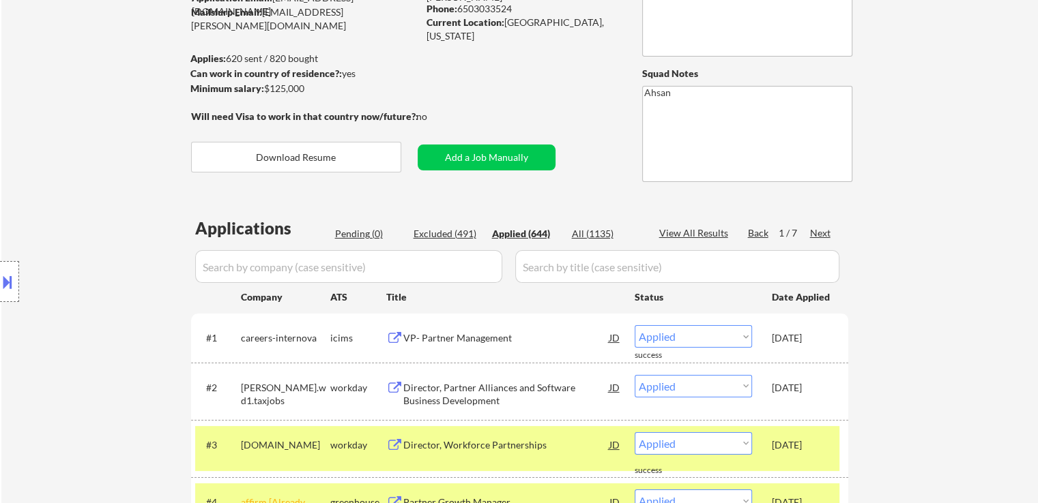
click at [139, 259] on div "Location Inclusions: Denver, CO Lakewood, CO Aurora, CO Westminster, CO Thornto…" at bounding box center [122, 282] width 244 height 396
